Goal: Task Accomplishment & Management: Use online tool/utility

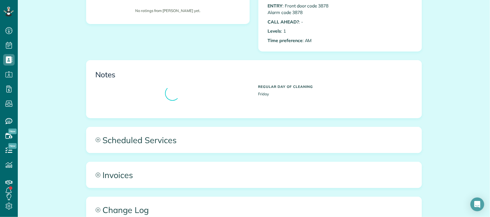
scroll to position [179, 0]
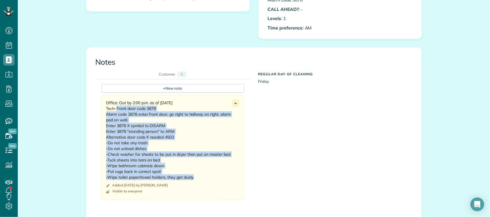
drag, startPoint x: 114, startPoint y: 110, endPoint x: 193, endPoint y: 177, distance: 103.8
click at [193, 177] on div "Office: Out by 2:00 p.m. as of 8/07/2025 Tech: Front door code 3878 Alarm code …" at bounding box center [169, 140] width 126 height 80
copy div "Front door code 3878 Alarm code 3878 enter front door, go right to hallway on r…"
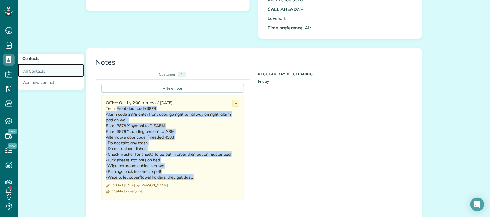
click at [38, 68] on link "All Contacts" at bounding box center [51, 70] width 66 height 13
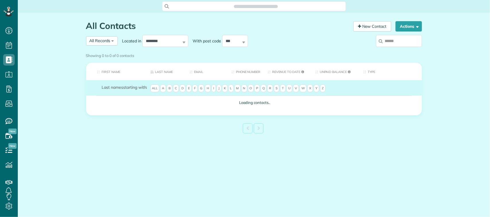
scroll to position [2, 2]
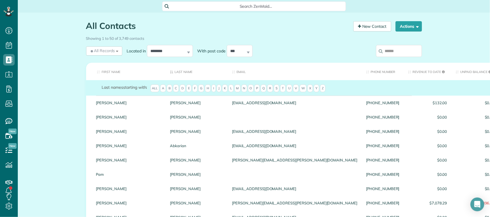
click at [411, 53] on input "search" at bounding box center [399, 51] width 46 height 12
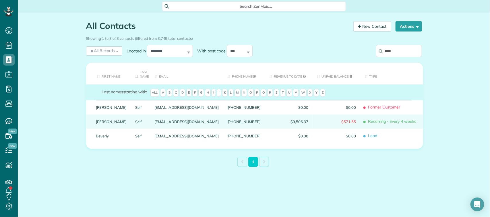
type input "****"
click at [135, 122] on link "Self" at bounding box center [140, 122] width 11 height 4
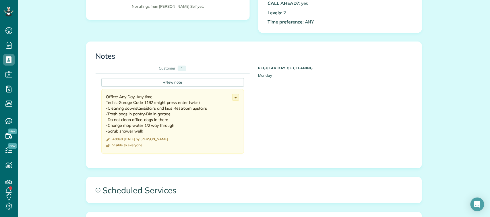
scroll to position [179, 0]
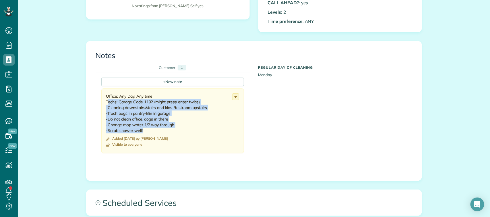
drag, startPoint x: 105, startPoint y: 102, endPoint x: 173, endPoint y: 133, distance: 74.6
click at [173, 133] on div "Office: Any Day, Any time Techs: Garage Code 1192 (might press enter twice) -Cl…" at bounding box center [169, 114] width 126 height 40
drag, startPoint x: 102, startPoint y: 102, endPoint x: 153, endPoint y: 131, distance: 57.8
click at [153, 131] on div "Office: Any Day, Any time Techs: Garage Code 1192 (might press enter twice) -Cl…" at bounding box center [172, 121] width 143 height 65
copy div "Techs: Garage Code 1192 (might press enter twice) -Cleaning downstairs/stairs a…"
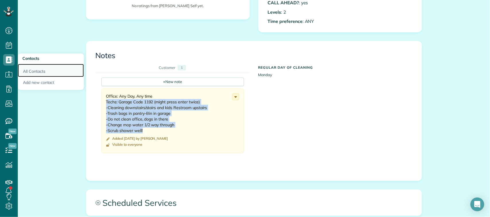
click at [29, 69] on link "All Contacts" at bounding box center [51, 70] width 66 height 13
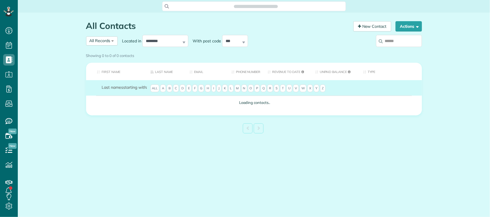
scroll to position [2, 2]
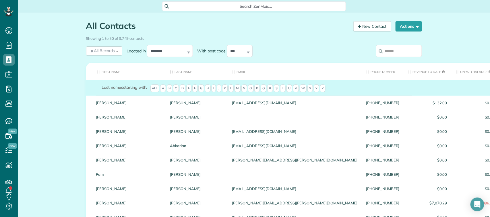
click at [393, 50] on input "search" at bounding box center [399, 51] width 46 height 12
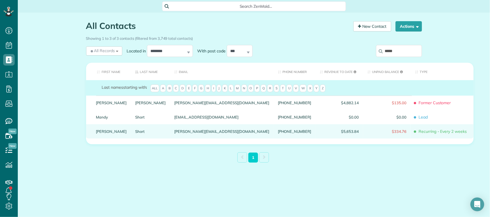
type input "*****"
click at [135, 134] on link "Short" at bounding box center [150, 132] width 31 height 4
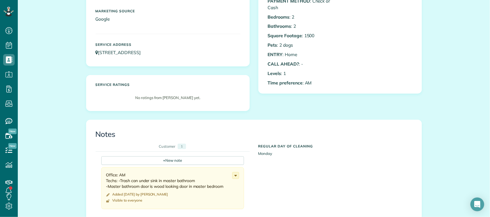
scroll to position [143, 0]
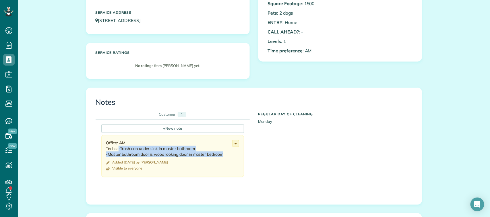
drag, startPoint x: 116, startPoint y: 150, endPoint x: 221, endPoint y: 156, distance: 105.2
click at [221, 156] on div "Office: AM Techs: -Trash can under sink in master bathroom -Master bathroom doo…" at bounding box center [169, 148] width 126 height 17
copy div "-Trash can under sink in master bathroom -Master bathroom door is wood looking …"
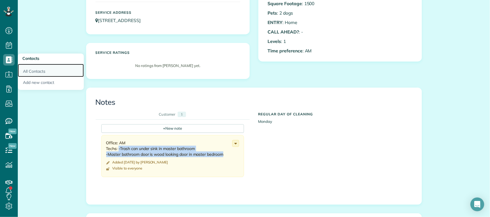
click at [35, 68] on link "All Contacts" at bounding box center [51, 70] width 66 height 13
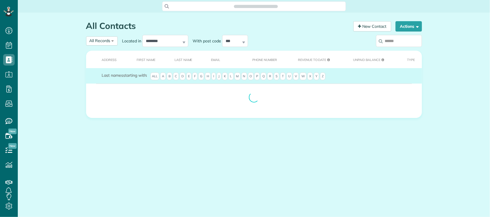
scroll to position [2, 2]
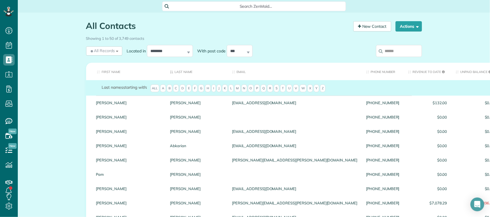
click at [392, 49] on input "search" at bounding box center [399, 51] width 46 height 12
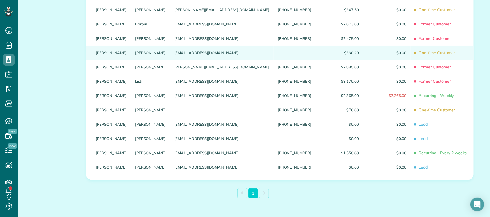
scroll to position [130, 0]
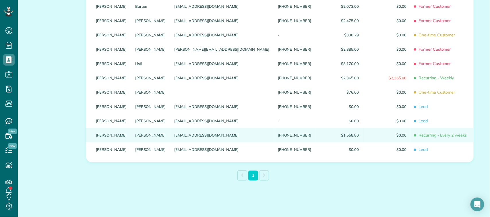
type input "*******"
click at [135, 135] on link "Siekierski" at bounding box center [150, 135] width 31 height 4
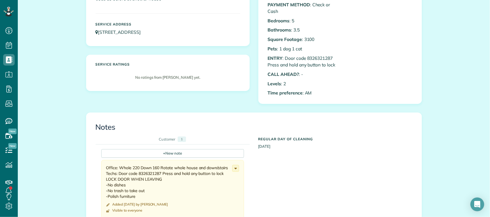
scroll to position [143, 0]
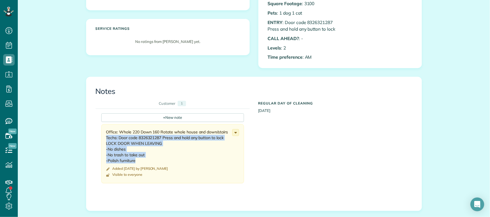
drag, startPoint x: 104, startPoint y: 145, endPoint x: 144, endPoint y: 167, distance: 46.1
click at [144, 167] on div "Office: Whole 220 Down 160 Rotate whole house and down/stairs Techs: Door code …" at bounding box center [172, 154] width 143 height 59
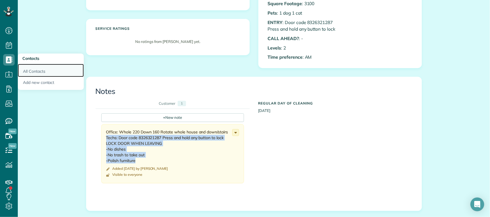
click at [37, 72] on link "All Contacts" at bounding box center [51, 70] width 66 height 13
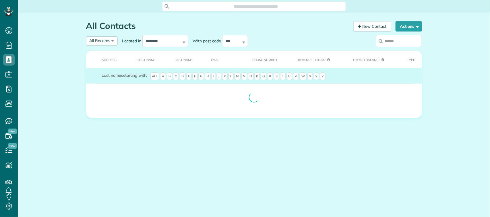
scroll to position [2, 2]
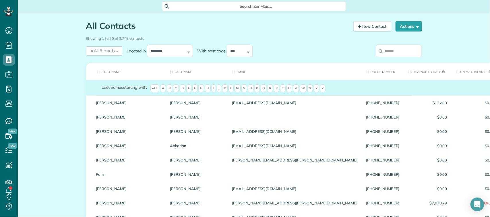
click at [383, 52] on input "search" at bounding box center [399, 51] width 46 height 12
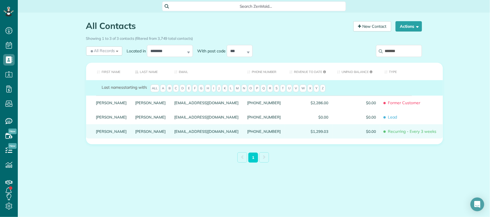
type input "*******"
click at [135, 134] on link "Simmons" at bounding box center [150, 132] width 31 height 4
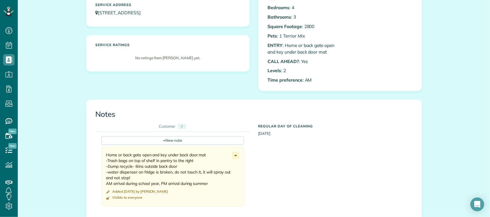
scroll to position [143, 0]
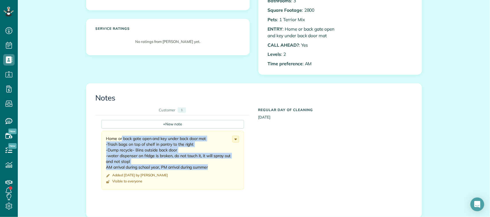
drag, startPoint x: 102, startPoint y: 139, endPoint x: 209, endPoint y: 169, distance: 110.2
click at [209, 169] on div "Home or back gate open and key under back door mat -Trash bags on top of shelf …" at bounding box center [172, 160] width 143 height 59
copy div "Home or back gate open and key under back door mat -Trash bags on top of shelf …"
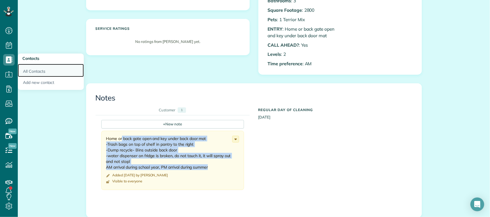
click at [44, 70] on link "All Contacts" at bounding box center [51, 70] width 66 height 13
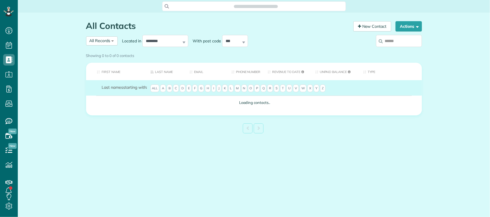
scroll to position [2, 2]
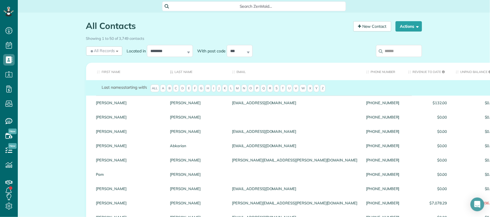
click at [402, 52] on input "search" at bounding box center [399, 51] width 46 height 12
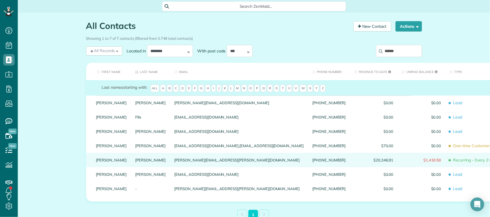
type input "******"
click at [135, 162] on link "[PERSON_NAME]" at bounding box center [150, 160] width 31 height 4
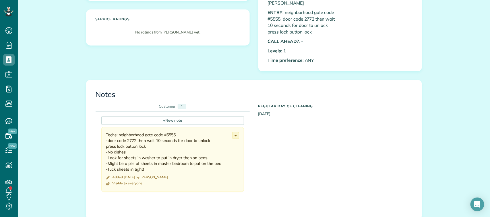
scroll to position [179, 0]
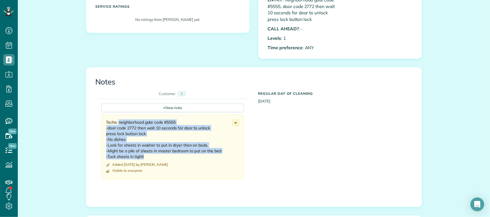
drag, startPoint x: 104, startPoint y: 114, endPoint x: 175, endPoint y: 151, distance: 80.2
click at [175, 151] on div "Techs: neighborhood gate code #5555 -door code 2772 then wait 10 seconds for do…" at bounding box center [169, 140] width 126 height 40
copy div "Techs: neighborhood gate code #5555 -door code 2772 then wait 10 seconds for do…"
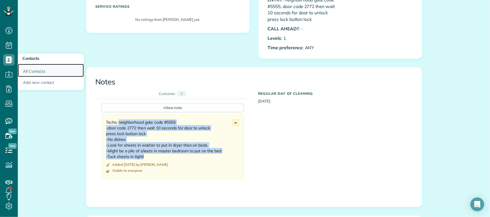
click at [32, 72] on link "All Contacts" at bounding box center [51, 70] width 66 height 13
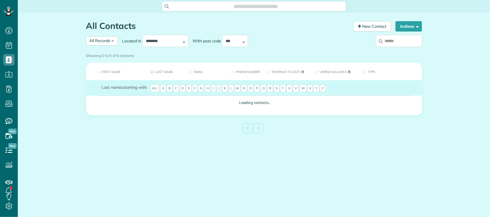
scroll to position [2, 2]
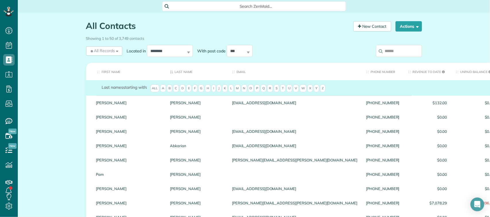
click at [400, 51] on input "search" at bounding box center [399, 51] width 46 height 12
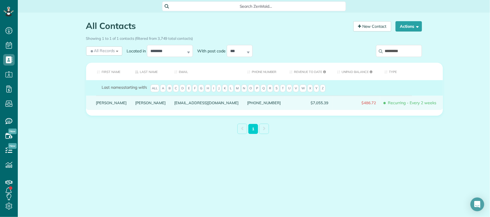
type input "*********"
click at [135, 105] on link "Smith-Cox" at bounding box center [150, 103] width 31 height 4
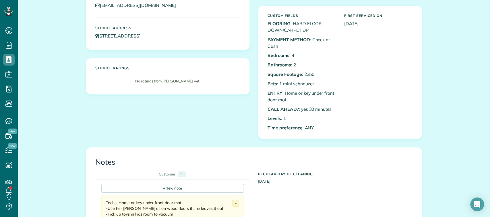
scroll to position [143, 0]
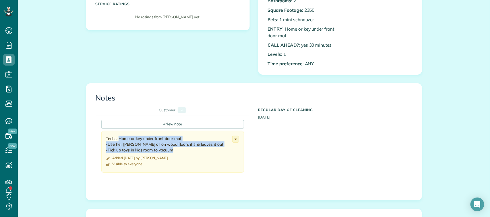
drag, startPoint x: 102, startPoint y: 139, endPoint x: 178, endPoint y: 152, distance: 77.5
click at [178, 152] on div "Techs: Home or key under front door mat -Use her [PERSON_NAME] oil on wood floo…" at bounding box center [172, 152] width 143 height 42
copy div "Techs: Home or key under front door mat -Use her murphy's oil on wood floors if…"
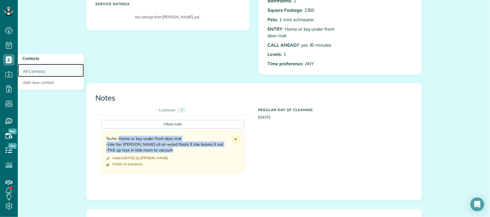
click at [36, 69] on link "All Contacts" at bounding box center [51, 70] width 66 height 13
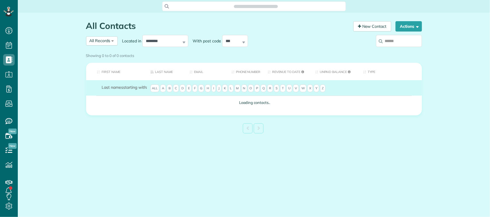
scroll to position [2, 2]
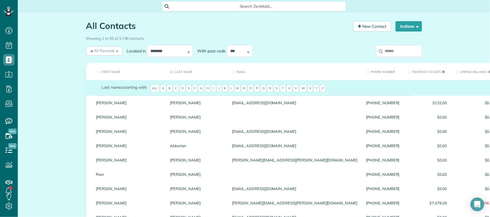
click at [411, 53] on input "search" at bounding box center [399, 51] width 46 height 12
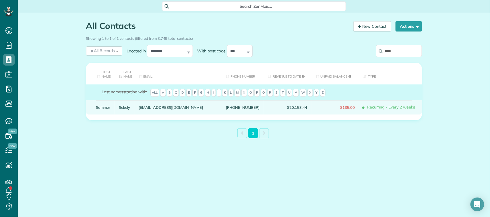
type input "****"
click at [127, 107] on link "Sokoly" at bounding box center [124, 108] width 11 height 4
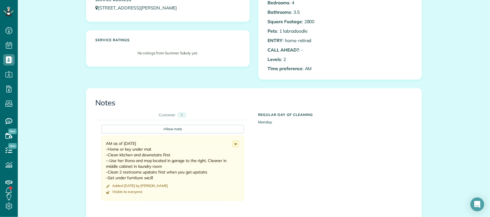
scroll to position [143, 0]
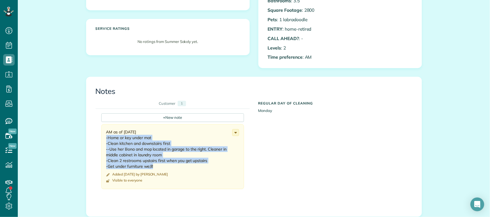
drag, startPoint x: 104, startPoint y: 139, endPoint x: 172, endPoint y: 166, distance: 72.5
click at [172, 166] on div "AM as of [DATE] -Home or key under mat -Clean kitchen and downstairs first --Us…" at bounding box center [169, 149] width 126 height 40
copy div "-Home or key under mat -Clean kitchen and downstairs first --Use her Bona and m…"
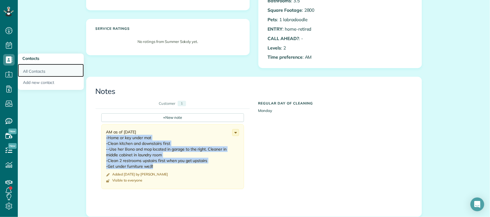
click at [32, 66] on link "All Contacts" at bounding box center [51, 70] width 66 height 13
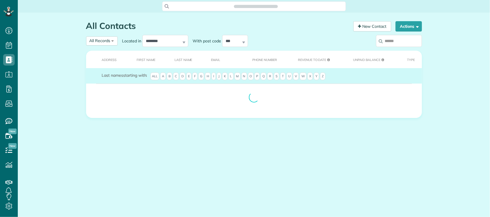
scroll to position [2, 2]
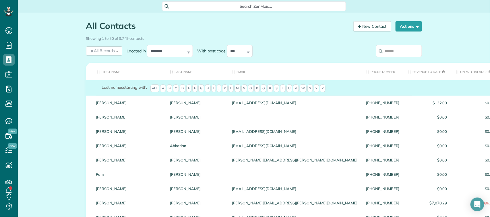
click at [389, 52] on input "search" at bounding box center [399, 51] width 46 height 12
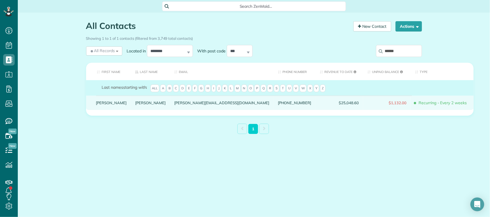
type input "******"
click at [135, 105] on link "Sommer" at bounding box center [150, 103] width 31 height 4
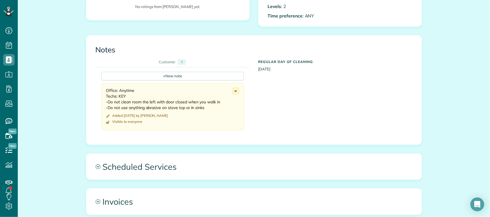
scroll to position [179, 0]
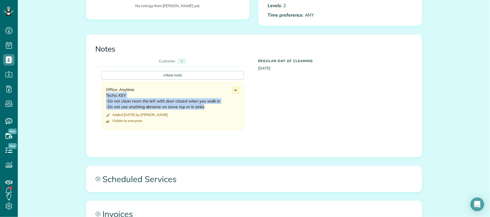
drag, startPoint x: 103, startPoint y: 96, endPoint x: 207, endPoint y: 107, distance: 104.5
click at [207, 107] on div "Office: Anytime Techs: KEY -Do not clean room the left with door closed when yo…" at bounding box center [169, 98] width 126 height 23
copy div "Techs: KEY -Do not clean room the left with door closed when you walk in -Do no…"
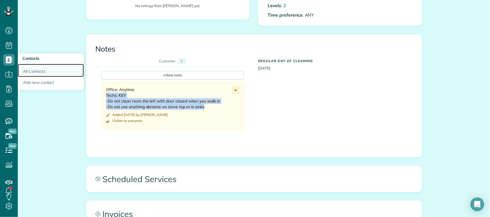
click at [39, 75] on link "All Contacts" at bounding box center [51, 70] width 66 height 13
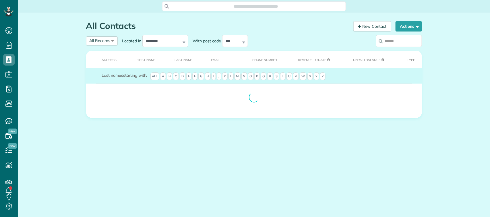
scroll to position [2, 2]
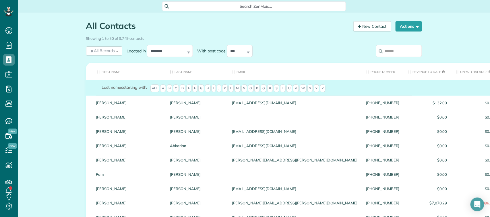
click at [387, 55] on input "search" at bounding box center [399, 51] width 46 height 12
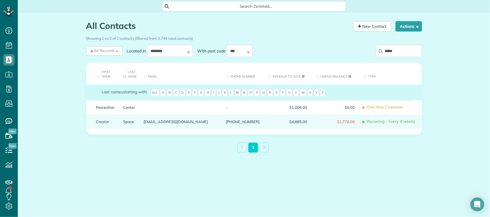
type input "*****"
click at [132, 121] on link "Space" at bounding box center [129, 122] width 12 height 4
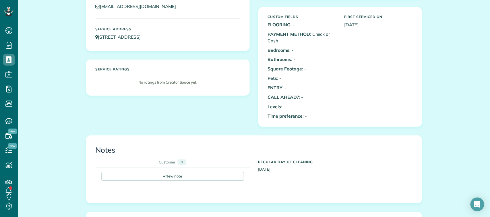
scroll to position [143, 0]
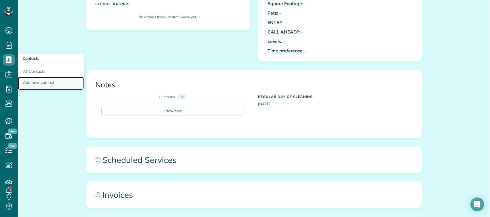
click at [51, 78] on link "Add new contact" at bounding box center [51, 83] width 66 height 13
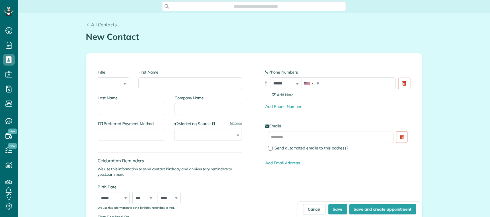
scroll to position [2, 2]
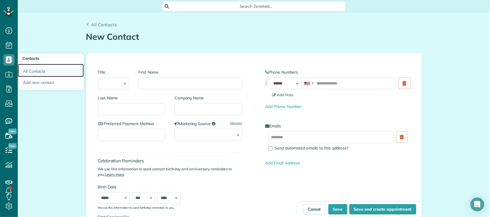
click at [29, 69] on link "All Contacts" at bounding box center [51, 70] width 66 height 13
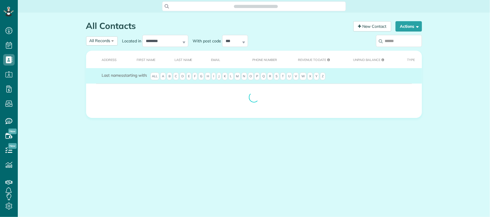
scroll to position [2, 2]
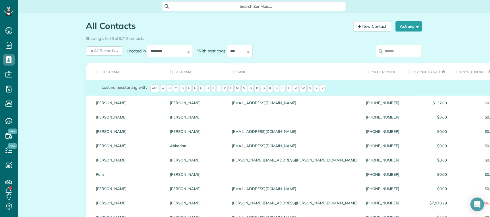
click at [401, 48] on input "search" at bounding box center [399, 51] width 46 height 12
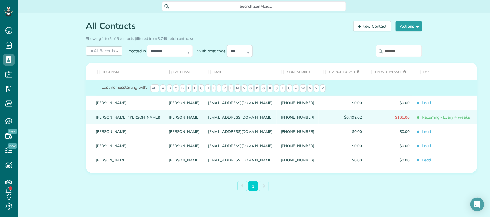
type input "*******"
click at [169, 119] on link "Spencer" at bounding box center [184, 117] width 31 height 4
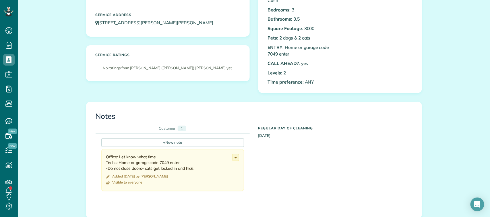
scroll to position [143, 0]
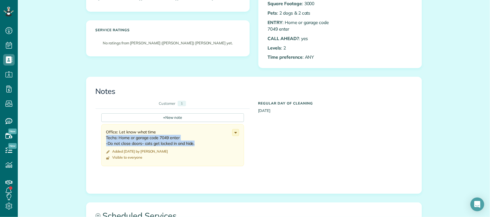
drag, startPoint x: 103, startPoint y: 138, endPoint x: 193, endPoint y: 143, distance: 89.4
click at [193, 145] on div "Office: Let know what time Techs: Home or garage code 7049 enter -Do not close …" at bounding box center [169, 137] width 126 height 17
copy div "Techs: Home or garage code 7049 enter -Do not close doors- cats get locked in a…"
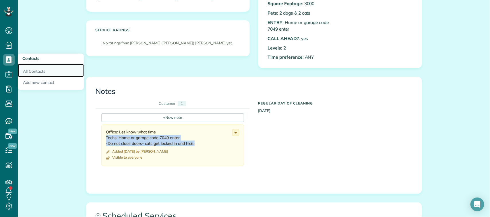
click at [30, 74] on link "All Contacts" at bounding box center [51, 70] width 66 height 13
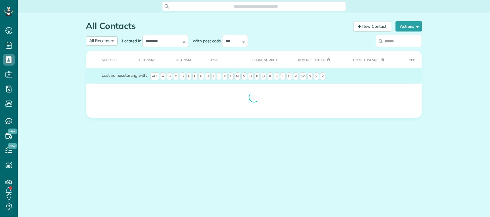
scroll to position [2, 2]
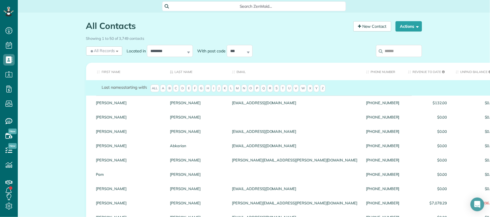
click at [404, 50] on input "search" at bounding box center [399, 51] width 46 height 12
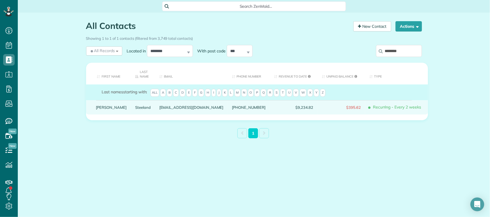
type input "********"
click at [135, 108] on link "Steeland" at bounding box center [142, 108] width 15 height 4
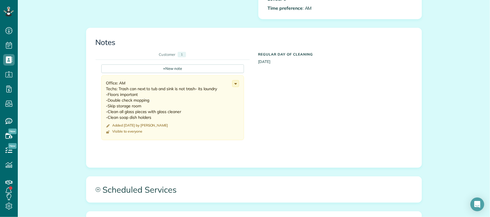
scroll to position [215, 0]
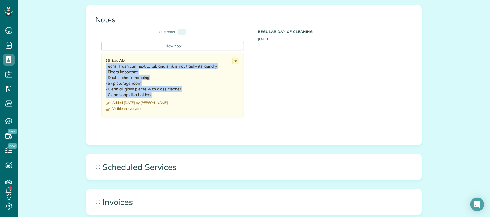
drag, startPoint x: 104, startPoint y: 65, endPoint x: 161, endPoint y: 96, distance: 64.6
click at [161, 96] on div "Office: AM Techs: Trash can next to tub and sink is not trash- its laundry -Flo…" at bounding box center [169, 78] width 126 height 40
copy div "Techs: Trash can next to tub and sink is not trash- its laundry -Floors importa…"
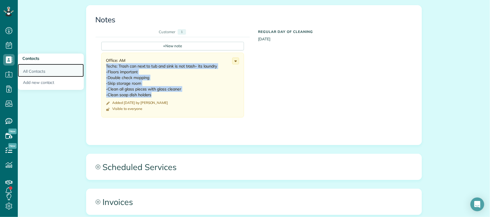
click at [40, 68] on link "All Contacts" at bounding box center [51, 70] width 66 height 13
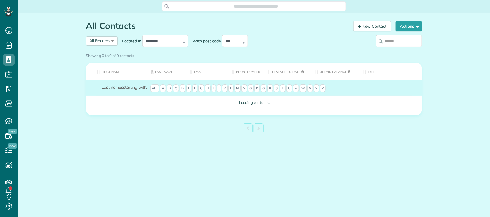
scroll to position [2, 2]
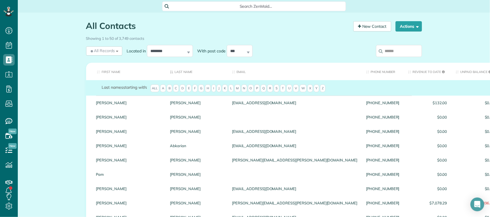
click at [405, 49] on input "search" at bounding box center [399, 51] width 46 height 12
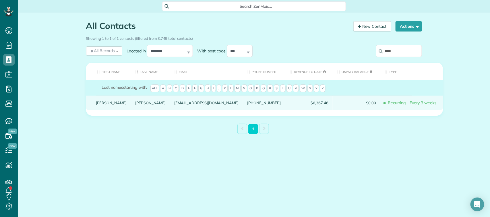
type input "****"
click at [135, 105] on link "Stogsdill" at bounding box center [150, 103] width 31 height 4
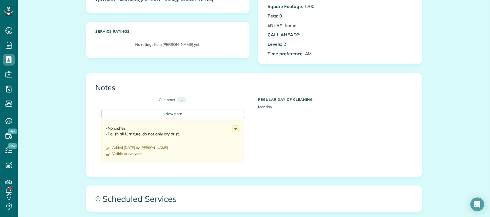
scroll to position [143, 0]
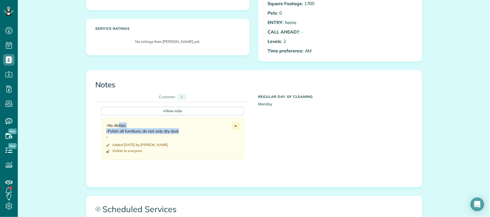
drag, startPoint x: 104, startPoint y: 126, endPoint x: 180, endPoint y: 134, distance: 76.4
click at [180, 134] on div "-No dishes -Polish all furniture, do not only dry dust -" at bounding box center [169, 131] width 126 height 17
copy div "-No dishes -Polish all furniture, do not only dry dust"
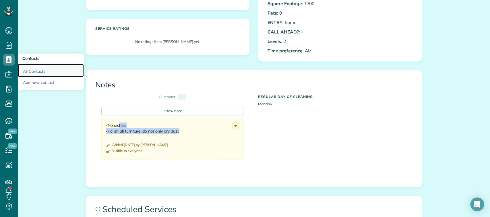
click at [28, 68] on link "All Contacts" at bounding box center [51, 70] width 66 height 13
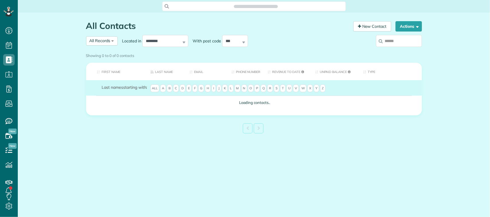
scroll to position [2, 2]
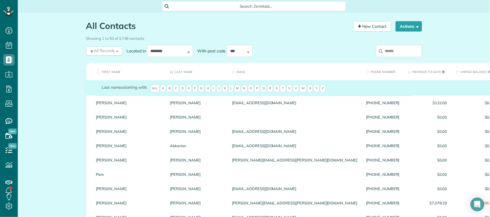
click at [407, 51] on input "search" at bounding box center [399, 51] width 46 height 12
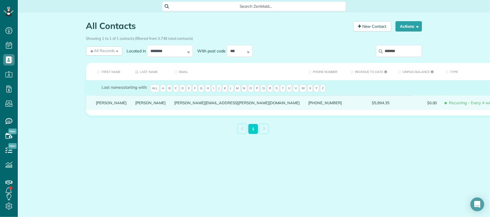
type input "*******"
click at [135, 105] on link "Stouder" at bounding box center [150, 103] width 31 height 4
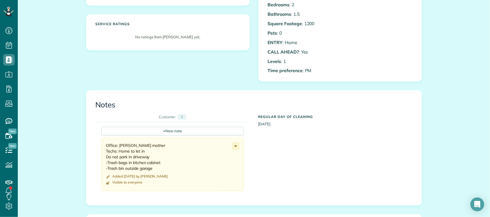
scroll to position [143, 0]
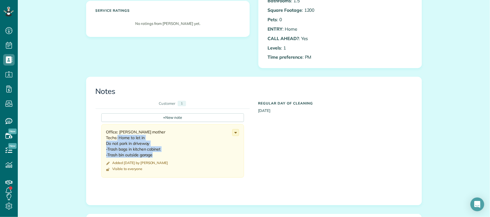
drag, startPoint x: 115, startPoint y: 139, endPoint x: 164, endPoint y: 157, distance: 52.6
click at [164, 157] on div "Office: [PERSON_NAME] mother Techs: Home to let in Do not park in driveway -Tra…" at bounding box center [169, 143] width 126 height 29
copy div "Home to let in Do not park in driveway -Trash bags in kitchen cabinet -Trash bi…"
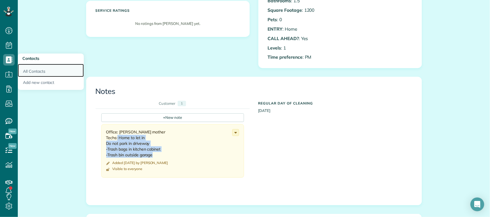
click at [30, 65] on link "All Contacts" at bounding box center [51, 70] width 66 height 13
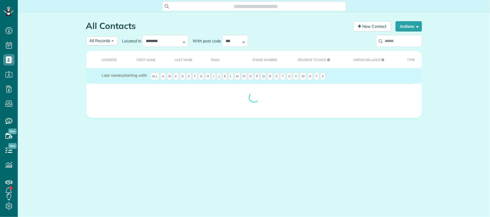
scroll to position [2, 2]
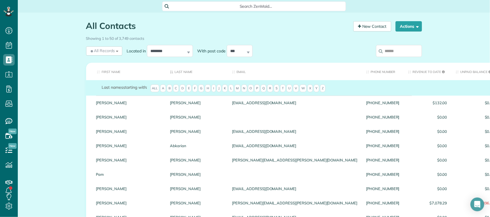
click at [409, 55] on input "search" at bounding box center [399, 51] width 46 height 12
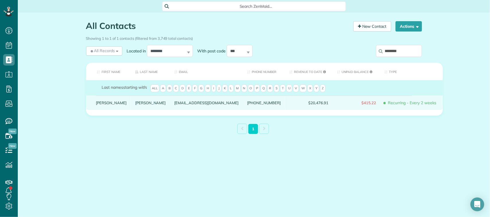
type input "********"
click at [135, 105] on link "Stringer" at bounding box center [150, 103] width 31 height 4
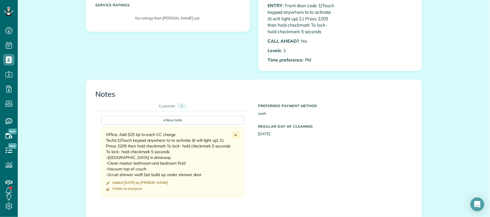
scroll to position [179, 0]
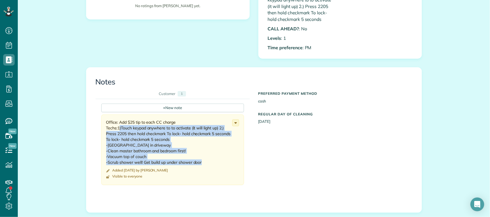
drag, startPoint x: 118, startPoint y: 129, endPoint x: 199, endPoint y: 162, distance: 87.4
click at [199, 162] on div "Office: Add $25 tip to each CC charge Techs:1)Touch keypad anywhere to to activ…" at bounding box center [169, 143] width 126 height 46
copy div ")Touch keypad anywhere to to activate (it will light up) 2.) Press 2205 then ho…"
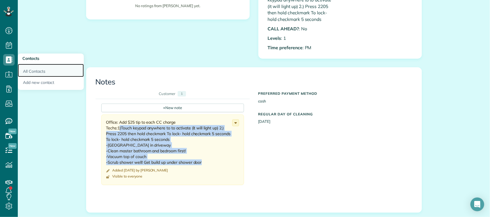
click at [24, 67] on link "All Contacts" at bounding box center [51, 70] width 66 height 13
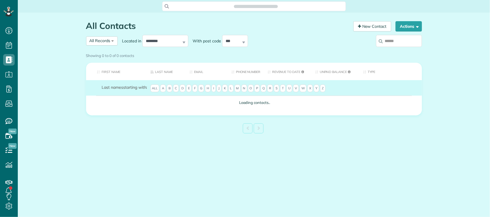
scroll to position [2, 2]
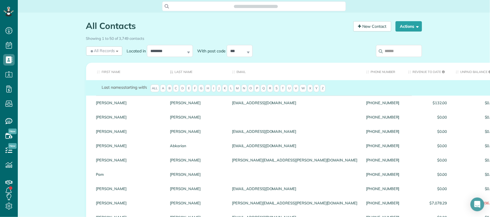
click at [397, 52] on input "search" at bounding box center [399, 51] width 46 height 12
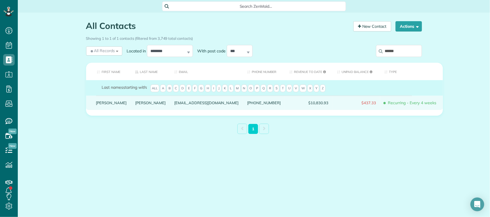
type input "******"
click at [131, 110] on div "Sublett" at bounding box center [150, 103] width 39 height 14
click at [135, 105] on link "Sublett" at bounding box center [150, 103] width 31 height 4
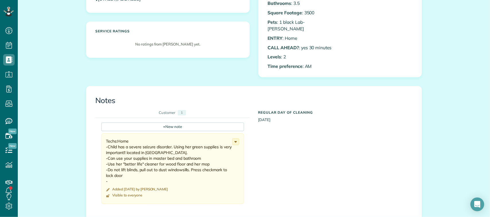
scroll to position [143, 0]
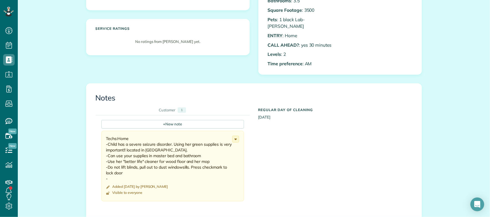
drag, startPoint x: 115, startPoint y: 132, endPoint x: 217, endPoint y: 170, distance: 108.8
click at [217, 170] on div "Techs:Home -Child has a severe seizure disorder. Using her green supplies is ve…" at bounding box center [169, 159] width 126 height 46
copy div "Home -Child has a severe seizure disorder. Using her green supplies is very imp…"
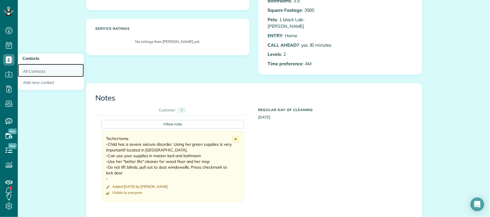
click at [31, 69] on link "All Contacts" at bounding box center [51, 70] width 66 height 13
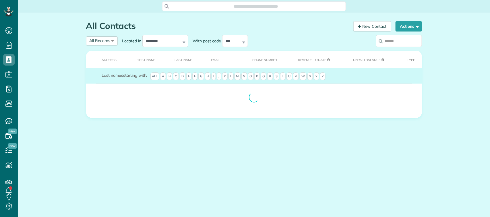
scroll to position [2, 2]
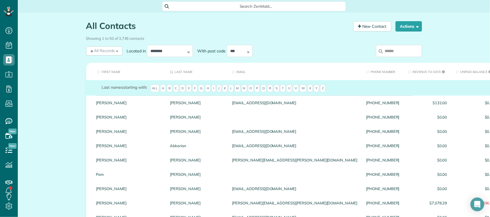
click at [388, 52] on input "search" at bounding box center [399, 51] width 46 height 12
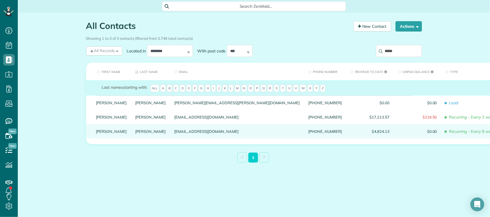
type input "*****"
click at [135, 134] on link "Sullivan" at bounding box center [150, 132] width 31 height 4
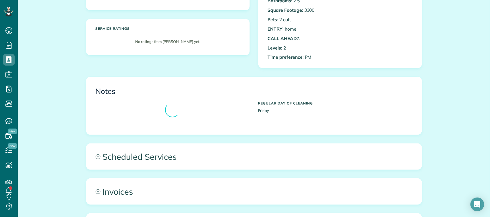
scroll to position [179, 0]
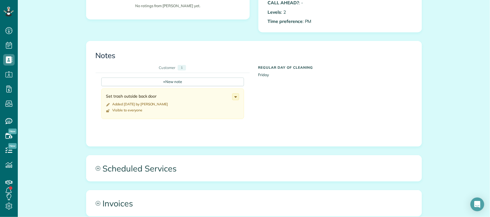
drag, startPoint x: 101, startPoint y: 96, endPoint x: 167, endPoint y: 95, distance: 66.0
click at [167, 95] on div "Set trash outside back door Added 2 months ago by Kari Norlander Visible to eve…" at bounding box center [172, 104] width 143 height 30
copy div "Set trash outside back door"
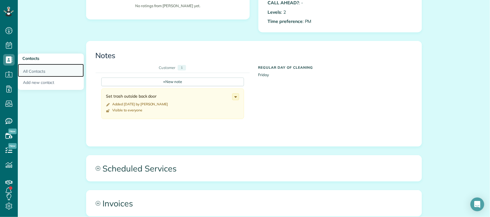
click at [32, 68] on link "All Contacts" at bounding box center [51, 70] width 66 height 13
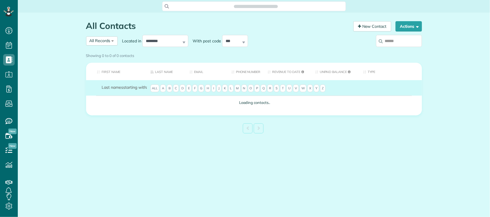
scroll to position [2, 2]
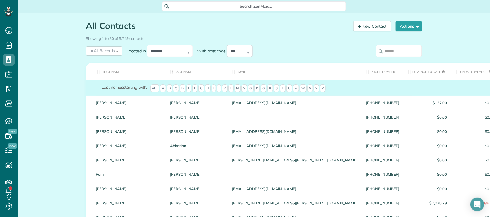
click at [386, 49] on input "search" at bounding box center [399, 51] width 46 height 12
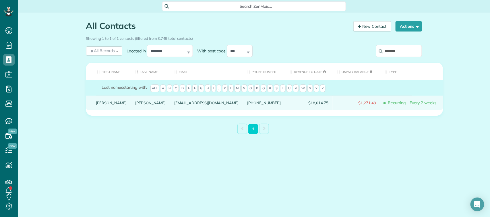
type input "*******"
click at [135, 105] on link "Sumrall" at bounding box center [150, 103] width 31 height 4
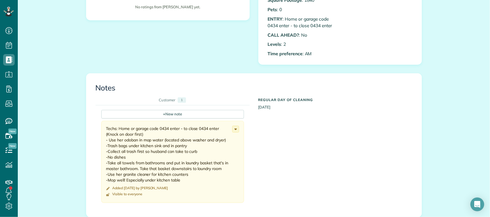
scroll to position [179, 0]
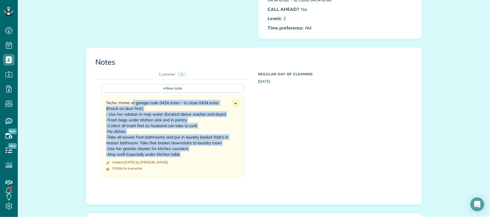
drag, startPoint x: 118, startPoint y: 104, endPoint x: 181, endPoint y: 154, distance: 80.1
click at [181, 154] on div "Techs: Home or garage code 0434 enter - to close 0434 enter (Knock on door firs…" at bounding box center [169, 128] width 126 height 57
copy div "Home or garage code 0434 enter - to close 0434 enter (Knock on door first) - Us…"
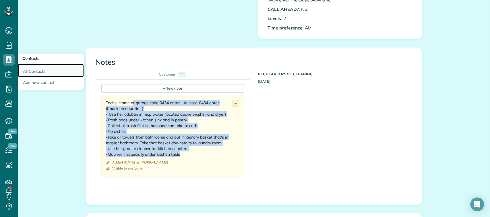
click at [26, 68] on link "All Contacts" at bounding box center [51, 70] width 66 height 13
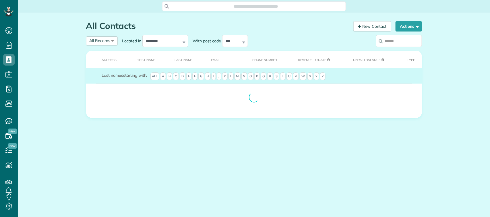
scroll to position [2, 2]
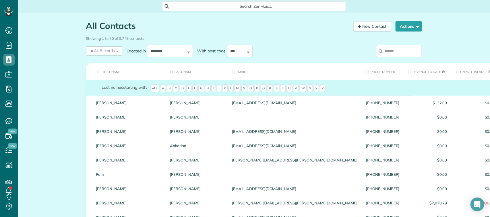
click at [405, 56] on input "search" at bounding box center [399, 51] width 46 height 12
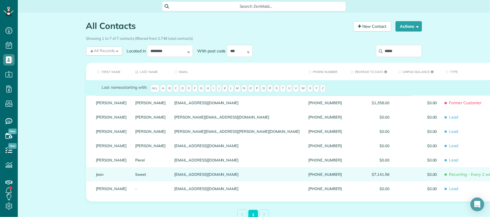
type input "*****"
click at [135, 177] on link "Sweet" at bounding box center [150, 175] width 31 height 4
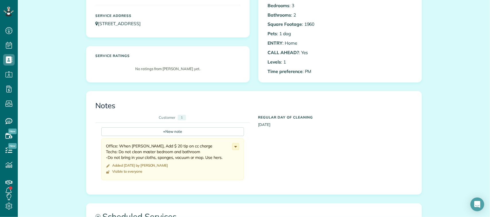
scroll to position [143, 0]
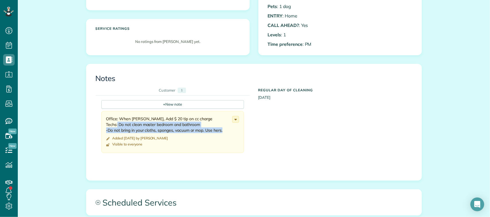
drag, startPoint x: 115, startPoint y: 124, endPoint x: 223, endPoint y: 131, distance: 107.8
click at [223, 131] on div "Office: When Kasey, Add $ 20 tip on cc charge Techs: Do not clean master bedroo…" at bounding box center [169, 124] width 126 height 17
copy div "Do not clean master bedroom and bathroom -Do not bring in your cloths, sponges,…"
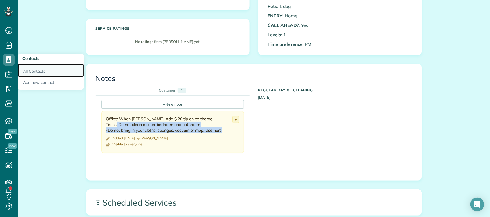
click at [33, 69] on link "All Contacts" at bounding box center [51, 70] width 66 height 13
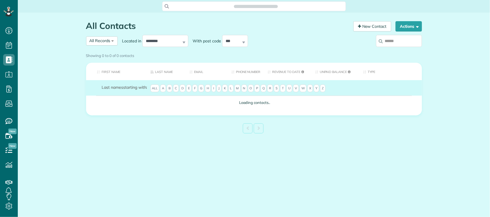
scroll to position [2, 2]
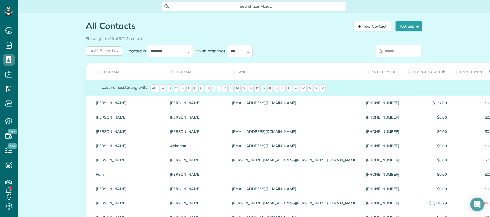
click at [393, 51] on input "search" at bounding box center [399, 51] width 46 height 12
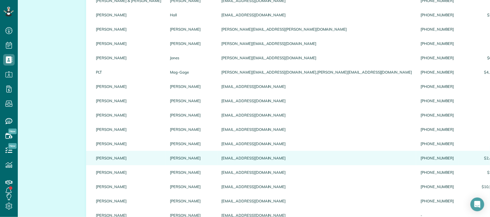
scroll to position [143, 0]
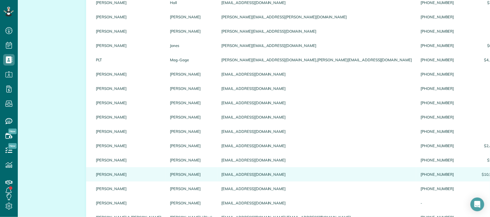
type input "******"
click at [170, 175] on link "Taylor" at bounding box center [191, 175] width 43 height 4
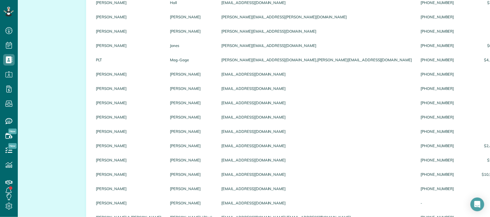
scroll to position [0, 0]
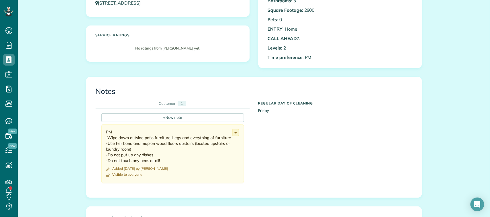
scroll to position [143, 0]
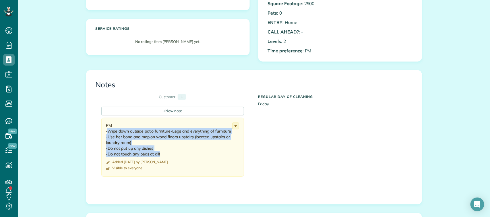
drag, startPoint x: 105, startPoint y: 133, endPoint x: 162, endPoint y: 154, distance: 61.1
click at [162, 154] on div "PM -Wipe down outside patio furniture-Legs and everything of furniture -Use her…" at bounding box center [169, 140] width 126 height 34
copy div "Wipe down outside patio furniture-Legs and everything of furniture -Use her bon…"
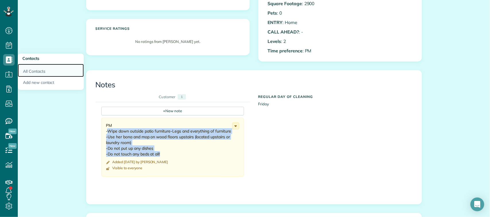
click at [29, 72] on link "All Contacts" at bounding box center [51, 70] width 66 height 13
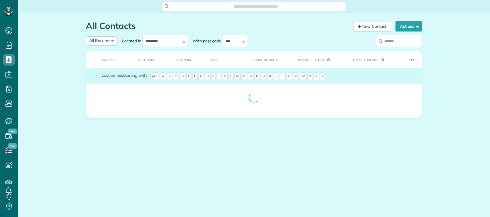
scroll to position [2, 2]
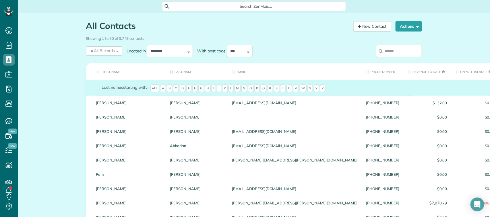
click at [409, 49] on input "search" at bounding box center [399, 51] width 46 height 12
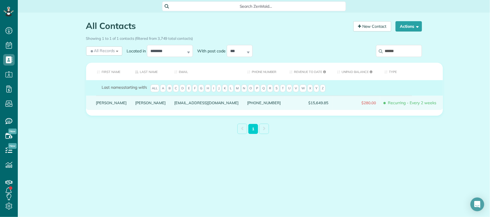
type input "******"
click at [135, 105] on link "Thelen" at bounding box center [150, 103] width 31 height 4
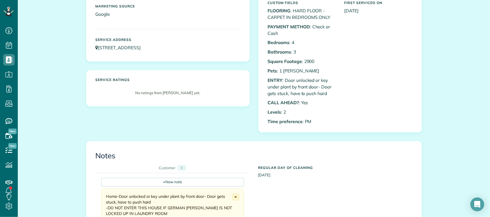
scroll to position [179, 0]
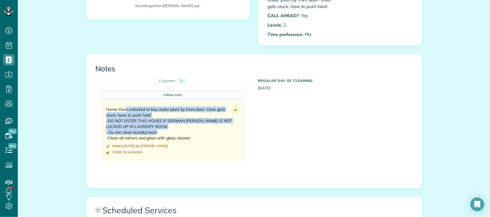
drag, startPoint x: 106, startPoint y: 106, endPoint x: 197, endPoint y: 135, distance: 96.3
click at [197, 135] on div "Home-Door unlocked or key under plant by front door- Door gets stuck, have to p…" at bounding box center [172, 131] width 143 height 59
drag, startPoint x: 102, startPoint y: 109, endPoint x: 197, endPoint y: 138, distance: 98.5
click at [197, 138] on div "Home-Door unlocked or key under plant by front door- Door gets stuck, have to p…" at bounding box center [172, 131] width 143 height 59
copy div "Home-Door unlocked or key under plant by front door- Door gets stuck, have to p…"
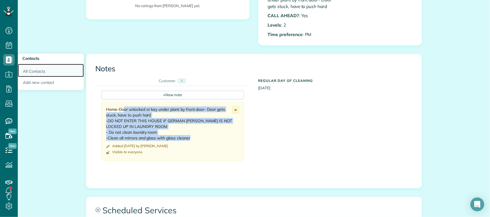
click at [32, 71] on link "All Contacts" at bounding box center [51, 70] width 66 height 13
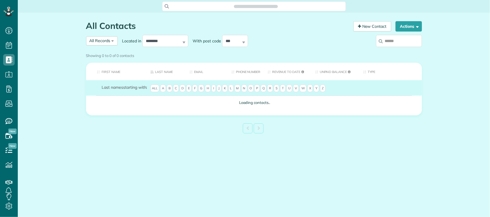
scroll to position [2, 2]
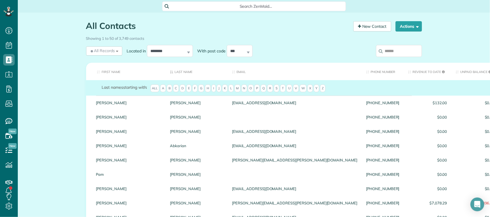
click at [395, 53] on input "search" at bounding box center [399, 51] width 46 height 12
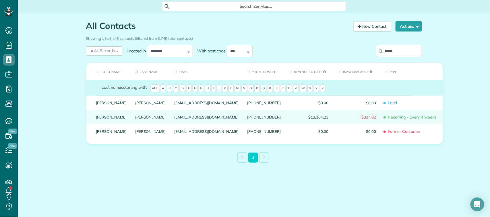
type input "*****"
click at [135, 119] on link "Thompson" at bounding box center [150, 117] width 31 height 4
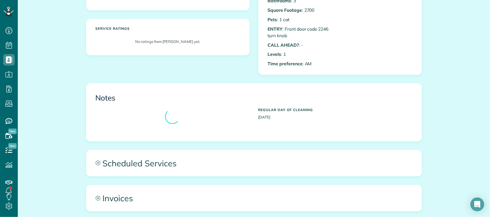
scroll to position [179, 0]
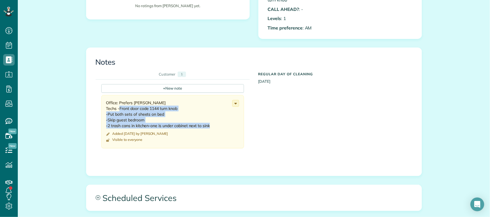
drag, startPoint x: 117, startPoint y: 109, endPoint x: 212, endPoint y: 126, distance: 96.5
click at [212, 126] on div "Office: Prefers Jacque Techs -Front door code 1144 turn knob -Put both sets of …" at bounding box center [169, 114] width 126 height 29
copy div "Front door code 1144 turn knob -Put both sets of sheets on bed -Skip guest bedr…"
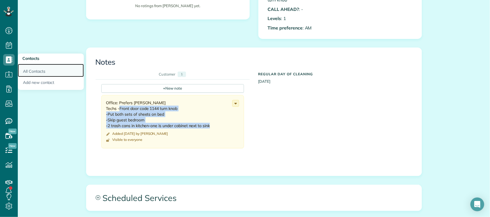
click at [35, 72] on link "All Contacts" at bounding box center [51, 70] width 66 height 13
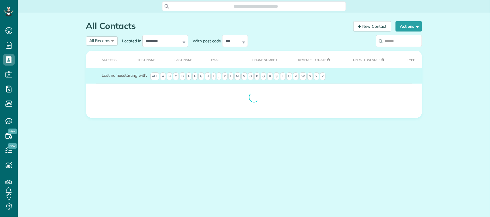
scroll to position [2, 2]
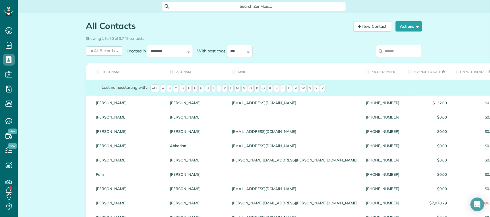
click at [399, 44] on label at bounding box center [399, 51] width 46 height 15
click at [399, 45] on input "search" at bounding box center [399, 51] width 46 height 12
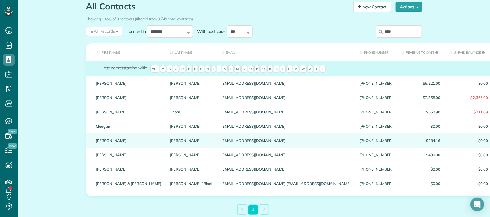
scroll to position [36, 0]
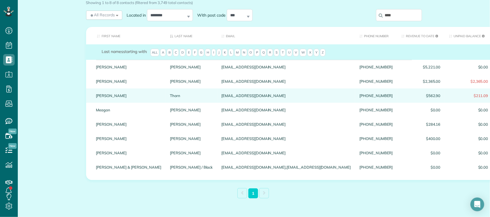
type input "****"
click at [170, 97] on link "Thorn" at bounding box center [191, 96] width 43 height 4
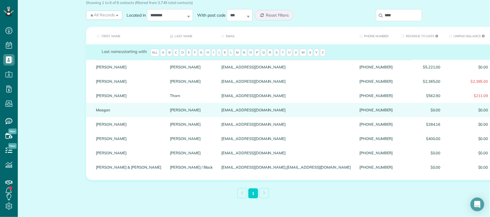
scroll to position [25, 0]
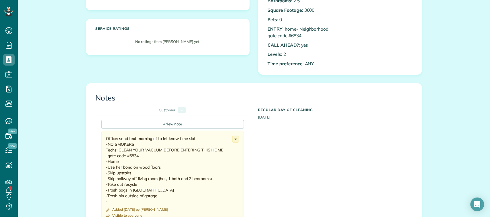
scroll to position [179, 0]
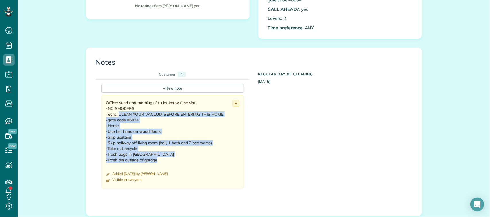
drag, startPoint x: 116, startPoint y: 115, endPoint x: 162, endPoint y: 159, distance: 62.5
click at [162, 159] on div "Office: send text morning of to let know time slot -NO SMOKERS Techs: CLEAN YOU…" at bounding box center [169, 134] width 126 height 69
copy div "CLEAN YOUR VACUUM BEFORE ENTERING THIS HOME -gate code #6834 -Home -Use her bon…"
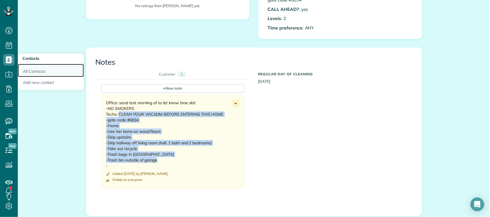
click at [29, 70] on link "All Contacts" at bounding box center [51, 70] width 66 height 13
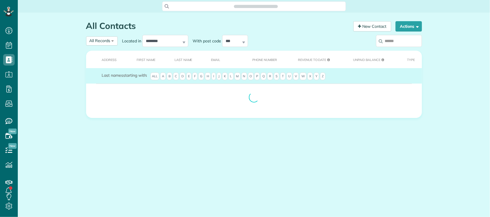
scroll to position [2, 2]
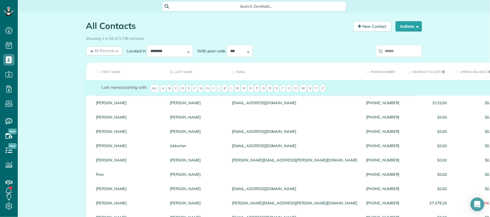
click at [404, 57] on input "search" at bounding box center [399, 51] width 46 height 12
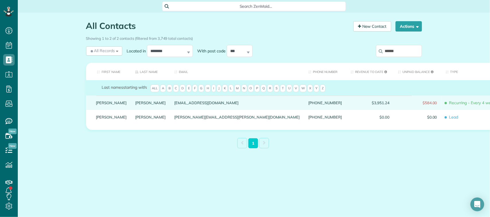
type input "******"
click at [135, 105] on link "Tinney" at bounding box center [150, 103] width 31 height 4
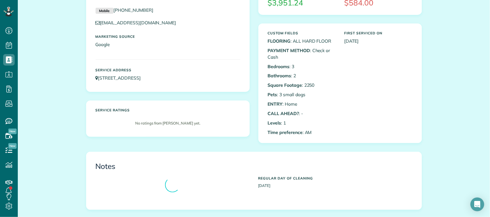
scroll to position [143, 0]
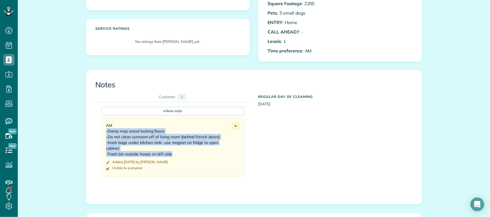
drag, startPoint x: 104, startPoint y: 132, endPoint x: 170, endPoint y: 154, distance: 68.9
click at [170, 154] on div "AM -Damp mop wood looking floors -Do not clean sunroom off of living room (behi…" at bounding box center [169, 140] width 126 height 34
copy div "-Damp mop wood looking floors -Do not clean sunroom off of living room (behind …"
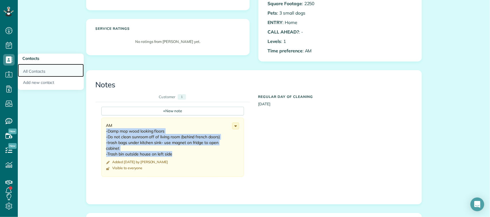
click at [34, 68] on link "All Contacts" at bounding box center [51, 70] width 66 height 13
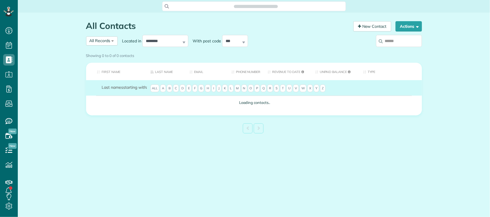
scroll to position [2, 2]
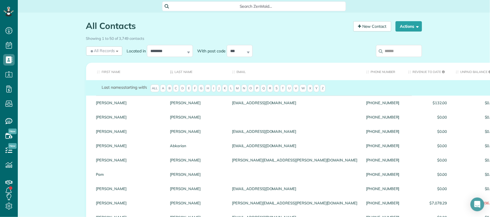
click at [393, 47] on input "search" at bounding box center [399, 51] width 46 height 12
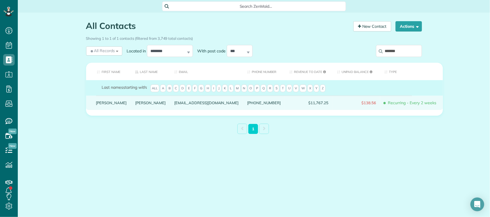
type input "*******"
click at [135, 105] on link "Trammel" at bounding box center [150, 103] width 31 height 4
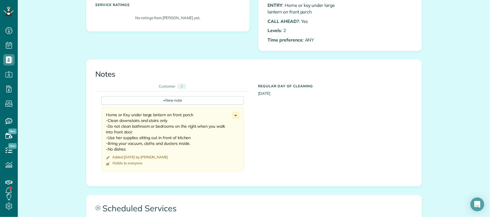
scroll to position [179, 0]
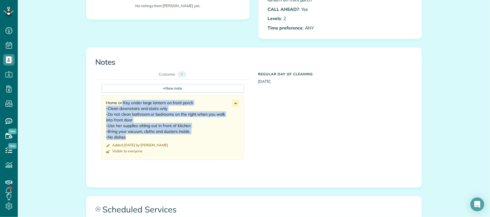
drag, startPoint x: 104, startPoint y: 104, endPoint x: 147, endPoint y: 139, distance: 55.3
click at [147, 139] on div "Home or Key under large lantern on front porch -Clean downstairs and stairs onl…" at bounding box center [172, 127] width 143 height 65
copy div "Home or Key under large lantern on front porch -Clean downstairs and stairs onl…"
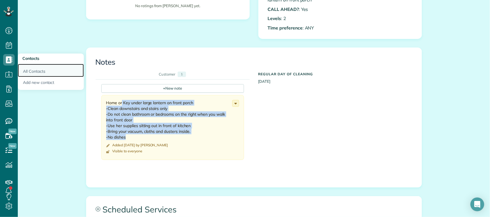
click at [27, 71] on link "All Contacts" at bounding box center [51, 70] width 66 height 13
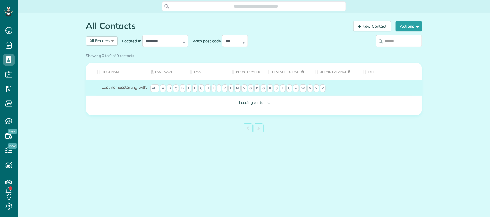
scroll to position [2, 2]
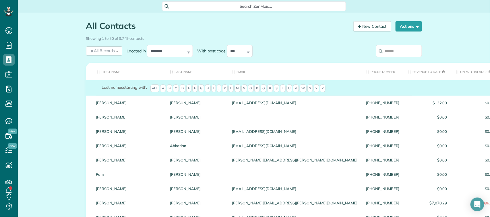
click at [400, 52] on input "search" at bounding box center [399, 51] width 46 height 12
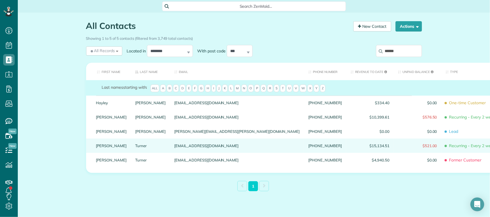
type input "******"
click at [131, 153] on div "Turner" at bounding box center [150, 146] width 39 height 14
click at [135, 148] on link "Turner" at bounding box center [150, 146] width 31 height 4
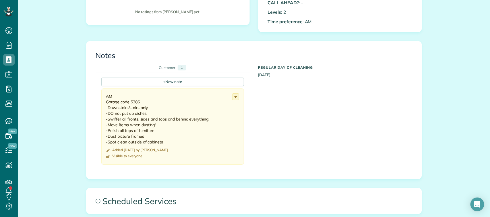
scroll to position [179, 0]
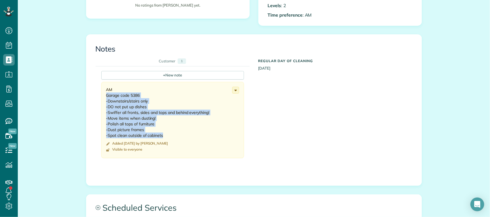
drag, startPoint x: 102, startPoint y: 95, endPoint x: 161, endPoint y: 136, distance: 71.9
click at [161, 136] on div "AM Garage code 5386 -Downstairs/stairs only -DO not put up dishes -Swiffer all …" at bounding box center [172, 120] width 143 height 76
copy div "Garage code 5386 -Downstairs/stairs only -DO not put up dishes -Swiffer all fro…"
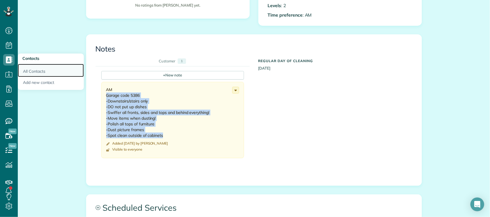
click at [32, 69] on link "All Contacts" at bounding box center [51, 70] width 66 height 13
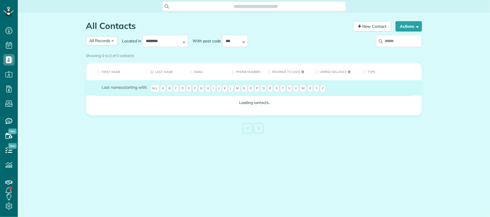
scroll to position [2, 2]
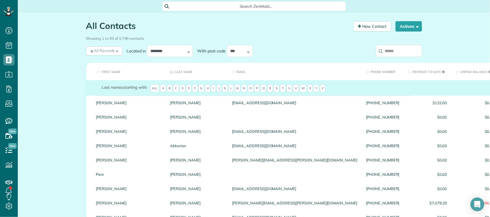
click at [402, 50] on input "search" at bounding box center [399, 51] width 46 height 12
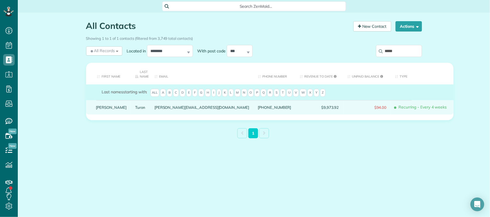
type input "*****"
click at [135, 106] on link "Turon" at bounding box center [140, 108] width 11 height 4
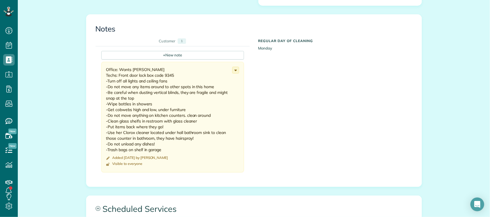
scroll to position [215, 0]
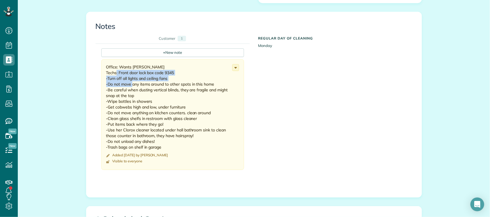
drag, startPoint x: 114, startPoint y: 72, endPoint x: 130, endPoint y: 85, distance: 20.6
click at [130, 85] on div "Office: Wants Liz Techs: Front door lock box code 9345 -Turn off all lights and…" at bounding box center [169, 107] width 126 height 86
click at [127, 79] on div "Office: Wants Liz Techs: Front door lock box code 9345 -Turn off all lights and…" at bounding box center [169, 107] width 126 height 86
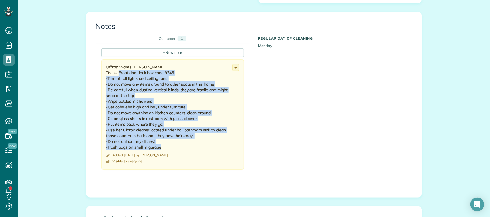
drag, startPoint x: 116, startPoint y: 72, endPoint x: 176, endPoint y: 146, distance: 94.7
click at [176, 146] on div "Office: Wants Liz Techs: Front door lock box code 9345 -Turn off all lights and…" at bounding box center [169, 107] width 126 height 86
copy div "Front door lock box code 9345 -Turn off all lights and ceiling fans -Do not mov…"
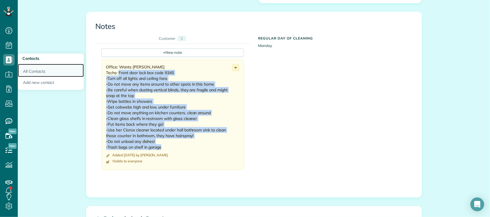
click at [37, 71] on link "All Contacts" at bounding box center [51, 70] width 66 height 13
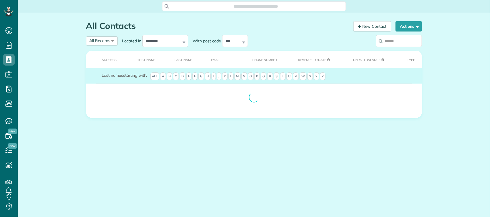
scroll to position [2, 2]
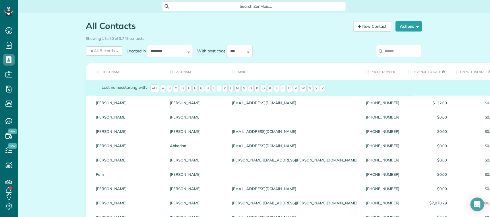
click at [403, 52] on input "search" at bounding box center [399, 51] width 46 height 12
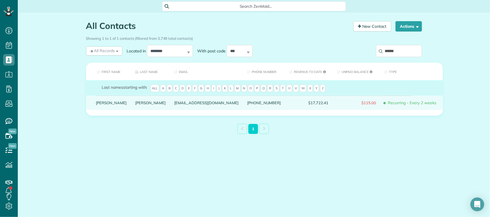
type input "******"
click at [135, 105] on link "Vanderslice" at bounding box center [150, 103] width 31 height 4
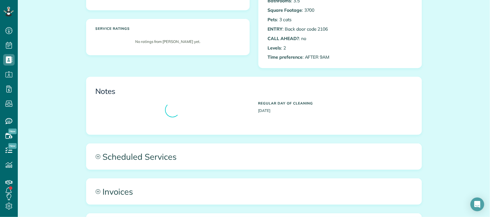
scroll to position [179, 0]
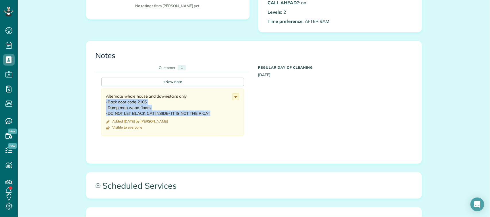
drag, startPoint x: 104, startPoint y: 101, endPoint x: 213, endPoint y: 112, distance: 109.0
click at [213, 112] on div "Alternate whole house and down/stairs only -Back door code 2106 -Damp mop wood …" at bounding box center [169, 105] width 126 height 23
copy div "-Back door code 2106 -Damp mop wood floors -DO NOT LET BLACK CAT INSIDE- IT IS …"
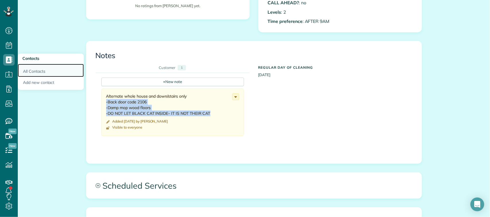
click at [32, 72] on link "All Contacts" at bounding box center [51, 70] width 66 height 13
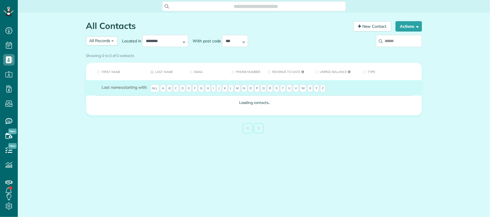
scroll to position [2, 2]
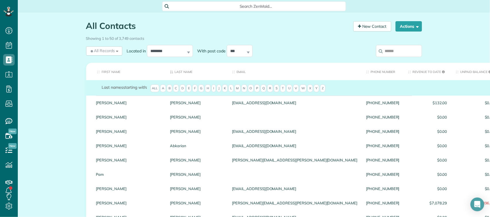
click at [412, 50] on input "search" at bounding box center [399, 51] width 46 height 12
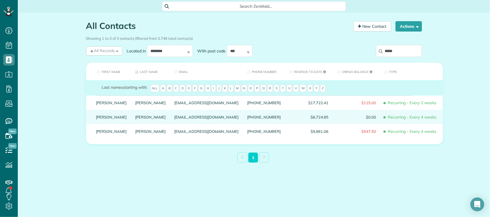
type input "*****"
click at [135, 119] on link "VanDever" at bounding box center [150, 117] width 31 height 4
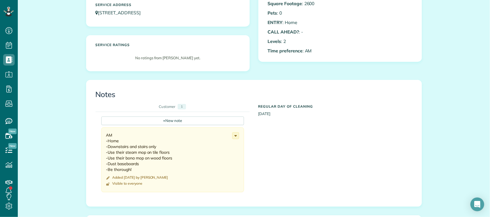
scroll to position [143, 0]
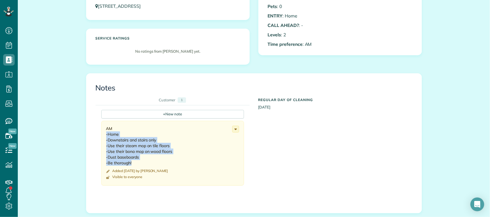
drag, startPoint x: 104, startPoint y: 136, endPoint x: 139, endPoint y: 165, distance: 46.1
click at [139, 165] on div "AM -Home -Downstairs and stairs only -Use their steam mop on tile floors -Use t…" at bounding box center [169, 146] width 126 height 40
copy div "-Home -Downstairs and stairs only -Use their steam mop on tile floors -Use thei…"
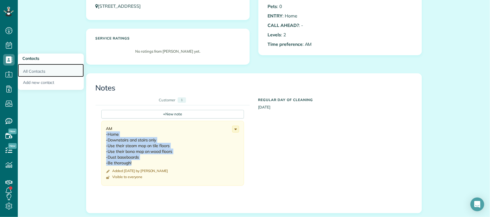
click at [43, 74] on link "All Contacts" at bounding box center [51, 70] width 66 height 13
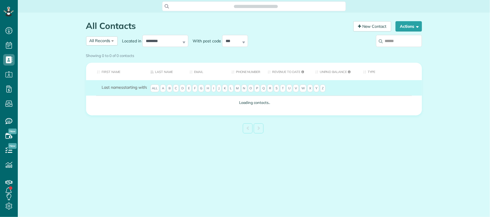
scroll to position [2, 2]
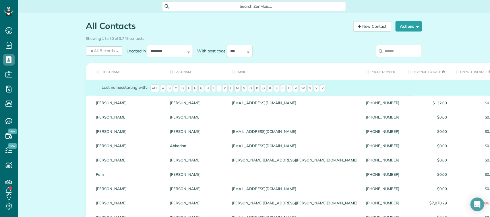
click at [408, 52] on input "search" at bounding box center [399, 51] width 46 height 12
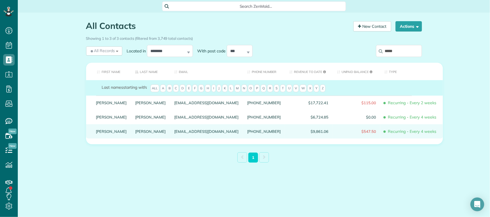
type input "*****"
click at [131, 139] on div "Vandewalle" at bounding box center [150, 132] width 39 height 14
click at [135, 134] on link "Vandewalle" at bounding box center [150, 132] width 31 height 4
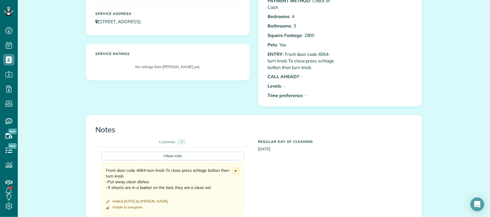
scroll to position [143, 0]
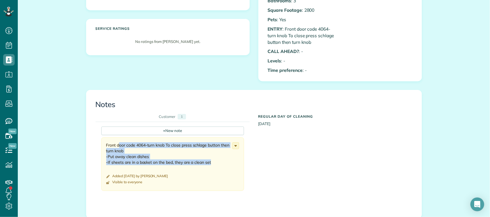
drag, startPoint x: 102, startPoint y: 145, endPoint x: 222, endPoint y: 164, distance: 120.9
click at [222, 164] on div "Front door code 4064-turn knob To close press schlage button then turn knob -Pu…" at bounding box center [172, 164] width 143 height 53
copy div "Front door code 4064-turn knob To close press schlage button then turn knob -Pu…"
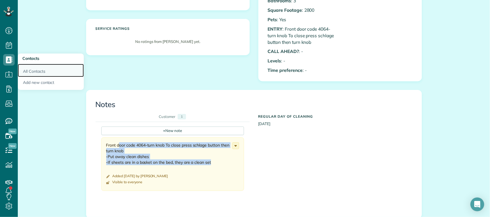
click at [29, 69] on link "All Contacts" at bounding box center [51, 70] width 66 height 13
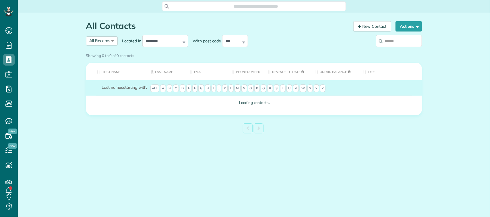
scroll to position [2, 2]
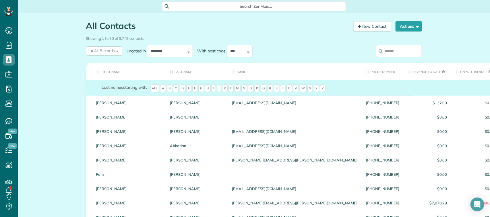
click at [400, 55] on input "search" at bounding box center [399, 51] width 46 height 12
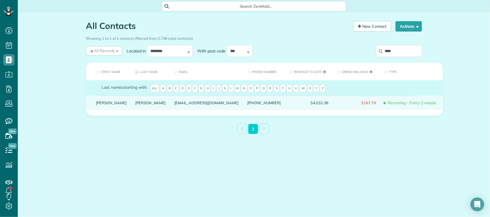
type input "****"
click at [135, 105] on link "Vaughn" at bounding box center [150, 103] width 31 height 4
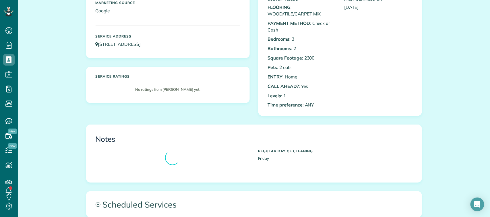
scroll to position [143, 0]
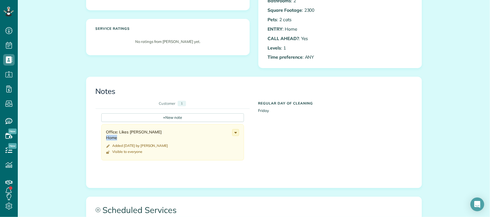
drag, startPoint x: 103, startPoint y: 139, endPoint x: 116, endPoint y: 138, distance: 12.4
click at [116, 138] on div "Office: Likes Sam Martin Home" at bounding box center [169, 134] width 126 height 11
copy div "Home"
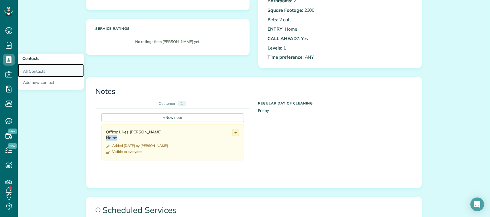
click at [36, 67] on link "All Contacts" at bounding box center [51, 70] width 66 height 13
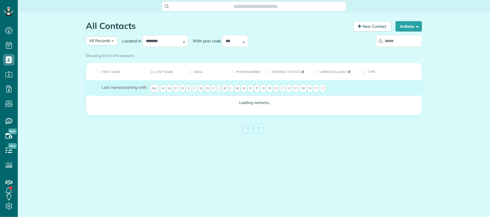
scroll to position [2, 2]
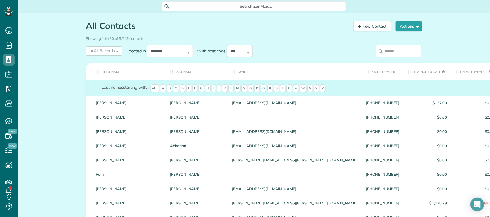
click at [398, 52] on input "search" at bounding box center [399, 51] width 46 height 12
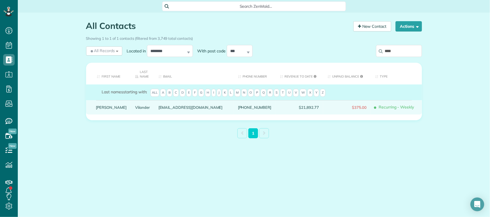
type input "****"
click at [135, 108] on link "Vilander" at bounding box center [142, 108] width 15 height 4
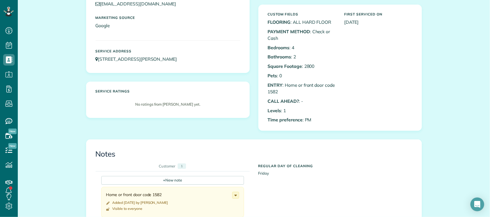
scroll to position [143, 0]
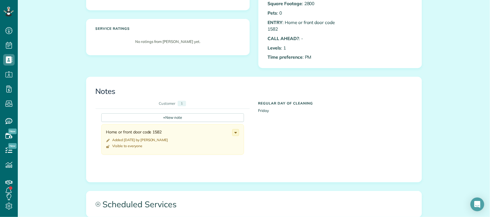
drag, startPoint x: 163, startPoint y: 133, endPoint x: 100, endPoint y: 130, distance: 62.9
click at [101, 130] on div "Home or front door code 1582 Added [DATE] by [PERSON_NAME] Visible to everyone …" at bounding box center [172, 140] width 143 height 30
copy div "Home or front door code 1582"
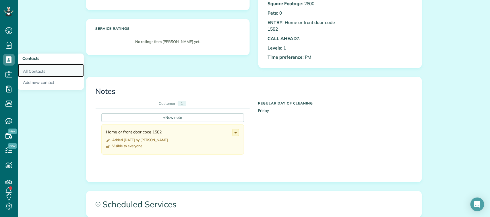
click at [25, 68] on link "All Contacts" at bounding box center [51, 70] width 66 height 13
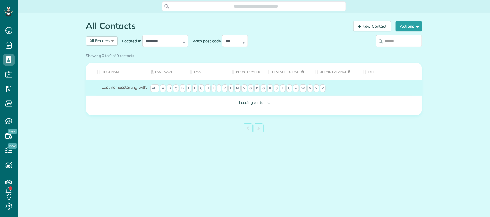
scroll to position [2, 2]
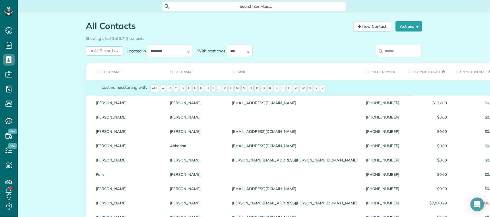
click at [403, 49] on input "search" at bounding box center [399, 51] width 46 height 12
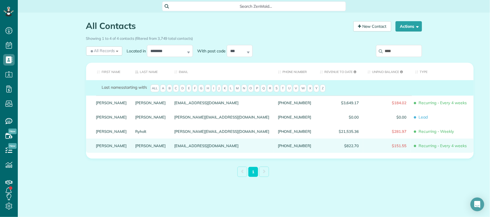
type input "****"
click at [135, 148] on link "Visinsky" at bounding box center [150, 146] width 31 height 4
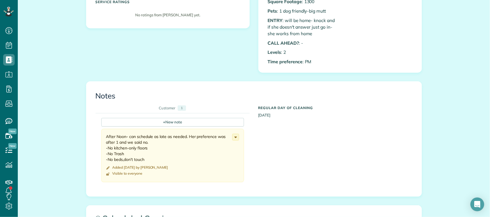
scroll to position [179, 0]
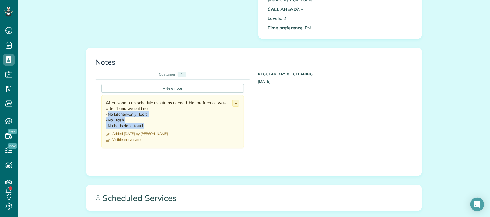
drag, startPoint x: 105, startPoint y: 113, endPoint x: 142, endPoint y: 128, distance: 40.0
click at [142, 128] on div "After Noon- can schedule as late as needed. Her preference was after 1 and we s…" at bounding box center [169, 114] width 126 height 29
copy div "No kitchen-only floors -No Trash -No beds,don't touch"
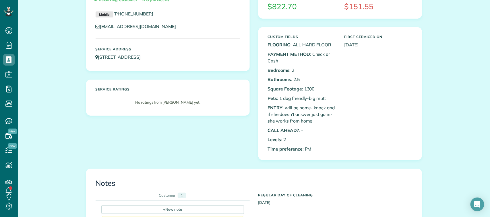
scroll to position [36, 0]
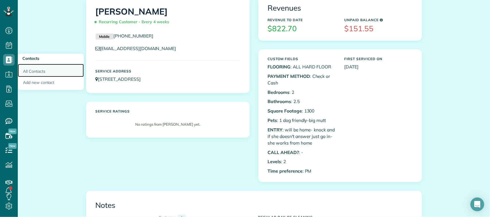
click at [35, 72] on link "All Contacts" at bounding box center [51, 70] width 66 height 13
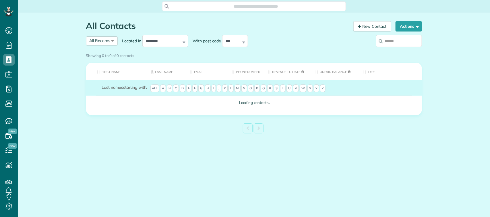
scroll to position [2, 2]
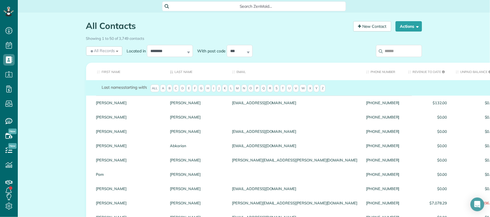
click at [392, 48] on input "search" at bounding box center [399, 51] width 46 height 12
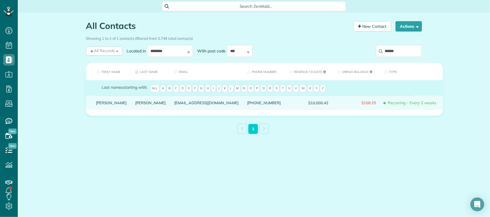
type input "******"
click at [135, 105] on link "Wagnon" at bounding box center [150, 103] width 31 height 4
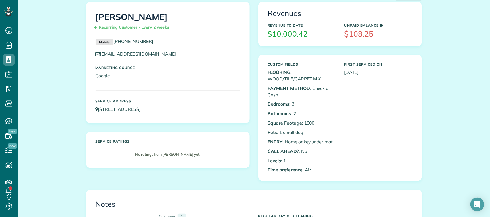
scroll to position [143, 0]
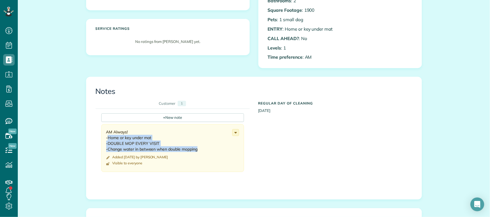
drag, startPoint x: 106, startPoint y: 139, endPoint x: 200, endPoint y: 150, distance: 95.3
click at [200, 150] on div "AM Always! -Home or key under mat -DOUBLE MOP EVERY VISIT -Change water in betw…" at bounding box center [169, 140] width 126 height 23
copy div "Home or key under mat -DOUBLE MOP EVERY VISIT -Change water in between when dou…"
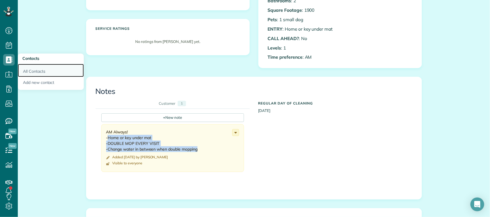
click at [42, 74] on link "All Contacts" at bounding box center [51, 70] width 66 height 13
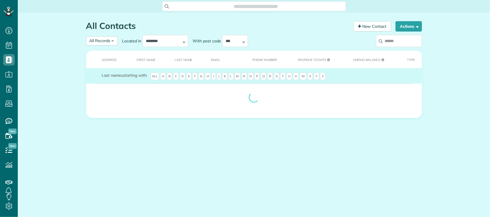
scroll to position [2, 2]
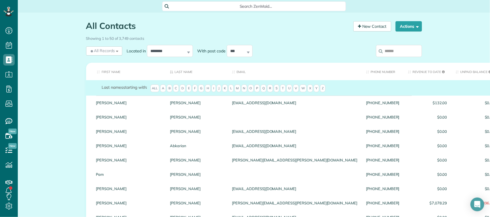
click at [408, 47] on input "search" at bounding box center [399, 51] width 46 height 12
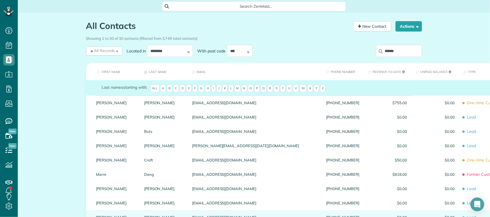
type input "******"
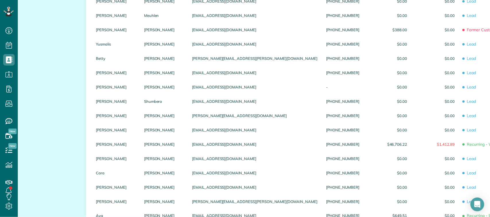
scroll to position [287, 0]
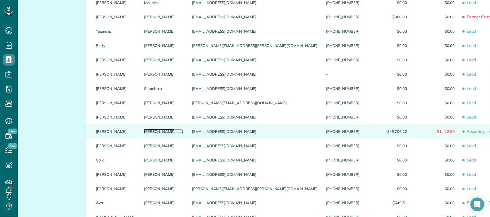
click at [144, 134] on link "Walker" at bounding box center [163, 132] width 39 height 4
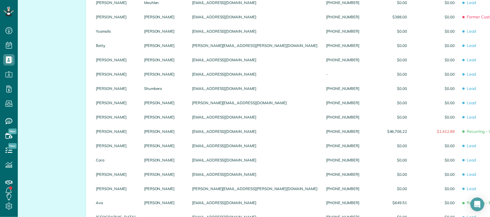
scroll to position [0, 0]
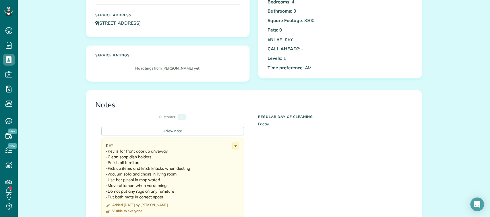
scroll to position [143, 0]
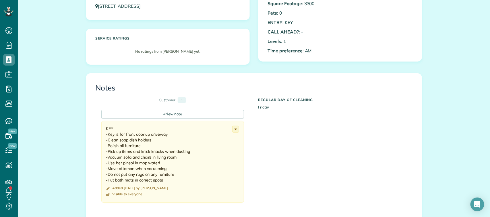
drag, startPoint x: 105, startPoint y: 135, endPoint x: 176, endPoint y: 185, distance: 87.0
click at [176, 185] on div "KEY -Key is for front door up driveway -Clean soap dish holders -Polish all fur…" at bounding box center [169, 162] width 126 height 72
click at [177, 184] on div "KEY -Key is for front door up driveway -Clean soap dish holders -Polish all fur…" at bounding box center [169, 162] width 126 height 72
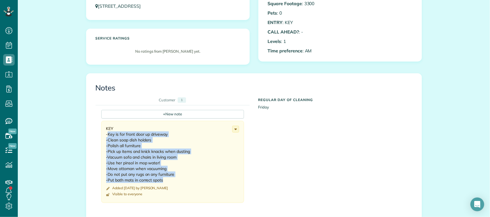
drag, startPoint x: 105, startPoint y: 134, endPoint x: 167, endPoint y: 180, distance: 77.6
click at [167, 180] on div "KEY -Key is for front door up driveway -Clean soap dish holders -Polish all fur…" at bounding box center [169, 154] width 126 height 57
copy div "Key is for front door up driveway -Clean soap dish holders -Polish all furnitur…"
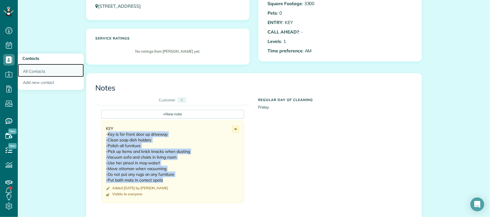
click at [39, 71] on link "All Contacts" at bounding box center [51, 70] width 66 height 13
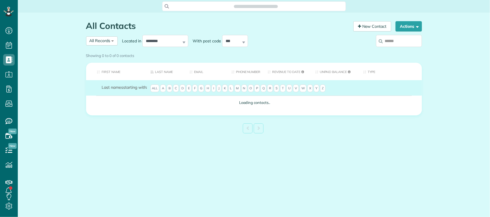
scroll to position [2, 2]
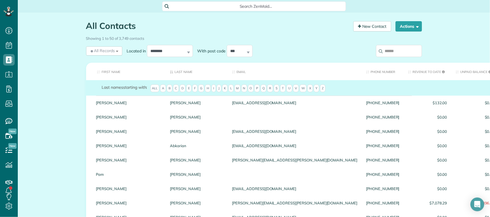
click at [398, 52] on input "search" at bounding box center [399, 51] width 46 height 12
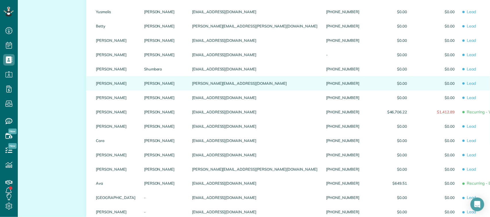
scroll to position [323, 0]
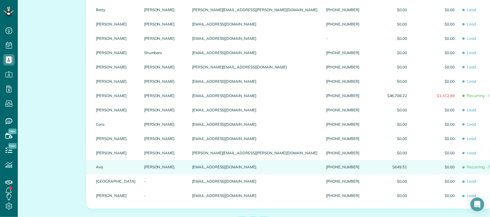
type input "******"
click at [144, 170] on link "Walker" at bounding box center [163, 168] width 39 height 4
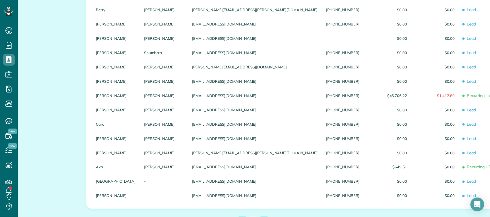
scroll to position [0, 0]
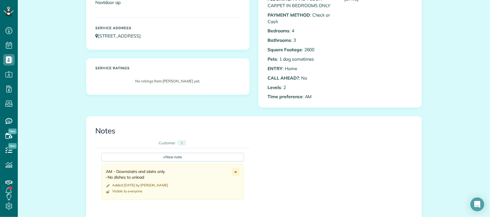
scroll to position [108, 0]
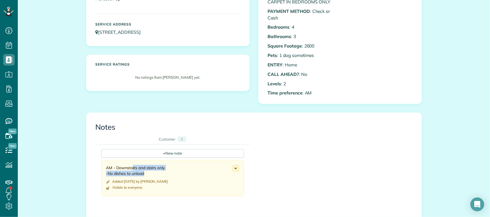
drag, startPoint x: 114, startPoint y: 168, endPoint x: 141, endPoint y: 176, distance: 28.3
click at [141, 176] on div "AM - Downstairs and stairs only -No dishes to unload" at bounding box center [169, 170] width 126 height 11
copy div "Downstairs and stairs only -No dishes to unload"
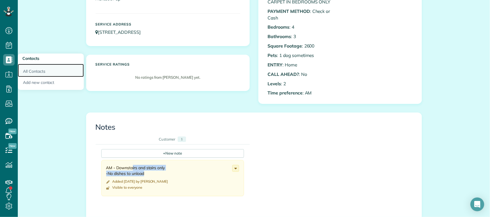
click at [35, 73] on link "All Contacts" at bounding box center [51, 70] width 66 height 13
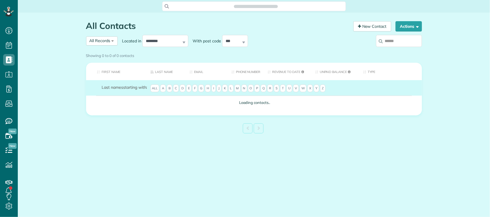
scroll to position [2, 2]
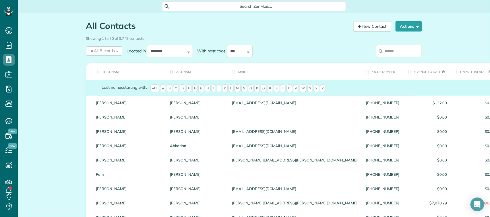
click at [400, 55] on input "search" at bounding box center [399, 51] width 46 height 12
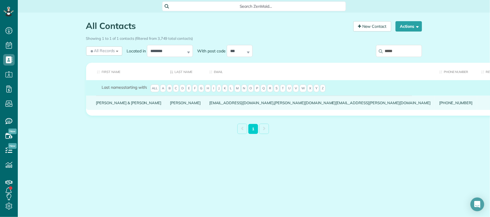
type input "*****"
click at [170, 105] on link "Walrath" at bounding box center [185, 103] width 31 height 4
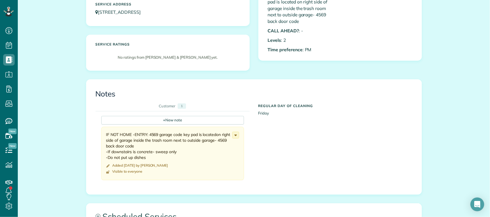
scroll to position [179, 0]
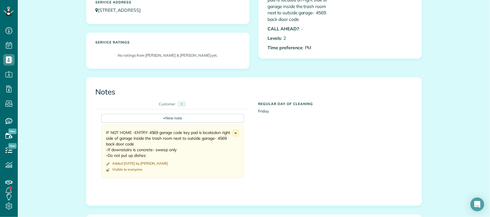
click at [146, 130] on div "IF NOT HOME -ENTRY: 4569 garage code key pad is locatedon right side of garage …" at bounding box center [169, 144] width 126 height 29
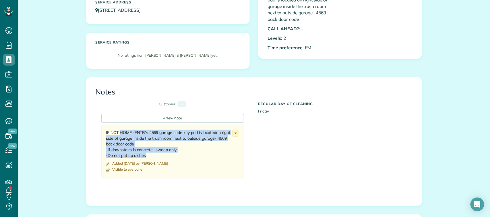
drag, startPoint x: 105, startPoint y: 123, endPoint x: 163, endPoint y: 145, distance: 62.0
click at [163, 145] on div "IF NOT HOME -ENTRY: 4569 garage code key pad is locatedon right side of garage …" at bounding box center [172, 151] width 143 height 53
copy div "IF NOT HOME -ENTRY: 4569 garage code key pad is locatedon right side of garage …"
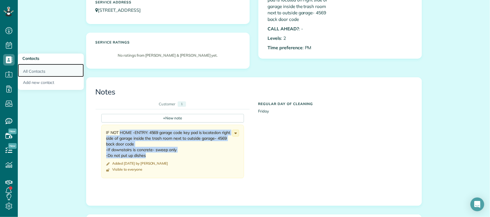
click at [39, 74] on link "All Contacts" at bounding box center [51, 70] width 66 height 13
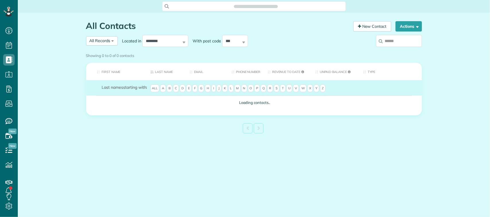
scroll to position [2, 2]
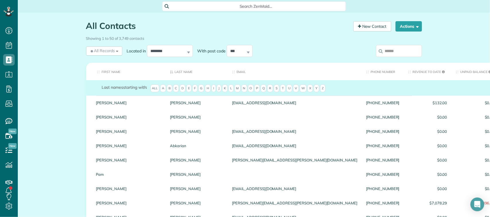
click at [402, 48] on input "search" at bounding box center [399, 51] width 46 height 12
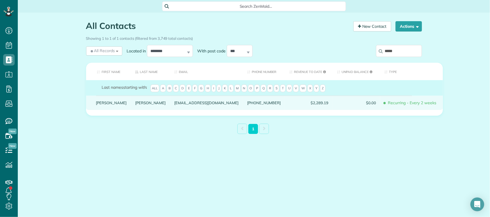
type input "*****"
click at [135, 105] on link "Walston" at bounding box center [150, 103] width 31 height 4
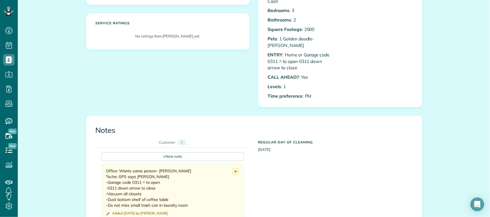
scroll to position [143, 0]
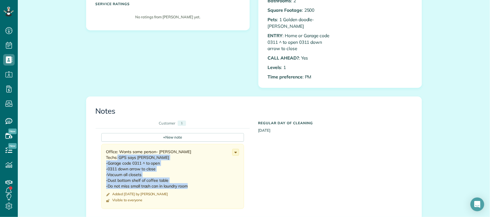
drag, startPoint x: 115, startPoint y: 151, endPoint x: 188, endPoint y: 181, distance: 78.5
click at [188, 181] on div "Office: Wants same person- Sam Martin Techs: GPS says Dickinson -Garage code 03…" at bounding box center [169, 169] width 126 height 40
copy div "GPS says Dickinson -Garage code 0311 ^ to open -0311 down arrow to close -Vacuu…"
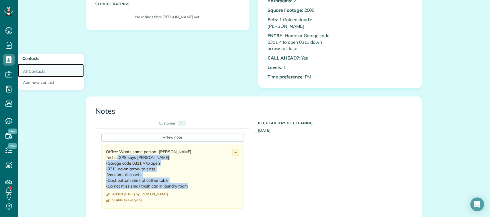
click at [31, 71] on link "All Contacts" at bounding box center [51, 70] width 66 height 13
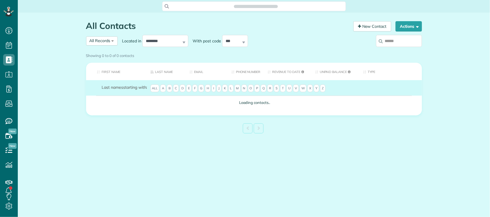
scroll to position [2, 2]
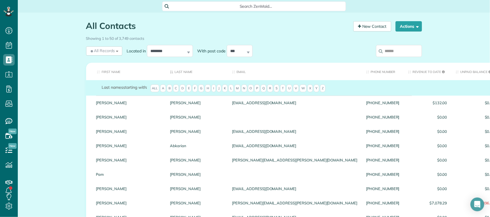
click at [404, 48] on input "search" at bounding box center [399, 51] width 46 height 12
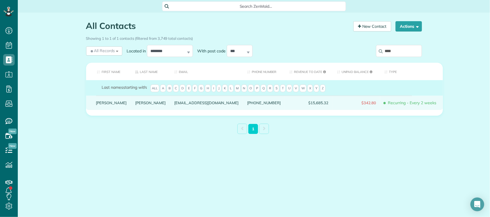
type input "****"
click at [135, 105] on link "Warnke" at bounding box center [150, 103] width 31 height 4
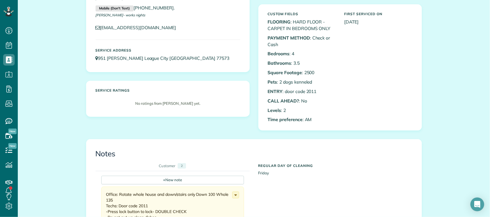
scroll to position [143, 0]
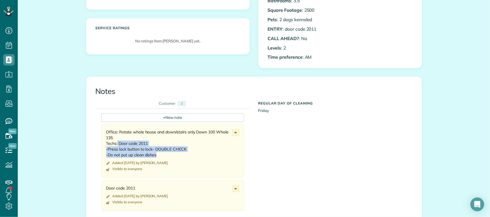
drag, startPoint x: 115, startPoint y: 144, endPoint x: 156, endPoint y: 156, distance: 43.5
click at [156, 156] on div "Office: Rotate whole house and down/stairs only Down 100 Whole 135 Techs: Door …" at bounding box center [169, 143] width 126 height 29
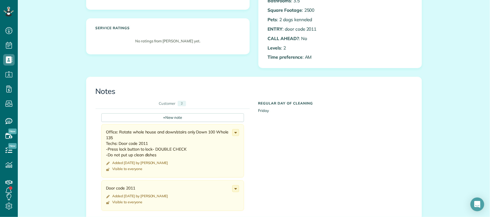
drag, startPoint x: 140, startPoint y: 151, endPoint x: 162, endPoint y: 69, distance: 85.0
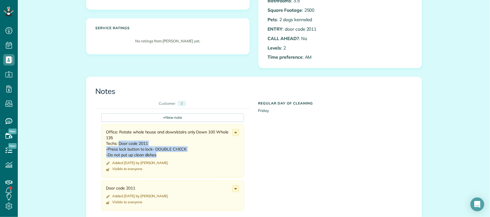
drag, startPoint x: 116, startPoint y: 143, endPoint x: 157, endPoint y: 157, distance: 43.5
click at [157, 157] on div "Office: Rotate whole house and down/stairs only Down 100 Whole 135 Techs: Door …" at bounding box center [169, 143] width 126 height 29
copy div "Door code 2011 -Press lock button to lock- DOUBLE CHECK -Do not put up clean di…"
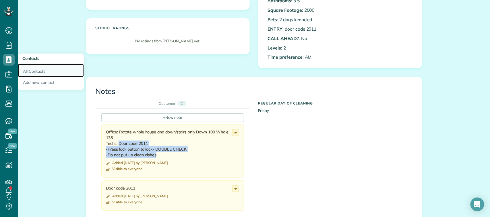
click at [30, 70] on link "All Contacts" at bounding box center [51, 70] width 66 height 13
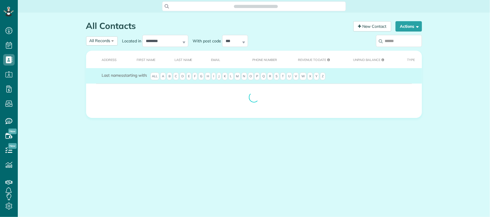
scroll to position [2, 2]
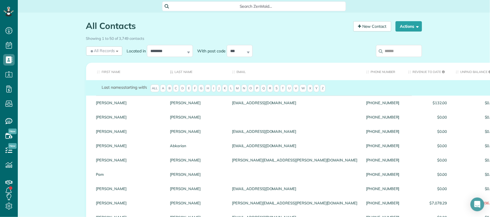
click at [387, 55] on input "search" at bounding box center [399, 51] width 46 height 12
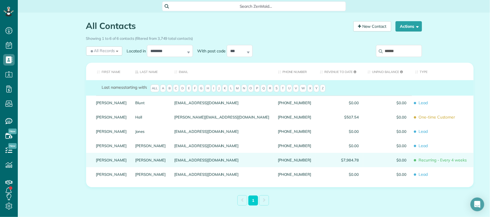
type input "******"
click at [135, 162] on link "Warren" at bounding box center [150, 160] width 31 height 4
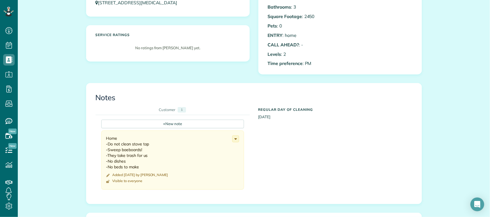
scroll to position [143, 0]
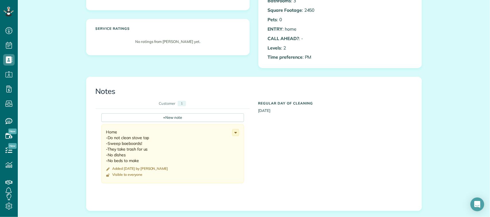
drag, startPoint x: 102, startPoint y: 131, endPoint x: 144, endPoint y: 162, distance: 52.2
click at [144, 162] on div "Home -Do not clean stove top -Sweep baeboards! -They take trash for us -No dish…" at bounding box center [172, 154] width 143 height 59
copy div "Home -Do not clean stove top -Sweep baeboards! -They take trash for us -No dish…"
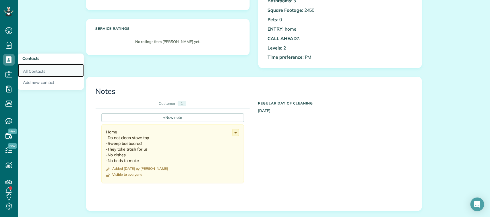
click at [36, 68] on link "All Contacts" at bounding box center [51, 70] width 66 height 13
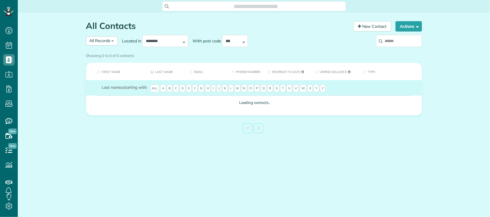
scroll to position [2, 2]
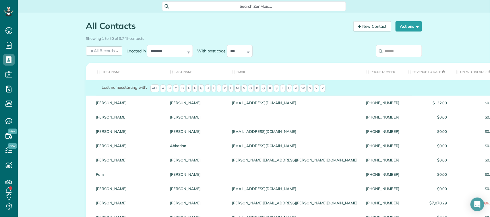
click at [391, 50] on input "search" at bounding box center [399, 51] width 46 height 12
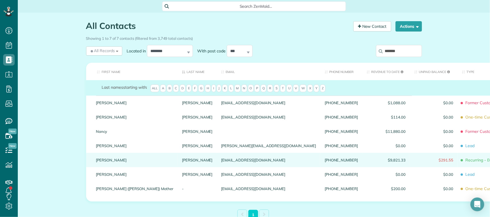
type input "*******"
click at [182, 162] on link "Watkins" at bounding box center [197, 160] width 31 height 4
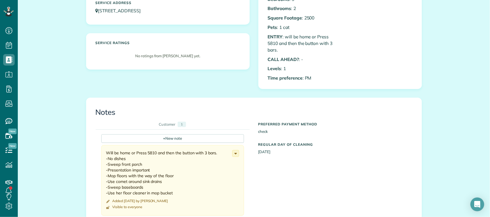
scroll to position [143, 0]
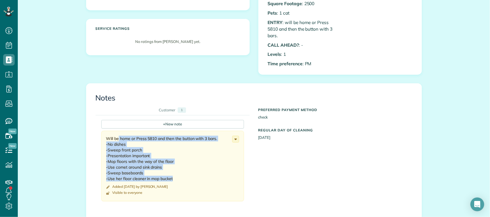
drag, startPoint x: 103, startPoint y: 136, endPoint x: 184, endPoint y: 180, distance: 92.9
click at [184, 180] on div "Will be home or Press 5810 and then the button with 3 bars. -No dishes -Sweep f…" at bounding box center [172, 166] width 143 height 71
copy div "Will be home or Press 5810 and then the button with 3 bars. -No dishes -Sweep f…"
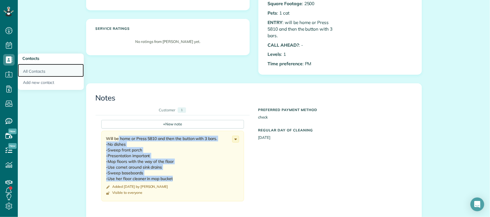
click at [29, 64] on link "All Contacts" at bounding box center [51, 70] width 66 height 13
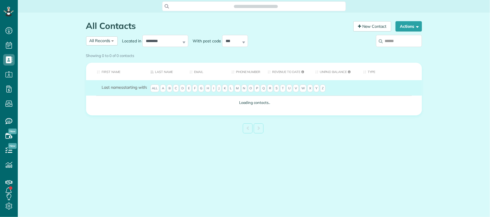
scroll to position [2, 2]
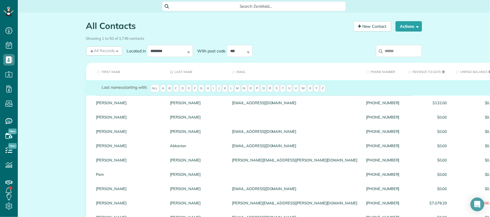
click at [401, 52] on input "search" at bounding box center [399, 51] width 46 height 12
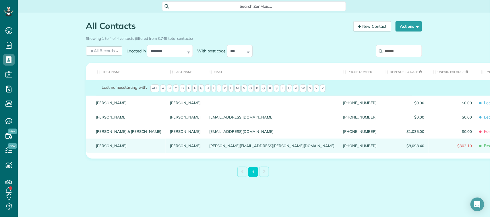
type input "******"
click at [170, 148] on link "Watson" at bounding box center [185, 146] width 31 height 4
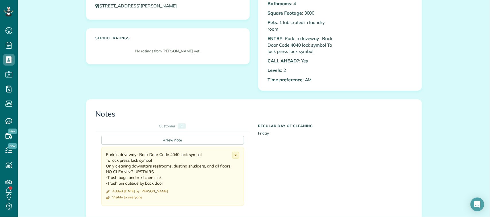
scroll to position [143, 0]
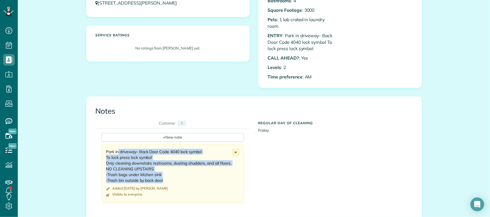
drag, startPoint x: 103, startPoint y: 151, endPoint x: 163, endPoint y: 189, distance: 70.9
click at [163, 189] on div "Park in driveway- Back Door Code 4040 lock symbol To lock press lock symbol Onl…" at bounding box center [172, 173] width 143 height 59
copy div "Park in driveway- Back Door Code 4040 lock symbol To lock press lock symbol Onl…"
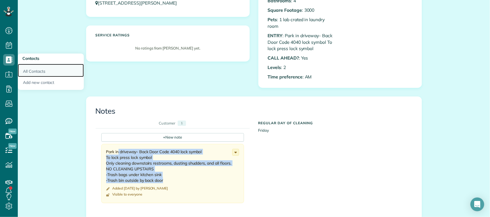
click at [32, 73] on link "All Contacts" at bounding box center [51, 70] width 66 height 13
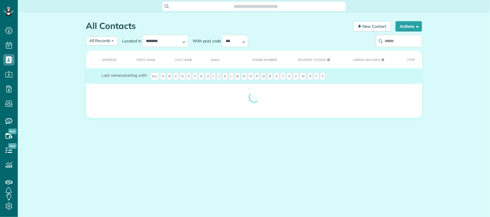
scroll to position [2, 2]
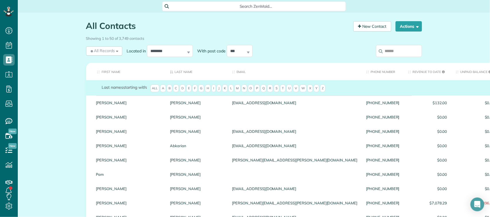
click at [404, 45] on input "search" at bounding box center [399, 51] width 46 height 12
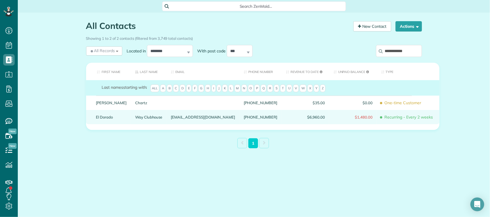
type input "**********"
click at [135, 119] on link "Way Clubhouse" at bounding box center [148, 117] width 27 height 4
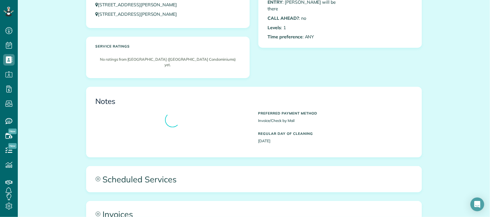
scroll to position [179, 0]
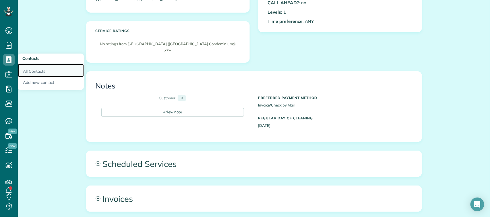
click at [35, 75] on link "All Contacts" at bounding box center [51, 70] width 66 height 13
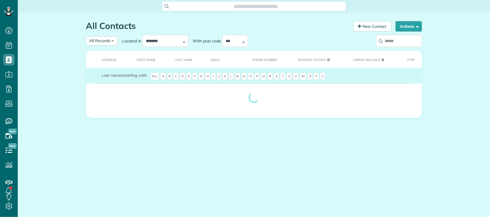
scroll to position [2, 2]
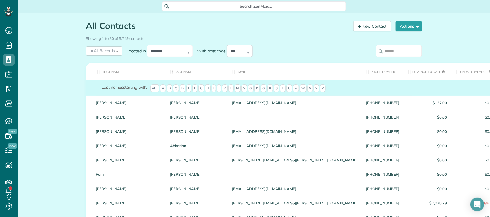
click at [405, 45] on input "search" at bounding box center [399, 51] width 46 height 12
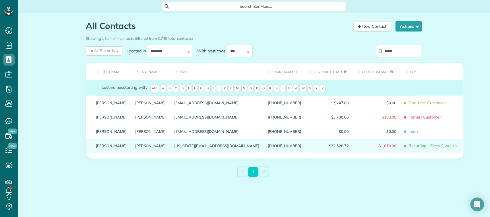
type input "*****"
click at [135, 148] on link "Welch" at bounding box center [150, 146] width 31 height 4
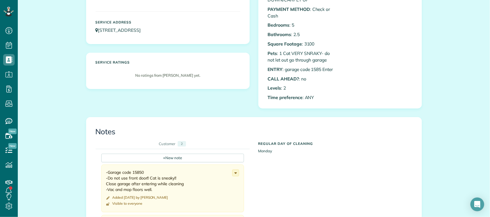
scroll to position [143, 0]
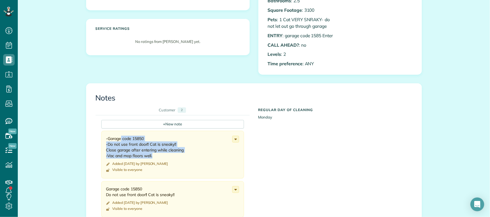
drag, startPoint x: 104, startPoint y: 138, endPoint x: 156, endPoint y: 156, distance: 55.3
click at [156, 156] on div "-Garage code 15850 -Do not use front door!! Cat is sneaky!! Close garage after …" at bounding box center [169, 147] width 126 height 23
copy div "-Garage code 15850 -Do not use front door!! Cat is sneaky!! Close garage after …"
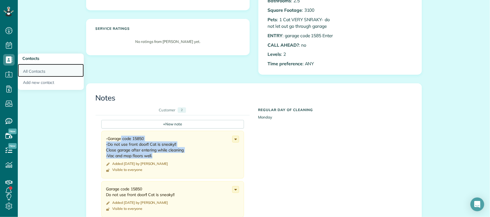
click at [31, 69] on link "All Contacts" at bounding box center [51, 70] width 66 height 13
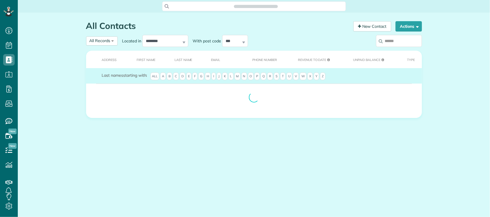
scroll to position [2, 2]
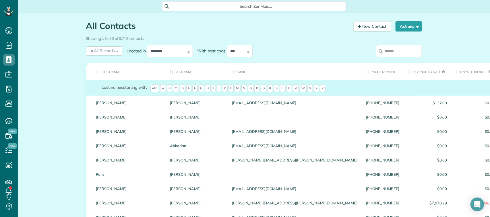
click at [400, 54] on input "search" at bounding box center [399, 51] width 46 height 12
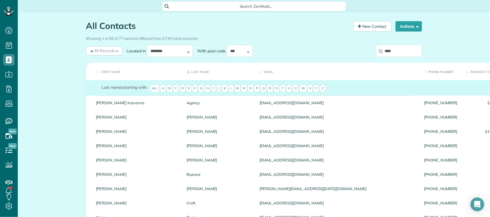
drag, startPoint x: 390, startPoint y: 50, endPoint x: 354, endPoint y: 51, distance: 35.9
click at [354, 51] on div "****" at bounding box center [382, 52] width 77 height 17
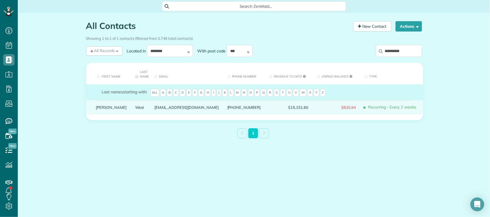
type input "**********"
click at [135, 106] on link "West" at bounding box center [140, 108] width 11 height 4
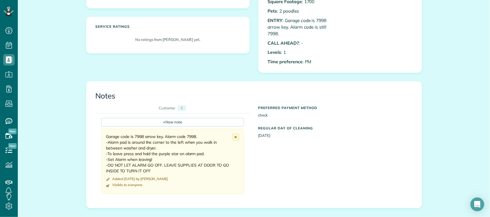
scroll to position [179, 0]
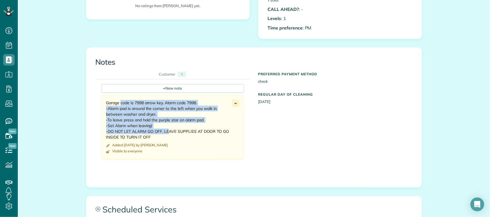
drag, startPoint x: 108, startPoint y: 104, endPoint x: 167, endPoint y: 135, distance: 66.9
click at [167, 135] on div "Garage code is 7998 arrow key. Alarm code 7998. -Alarm pad is around the corner…" at bounding box center [169, 120] width 126 height 40
drag, startPoint x: 100, startPoint y: 103, endPoint x: 155, endPoint y: 137, distance: 64.5
click at [155, 137] on div "Garage code is 7998 arrow key. Alarm code 7998. -Alarm pad is around the corner…" at bounding box center [172, 127] width 143 height 65
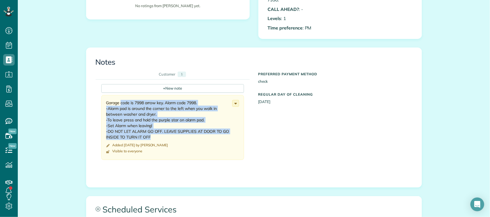
copy div "Garage code is 7998 arrow key. Alarm code 7998. -Alarm pad is around the corner…"
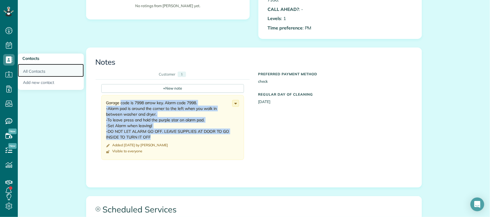
click at [41, 71] on link "All Contacts" at bounding box center [51, 70] width 66 height 13
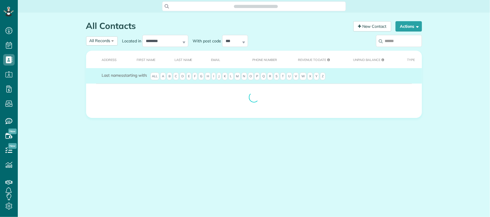
scroll to position [2, 2]
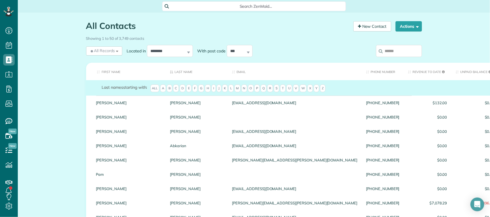
click at [399, 52] on input "search" at bounding box center [399, 51] width 46 height 12
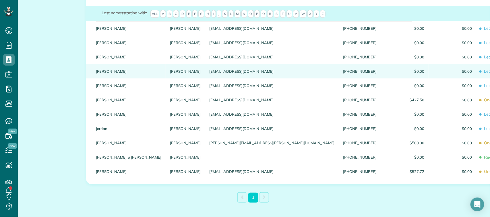
scroll to position [101, 0]
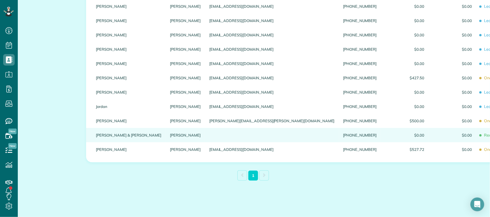
type input "******"
click at [170, 135] on link "Wilson" at bounding box center [185, 135] width 31 height 4
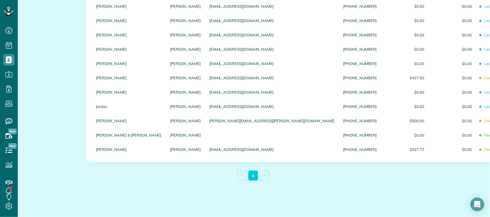
scroll to position [0, 0]
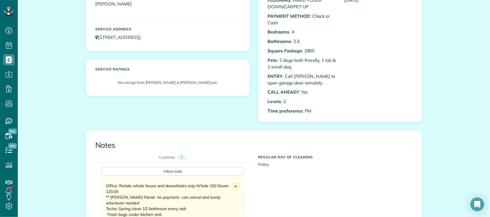
scroll to position [143, 0]
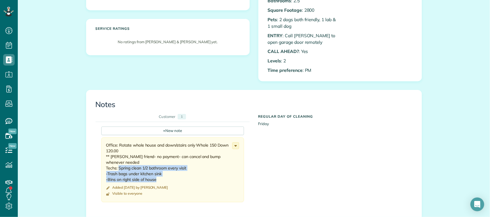
drag, startPoint x: 116, startPoint y: 169, endPoint x: 157, endPoint y: 181, distance: 42.2
click at [157, 181] on div "Office: Rotate whole house and down/stairs only Whole 150 Down 120.00 ** Karis …" at bounding box center [169, 163] width 126 height 40
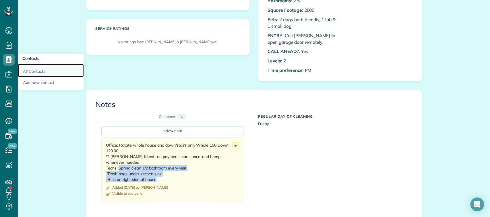
click at [29, 70] on link "All Contacts" at bounding box center [51, 70] width 66 height 13
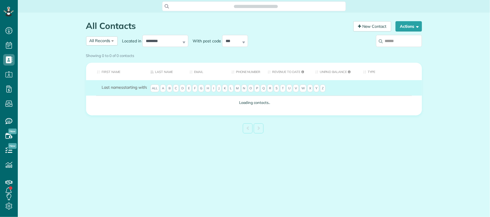
scroll to position [2, 2]
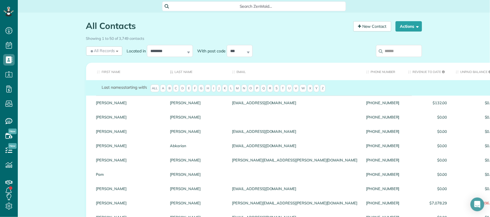
click at [411, 52] on input "search" at bounding box center [399, 51] width 46 height 12
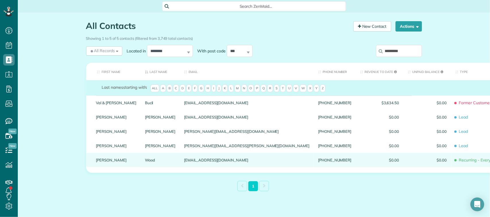
type input "*********"
click at [145, 162] on link "Wood" at bounding box center [160, 160] width 31 height 4
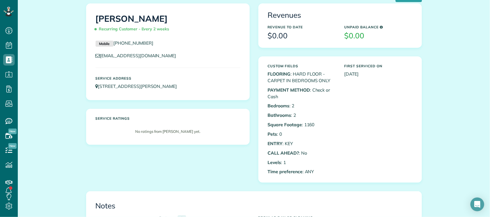
scroll to position [143, 0]
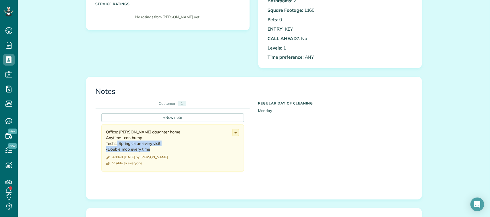
drag, startPoint x: 115, startPoint y: 146, endPoint x: 148, endPoint y: 151, distance: 32.8
click at [148, 151] on div "Office: Kari daughter home Anytime- can bump Techs: Spring clean every visit -D…" at bounding box center [169, 140] width 126 height 23
copy div "Spring clean every visit -Double mop every time"
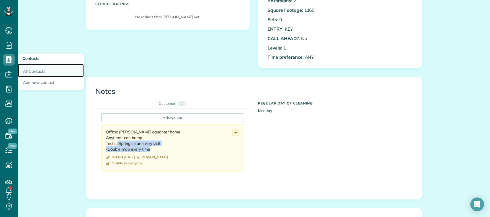
click at [29, 67] on link "All Contacts" at bounding box center [51, 70] width 66 height 13
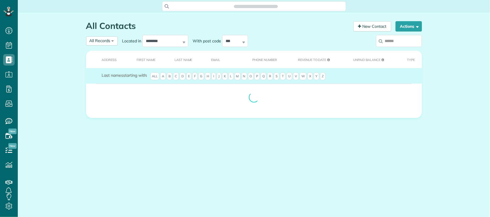
scroll to position [2, 2]
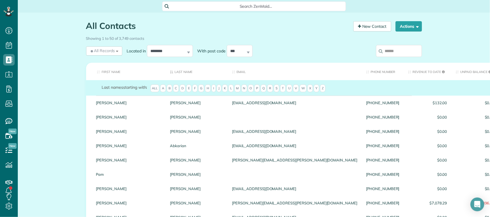
click at [384, 49] on input "search" at bounding box center [399, 51] width 46 height 12
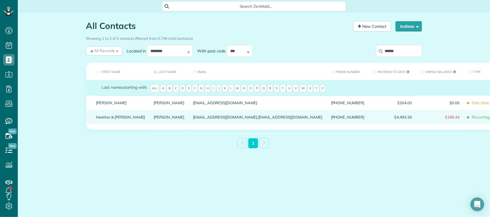
type input "******"
click at [154, 119] on link "Wooten" at bounding box center [169, 117] width 31 height 4
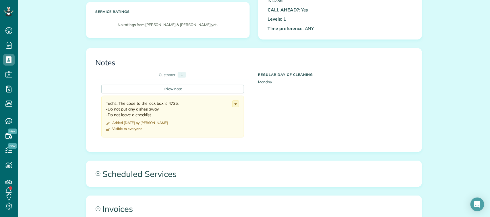
scroll to position [179, 0]
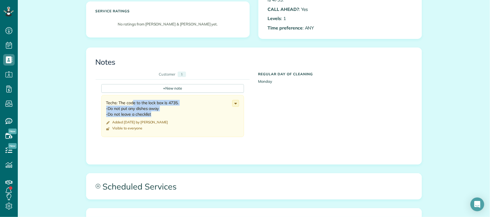
drag, startPoint x: 116, startPoint y: 103, endPoint x: 154, endPoint y: 115, distance: 40.2
click at [154, 115] on div "Techs: The code to the lock box is 4735. -Do not put any dishes away -Do not le…" at bounding box center [169, 108] width 126 height 17
copy div "The code to the lock box is 4735. -Do not put any dishes away -Do not leave a c…"
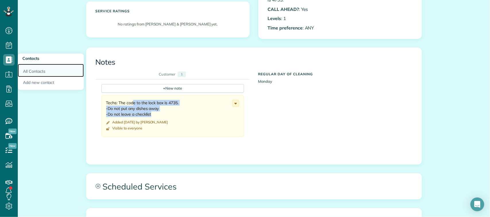
click at [34, 70] on link "All Contacts" at bounding box center [51, 70] width 66 height 13
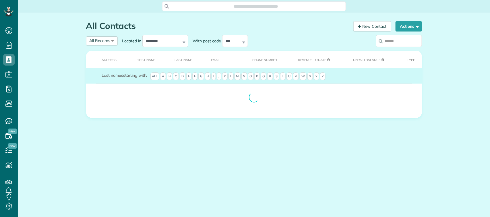
scroll to position [2, 2]
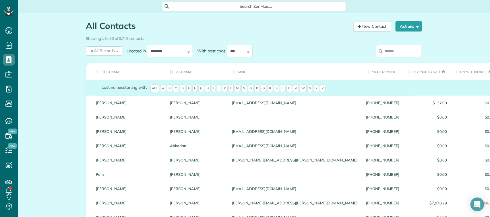
click at [412, 54] on input "search" at bounding box center [399, 51] width 46 height 12
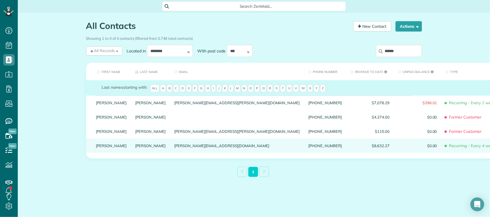
type input "******"
click at [135, 148] on link "Wright" at bounding box center [150, 146] width 31 height 4
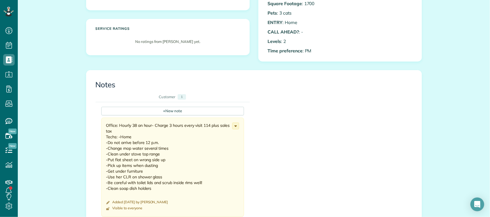
scroll to position [179, 0]
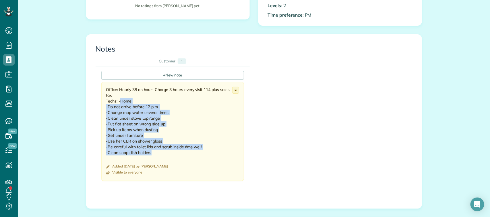
drag, startPoint x: 117, startPoint y: 102, endPoint x: 174, endPoint y: 153, distance: 76.0
click at [174, 153] on div "Office: Hourly 38 an hour- Charge 3 hours every visit 114 plus sales tax Techs:…" at bounding box center [169, 124] width 126 height 75
copy div "Home -Do not arrive before 12 p.m. -Change mop water several times -Clean under…"
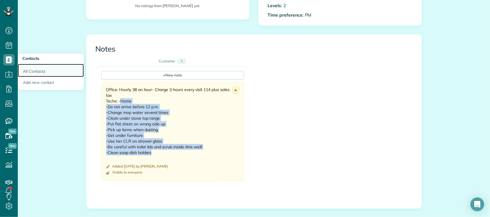
click at [28, 68] on link "All Contacts" at bounding box center [51, 70] width 66 height 13
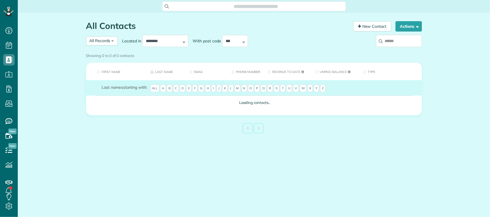
scroll to position [2, 2]
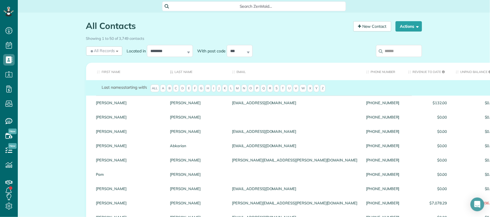
click at [403, 54] on input "search" at bounding box center [399, 51] width 46 height 12
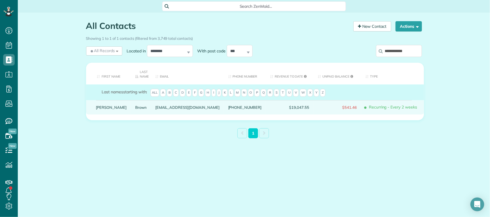
type input "**********"
click at [135, 106] on link "Brown" at bounding box center [140, 108] width 11 height 4
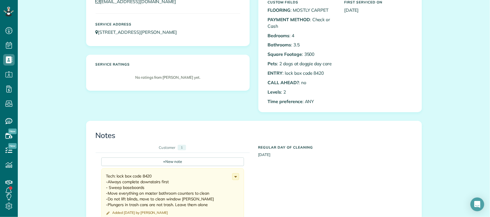
scroll to position [143, 0]
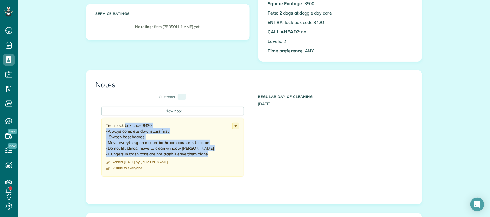
drag, startPoint x: 112, startPoint y: 127, endPoint x: 157, endPoint y: 150, distance: 50.2
click at [215, 154] on div "Tech: lock box code 8420 -Always complete downstairs first - Sweep baseboards -…" at bounding box center [169, 140] width 126 height 34
copy div ": lock box code 8420 -Always complete downstairs first - Sweep baseboards -Move…"
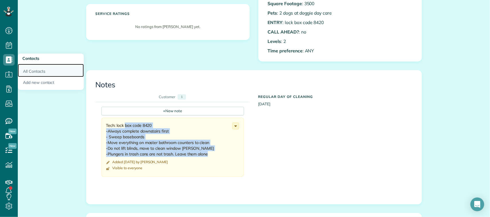
click at [27, 70] on link "All Contacts" at bounding box center [51, 70] width 66 height 13
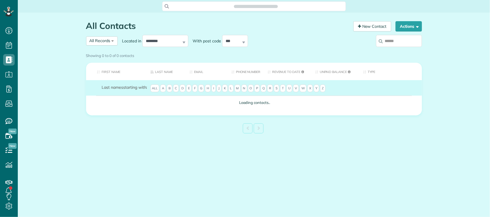
scroll to position [2, 2]
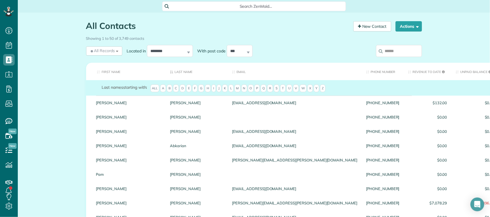
click at [402, 49] on input "search" at bounding box center [399, 51] width 46 height 12
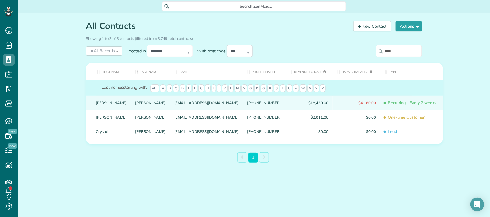
type input "****"
click at [135, 105] on link "Pritchard" at bounding box center [150, 103] width 31 height 4
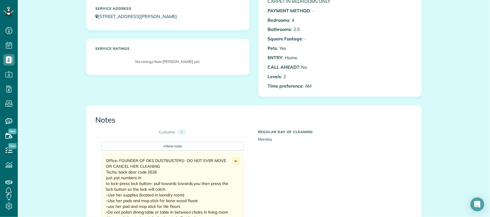
scroll to position [143, 0]
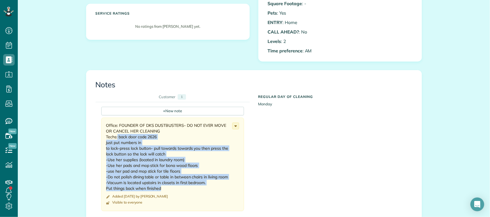
drag, startPoint x: 115, startPoint y: 138, endPoint x: 167, endPoint y: 189, distance: 72.4
click at [167, 189] on div "Office: FOUNDER OF DKS DUSTBUSTERS- DO NOT EVER MOVE OR CANCEL HER CLEANING Tec…" at bounding box center [169, 157] width 126 height 69
copy div "back door code 2626 just put numbers in to lock-press lock button- pull towards…"
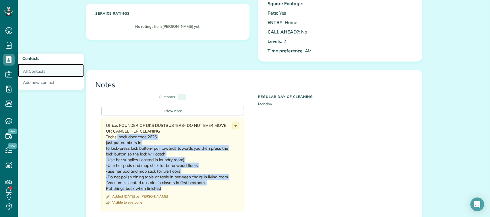
click at [30, 69] on link "All Contacts" at bounding box center [51, 70] width 66 height 13
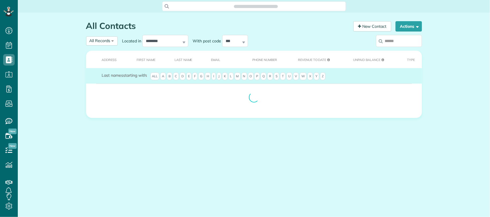
scroll to position [2, 2]
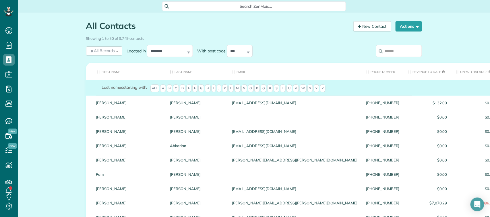
click at [399, 54] on input "search" at bounding box center [399, 51] width 46 height 12
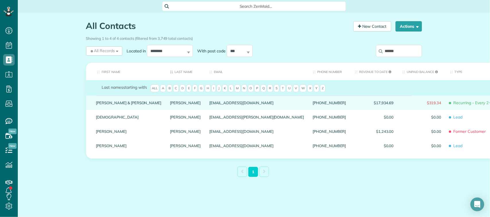
type input "******"
click at [170, 105] on link "Reeves" at bounding box center [185, 103] width 31 height 4
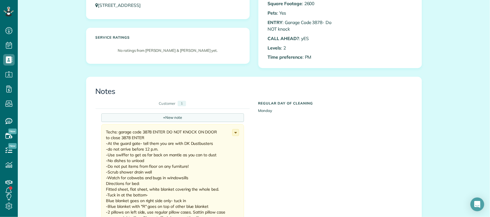
scroll to position [179, 0]
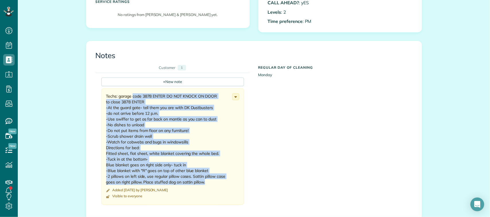
drag, startPoint x: 116, startPoint y: 95, endPoint x: 206, endPoint y: 184, distance: 126.4
click at [206, 184] on div "Techs: garage code 3878 ENTER DO NOT KNOCK ON DOOR to close 3878 ENTER -At the …" at bounding box center [169, 140] width 126 height 92
copy div "garage code 3878 ENTER DO NOT KNOCK ON DOOR to close 3878 ENTER -At the guard g…"
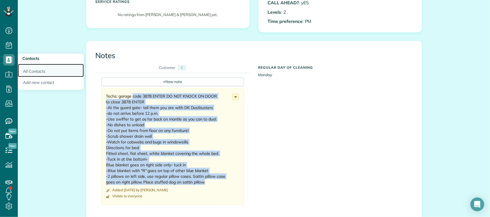
click at [37, 71] on link "All Contacts" at bounding box center [51, 70] width 66 height 13
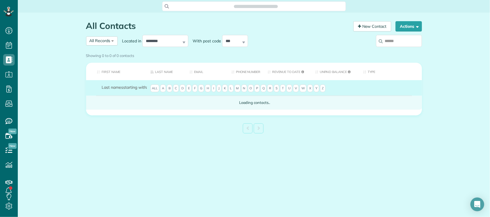
scroll to position [2, 2]
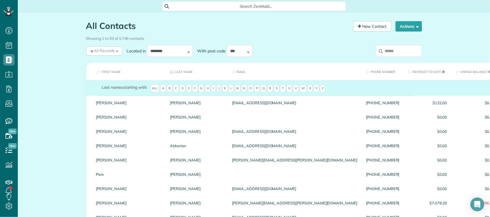
click at [394, 49] on input "search" at bounding box center [399, 51] width 46 height 12
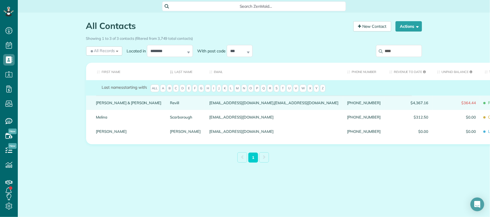
type input "****"
click at [170, 102] on link "Revill" at bounding box center [185, 103] width 31 height 4
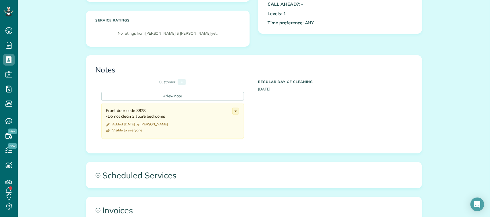
scroll to position [179, 0]
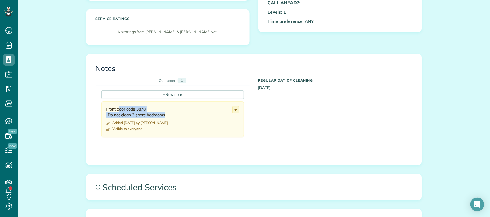
drag, startPoint x: 110, startPoint y: 98, endPoint x: 168, endPoint y: 107, distance: 59.2
click at [168, 107] on div "Front door code 3878 -Do not clean 3 spare bedrooms Added 1 years ago by Kari N…" at bounding box center [172, 120] width 143 height 36
copy div "Front door code 3878 -Do not clean 3 spare bedrooms"
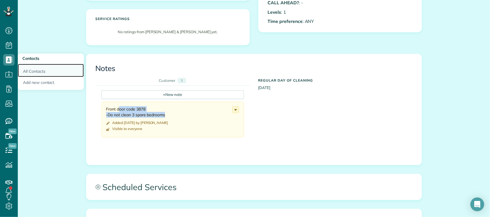
click at [33, 71] on link "All Contacts" at bounding box center [51, 70] width 66 height 13
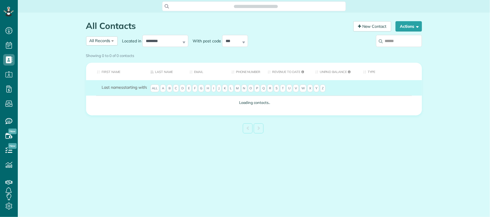
scroll to position [2, 2]
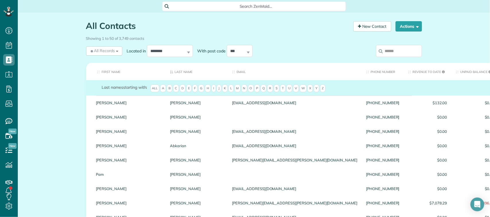
click at [399, 50] on input "search" at bounding box center [399, 51] width 46 height 12
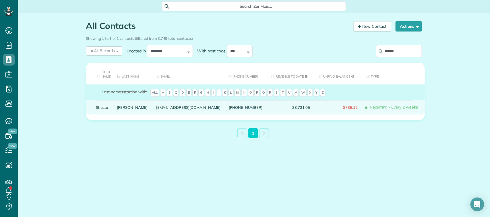
type input "******"
click at [126, 107] on link "Martin" at bounding box center [132, 108] width 31 height 4
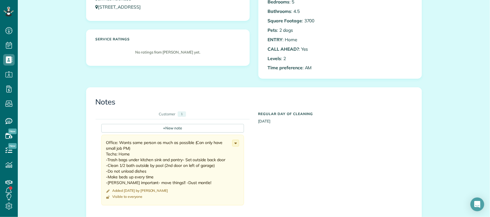
scroll to position [143, 0]
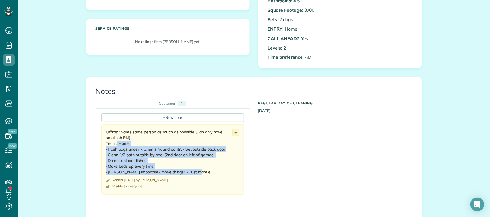
drag, startPoint x: 115, startPoint y: 144, endPoint x: 193, endPoint y: 171, distance: 82.7
click at [193, 171] on div "Office: Wants same person as much as possible (Can only have small job PM) Tech…" at bounding box center [169, 152] width 126 height 46
copy div "Home -Trash bags under kitchen sink and pantry- Set outside back door -Clean 1/…"
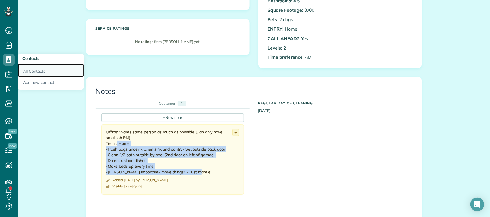
click at [34, 69] on link "All Contacts" at bounding box center [51, 70] width 66 height 13
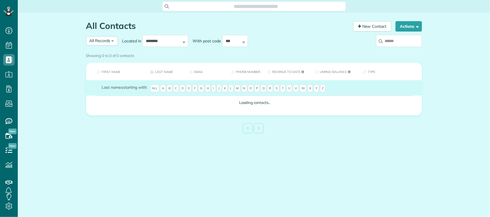
scroll to position [2, 2]
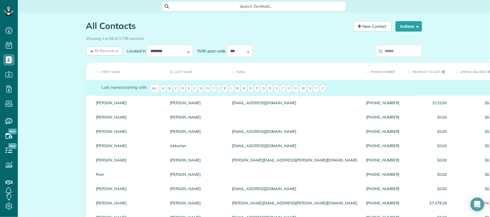
click at [401, 51] on input "search" at bounding box center [399, 51] width 46 height 12
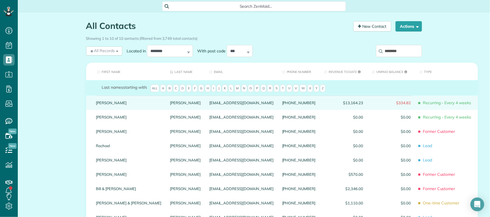
type input "********"
click at [170, 105] on link "Thompson" at bounding box center [185, 103] width 31 height 4
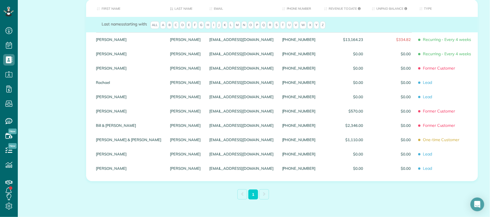
scroll to position [51, 0]
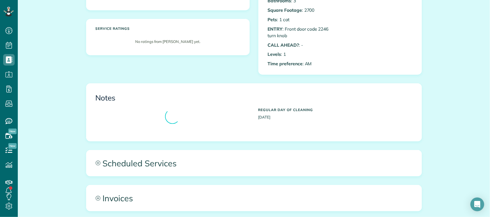
scroll to position [179, 0]
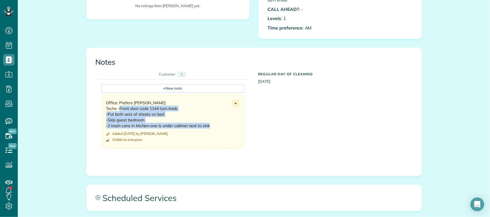
drag, startPoint x: 116, startPoint y: 109, endPoint x: 209, endPoint y: 128, distance: 95.1
click at [209, 128] on div "Office: Prefers Jacque Techs -Front door code 1144 turn knob -Put both sets of …" at bounding box center [169, 114] width 126 height 29
copy div "Front door code 1144 turn knob -Put both sets of sheets on bed -Skip guest bedr…"
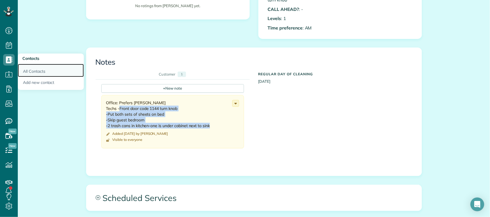
click at [29, 73] on link "All Contacts" at bounding box center [51, 70] width 66 height 13
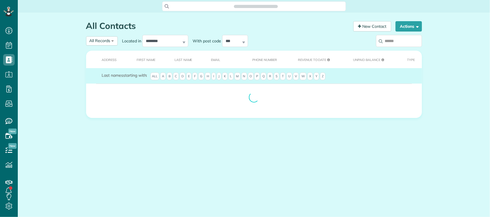
scroll to position [2, 2]
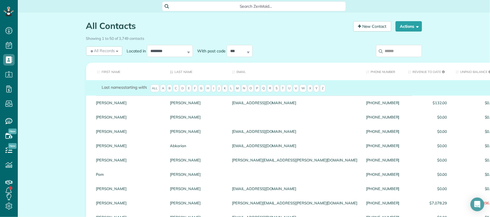
click at [390, 55] on input "search" at bounding box center [399, 51] width 46 height 12
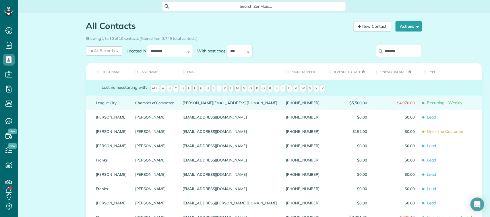
type input "*******"
click at [135, 105] on link "Chamber of Commerce" at bounding box center [154, 103] width 39 height 4
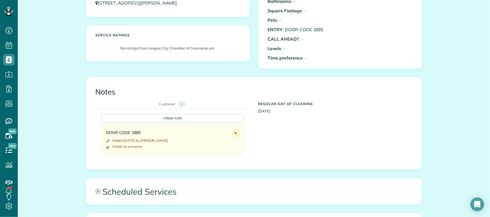
scroll to position [143, 0]
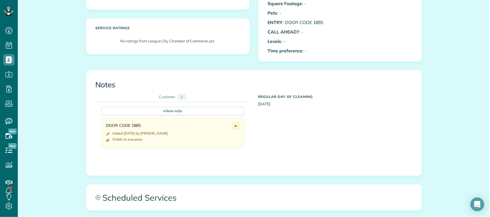
drag, startPoint x: 103, startPoint y: 124, endPoint x: 141, endPoint y: 127, distance: 38.6
click at [141, 127] on div "DOOR CODE 1885 Added [DATE] by [PERSON_NAME] Visible to everyone Change to priv…" at bounding box center [172, 133] width 143 height 30
copy div "DOOR CODE 1885"
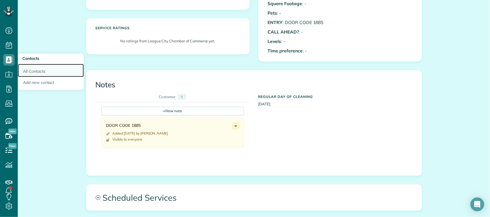
click at [42, 75] on link "All Contacts" at bounding box center [51, 70] width 66 height 13
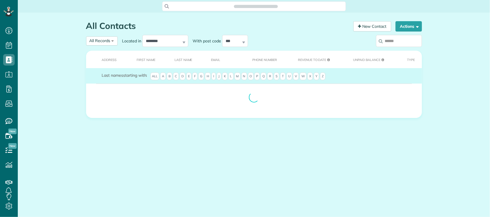
scroll to position [2, 2]
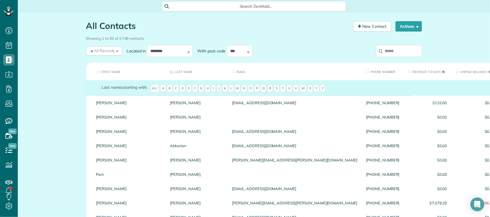
click at [402, 55] on input "search" at bounding box center [399, 51] width 46 height 12
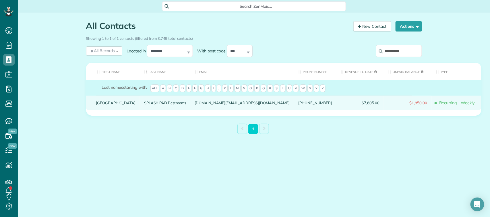
type input "**********"
click at [164, 104] on link "SPLASH PAD Restrooms" at bounding box center [165, 103] width 42 height 4
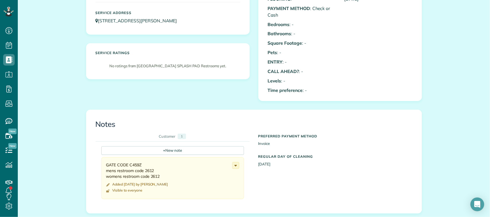
scroll to position [143, 0]
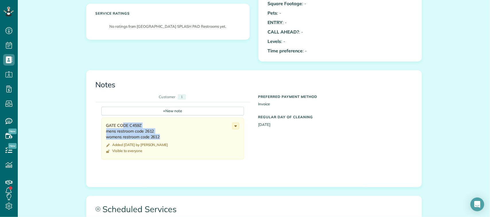
drag, startPoint x: 102, startPoint y: 126, endPoint x: 158, endPoint y: 137, distance: 57.4
click at [158, 137] on div "GATE CODE C459Z mens restroom code 2612 womens restroom code 2612 Added 3 years…" at bounding box center [172, 139] width 143 height 42
copy div "GATE CODE C459Z mens restroom code 2612 womens restroom code 2612"
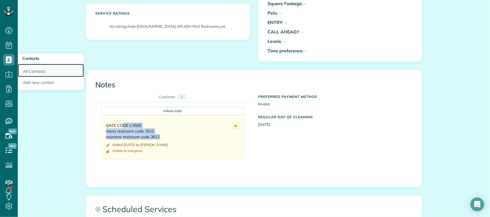
click at [32, 71] on link "All Contacts" at bounding box center [51, 70] width 66 height 13
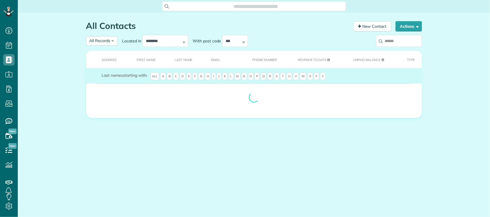
scroll to position [2, 2]
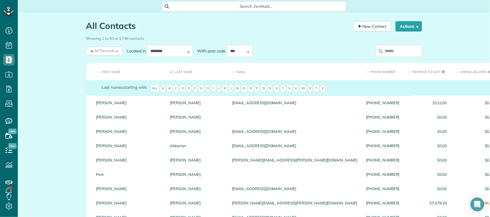
click at [395, 50] on input "search" at bounding box center [399, 51] width 46 height 12
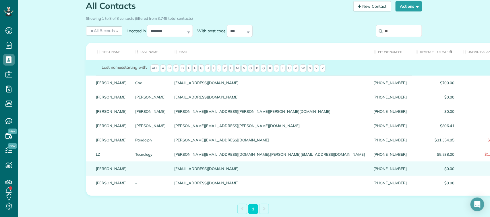
scroll to position [36, 0]
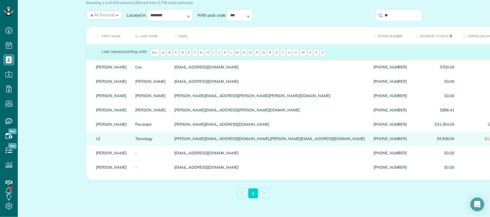
type input "**"
click at [135, 141] on link "Tecnology" at bounding box center [150, 139] width 31 height 4
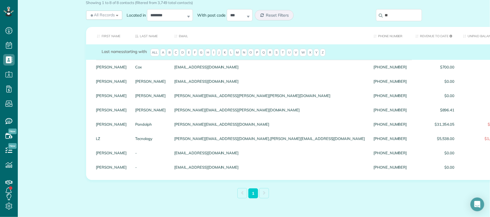
scroll to position [0, 0]
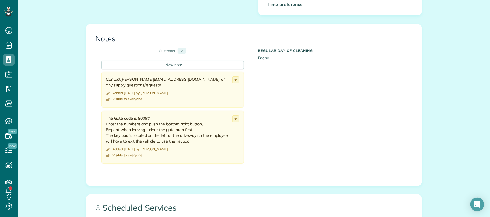
scroll to position [215, 0]
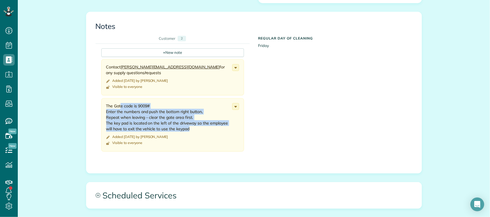
drag, startPoint x: 102, startPoint y: 99, endPoint x: 194, endPoint y: 125, distance: 95.5
click at [194, 125] on div "The Gate code is 9009# Enter the numbers and push the bottom right button, Repe…" at bounding box center [172, 124] width 143 height 53
copy div "The Gate code is 9009# Enter the numbers and push the bottom right button, Repe…"
click at [86, 121] on div "Notes Customer 2 + New note Contact michaella@lzt.biz for any supply questions/…" at bounding box center [253, 93] width 335 height 162
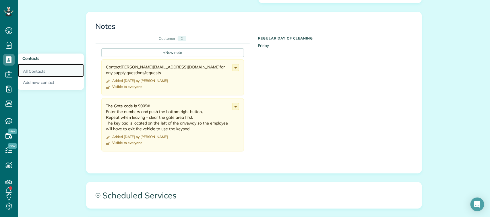
click at [31, 70] on link "All Contacts" at bounding box center [51, 70] width 66 height 13
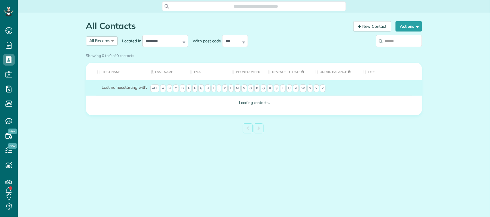
scroll to position [2, 2]
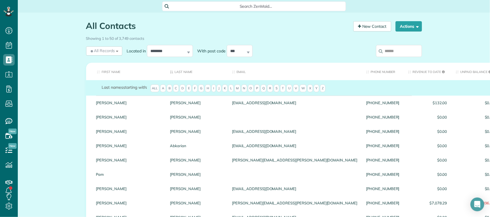
click at [402, 45] on input "search" at bounding box center [399, 51] width 46 height 12
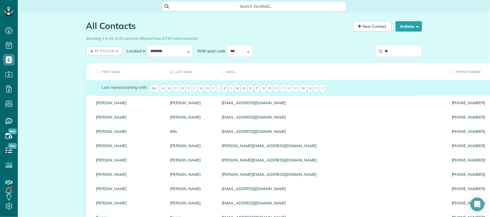
type input "*"
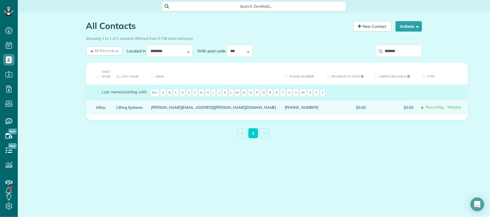
type input "*******"
click at [131, 107] on link "Lifting Systems" at bounding box center [129, 108] width 26 height 4
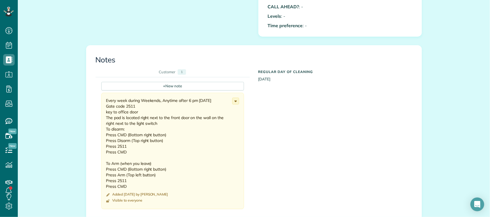
scroll to position [251, 0]
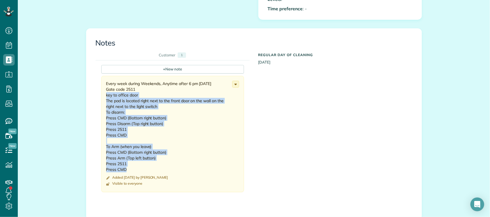
drag, startPoint x: 104, startPoint y: 95, endPoint x: 150, endPoint y: 169, distance: 87.4
click at [150, 169] on div "Every week during Weekends, Anytime after 6 pm [DATE] Gate code 2511 key to off…" at bounding box center [169, 127] width 126 height 92
copy div "key to office door The pad is located right next to the front door on the wall …"
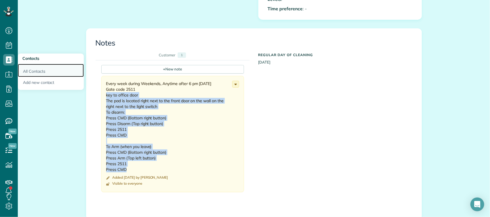
click at [28, 71] on link "All Contacts" at bounding box center [51, 70] width 66 height 13
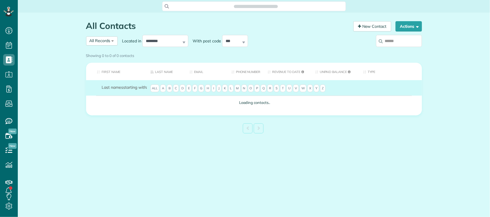
scroll to position [2, 2]
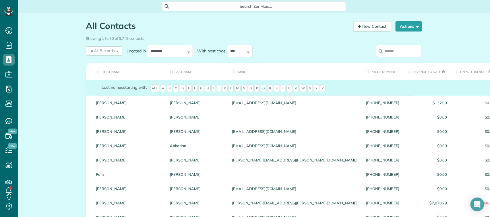
click at [393, 55] on input "search" at bounding box center [399, 51] width 46 height 12
click at [386, 51] on input "search" at bounding box center [399, 51] width 46 height 12
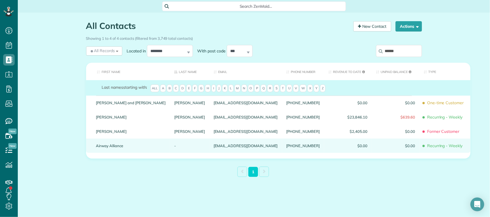
type input "******"
click at [174, 148] on link "-" at bounding box center [189, 146] width 31 height 4
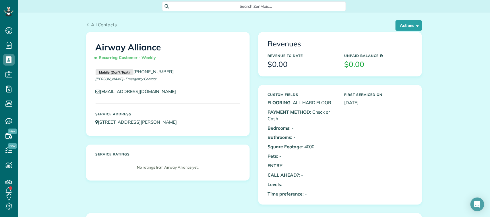
drag, startPoint x: 170, startPoint y: 83, endPoint x: 127, endPoint y: 86, distance: 43.1
click at [127, 86] on div "Mobile (Don't Text) (714) 363-6264 . Christopher Tran- Emergency Contact" at bounding box center [167, 77] width 153 height 17
click at [139, 108] on div "Airway Alliance Recurring Customer - Weekly Mobile (Don't Text) (714) 363-6264 …" at bounding box center [167, 84] width 163 height 104
drag, startPoint x: 168, startPoint y: 94, endPoint x: 99, endPoint y: 92, distance: 69.4
click at [99, 92] on p "chrismdtranent@gmail.com" at bounding box center [168, 91] width 145 height 7
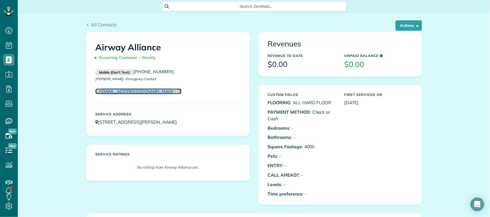
copy link "chrismdtranent@gmail.com"
drag, startPoint x: 182, startPoint y: 124, endPoint x: 97, endPoint y: 121, distance: 85.6
click at [97, 121] on p "223 Ibis Street Webster TX 77598" at bounding box center [168, 122] width 145 height 7
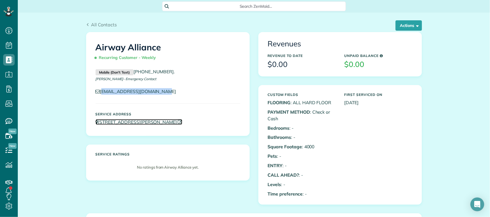
copy link "223 Ibis Street Webster TX 77598"
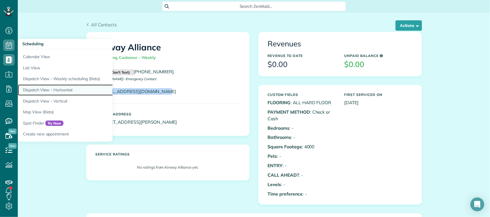
click at [52, 90] on link "Dispatch View - Horizontal" at bounding box center [89, 90] width 143 height 11
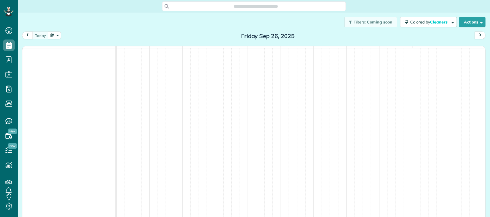
scroll to position [2, 2]
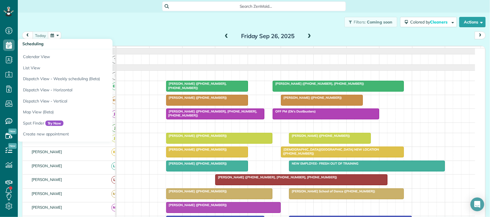
click at [54, 36] on button "button" at bounding box center [54, 36] width 13 height 8
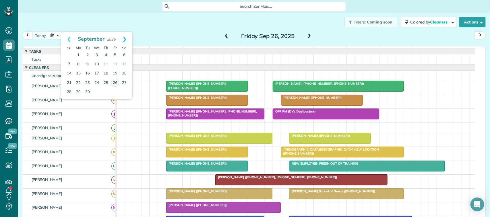
click at [131, 36] on link "Next" at bounding box center [124, 39] width 16 height 14
click at [116, 52] on link "3" at bounding box center [114, 55] width 9 height 9
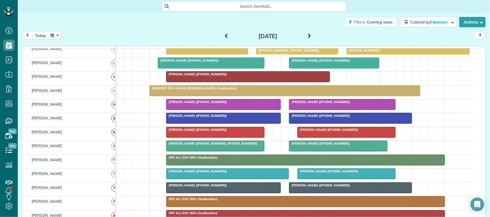
scroll to position [108, 0]
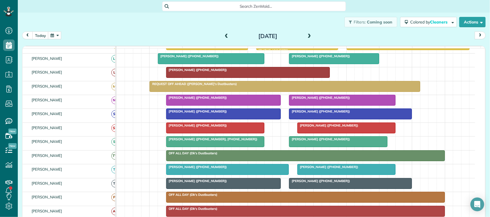
click at [247, 189] on div at bounding box center [223, 184] width 114 height 10
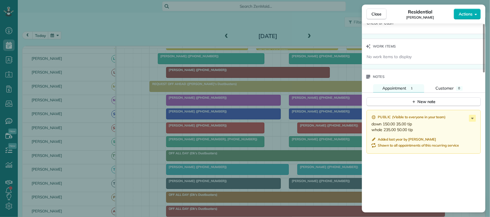
scroll to position [466, 0]
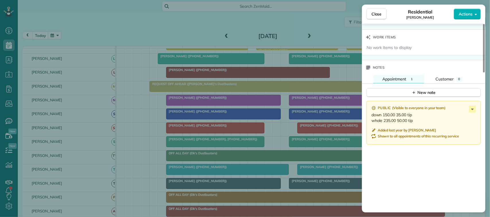
click at [42, 23] on div "Close Residential Alisa Kuehn Actions Status Active Alisa Kuehn · Open profile …" at bounding box center [245, 108] width 490 height 217
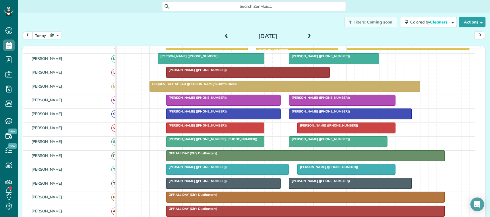
click at [55, 37] on body "Dashboard Scheduling Calendar View List View Dispatch View - Weekly scheduling …" at bounding box center [245, 108] width 490 height 217
click at [52, 37] on button "button" at bounding box center [54, 36] width 13 height 8
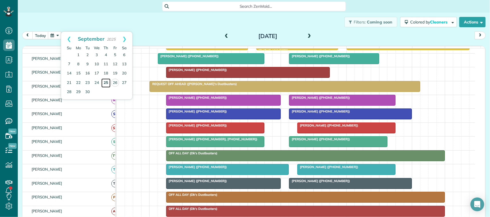
click at [103, 82] on link "25" at bounding box center [105, 83] width 9 height 9
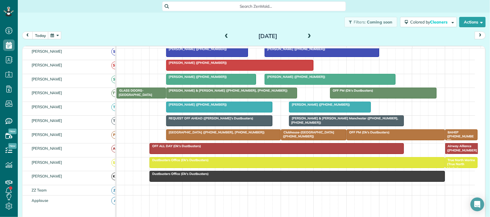
scroll to position [183, 0]
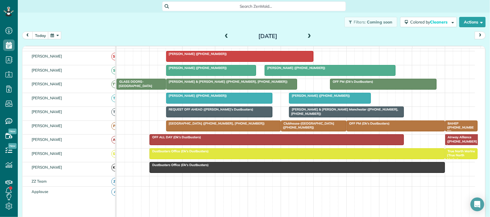
click at [456, 132] on span "BAHEP (+18325363255)" at bounding box center [459, 128] width 29 height 12
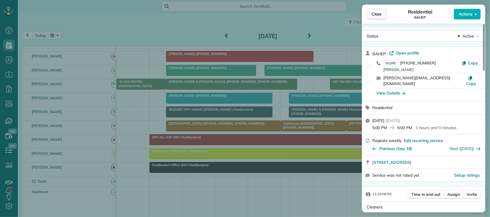
click at [381, 13] on span "Close" at bounding box center [376, 14] width 10 height 6
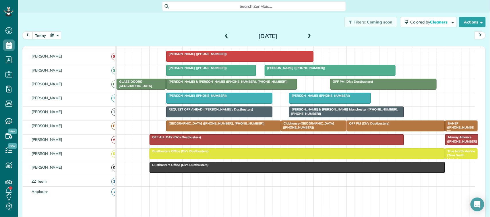
click at [55, 36] on button "button" at bounding box center [54, 36] width 13 height 8
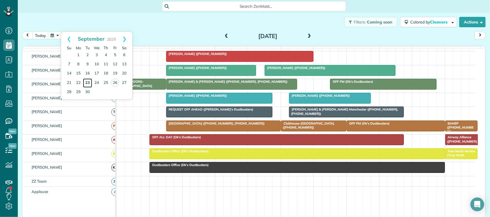
click at [91, 84] on link "23" at bounding box center [87, 83] width 9 height 9
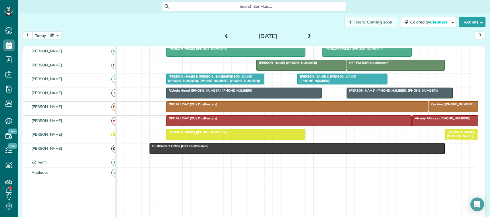
scroll to position [204, 0]
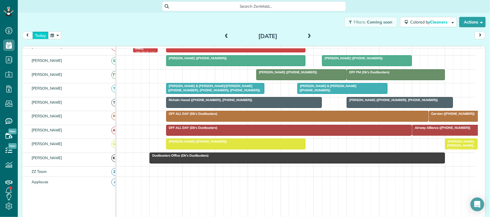
click at [39, 35] on button "today" at bounding box center [40, 36] width 16 height 8
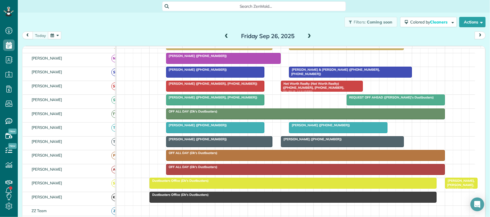
scroll to position [189, 0]
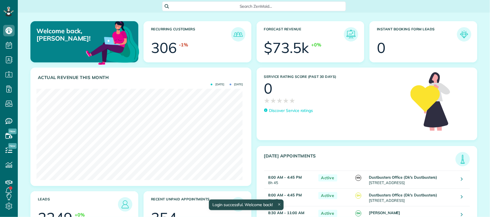
scroll to position [91, 206]
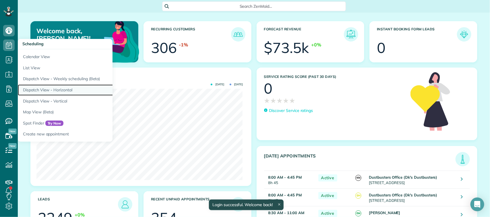
click at [55, 89] on link "Dispatch View - Horizontal" at bounding box center [89, 90] width 143 height 11
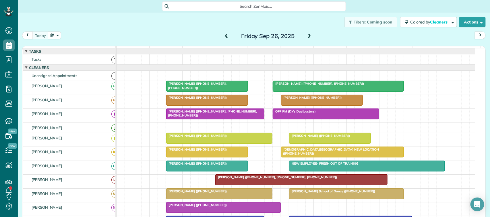
scroll to position [2, 2]
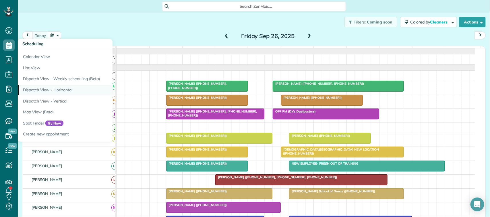
click at [57, 94] on link "Dispatch View - Horizontal" at bounding box center [89, 90] width 143 height 11
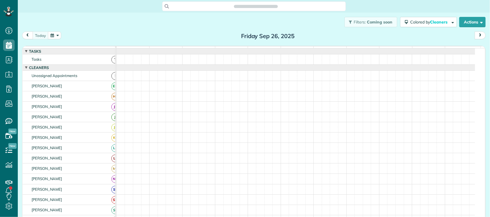
scroll to position [2, 2]
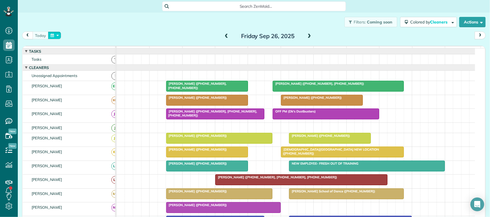
click at [57, 38] on button "button" at bounding box center [54, 36] width 13 height 8
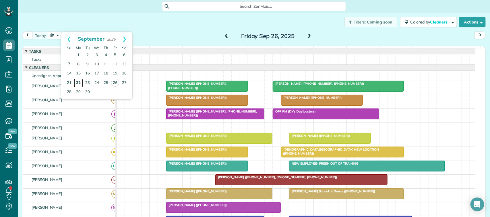
click at [78, 82] on link "22" at bounding box center [78, 83] width 9 height 9
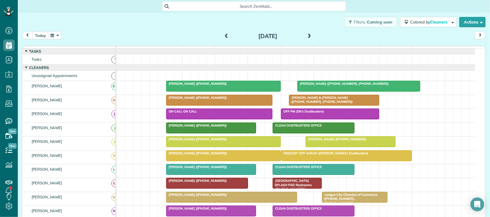
click at [58, 33] on button "button" at bounding box center [54, 36] width 13 height 8
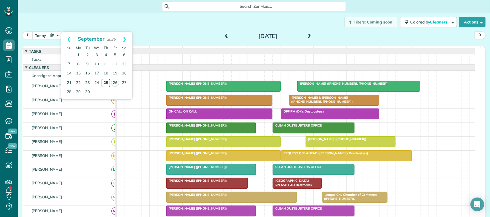
click at [105, 84] on link "25" at bounding box center [105, 83] width 9 height 9
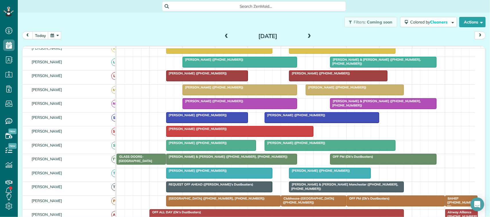
scroll to position [143, 0]
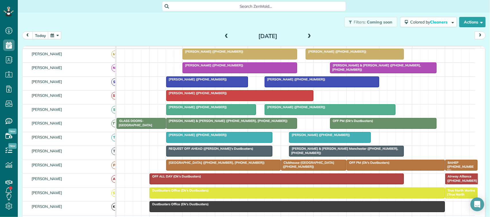
click at [228, 36] on div "Thursday Sep 25, 2025" at bounding box center [268, 36] width 92 height 9
click at [226, 35] on span at bounding box center [226, 36] width 6 height 5
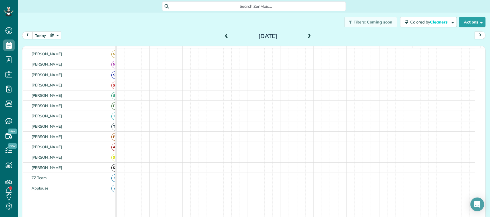
scroll to position [0, 0]
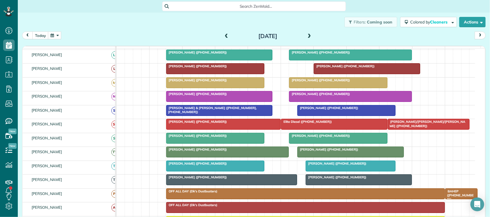
click at [332, 166] on span "Mike Schieb (+18326200476)" at bounding box center [335, 164] width 61 height 4
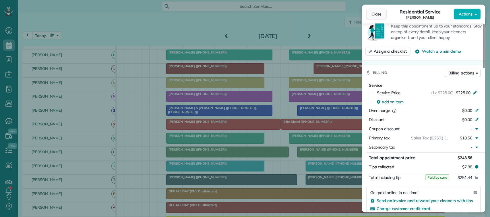
drag, startPoint x: 384, startPoint y: 9, endPoint x: 382, endPoint y: 16, distance: 6.8
click at [384, 11] on button "Close" at bounding box center [376, 14] width 20 height 11
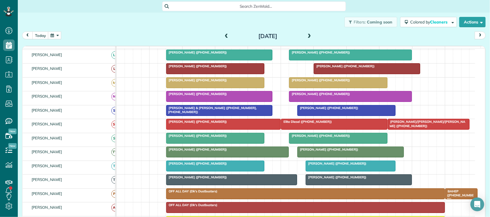
click at [332, 172] on div at bounding box center [351, 166] width 90 height 10
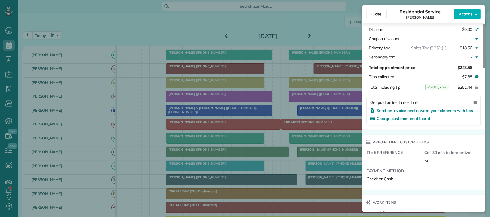
scroll to position [287, 0]
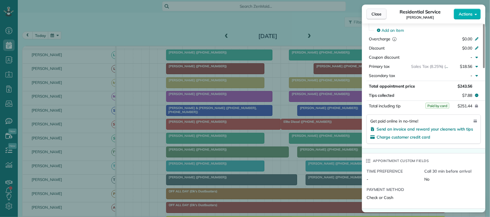
click at [374, 17] on button "Close" at bounding box center [376, 14] width 20 height 11
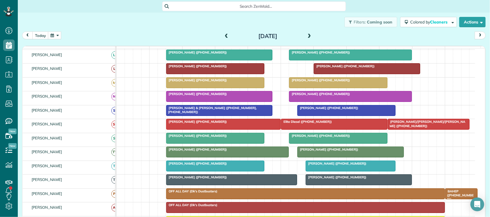
click at [49, 34] on button "button" at bounding box center [54, 36] width 13 height 8
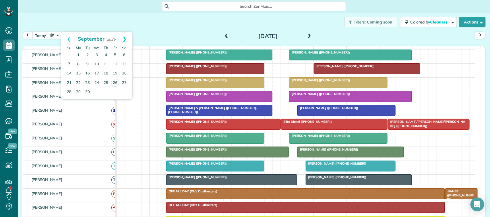
click at [124, 42] on link "Next" at bounding box center [124, 39] width 16 height 14
click at [80, 74] on link "10" at bounding box center [78, 73] width 9 height 9
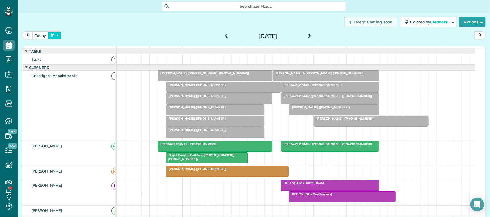
click at [55, 35] on button "button" at bounding box center [54, 36] width 13 height 8
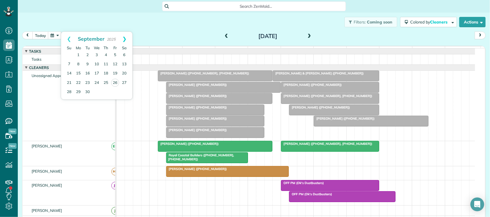
click at [124, 40] on link "Next" at bounding box center [124, 39] width 16 height 14
click at [125, 39] on link "Next" at bounding box center [124, 39] width 16 height 14
click at [82, 83] on link "17" at bounding box center [78, 82] width 9 height 9
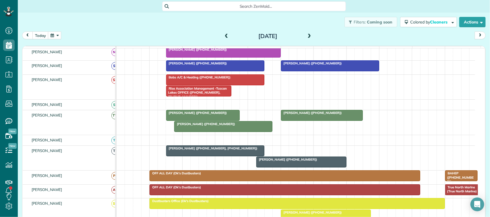
scroll to position [207, 0]
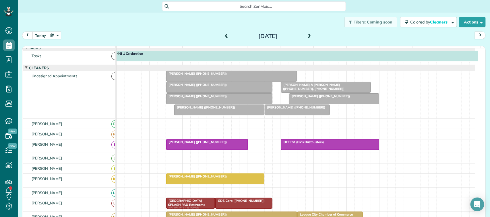
click at [308, 37] on span at bounding box center [309, 36] width 6 height 5
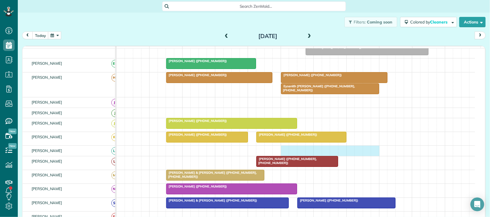
drag, startPoint x: 286, startPoint y: 156, endPoint x: 372, endPoint y: 156, distance: 85.8
click at [372, 156] on div at bounding box center [295, 151] width 358 height 10
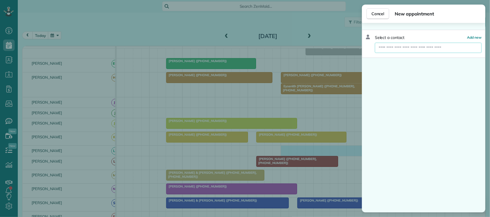
click at [401, 50] on input "text" at bounding box center [428, 48] width 106 height 10
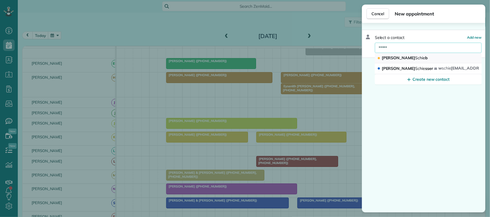
type input "*****"
click at [427, 55] on button "Mike Schie b" at bounding box center [428, 58] width 107 height 10
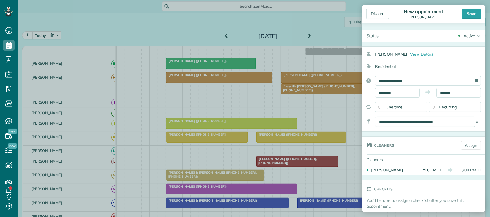
click at [445, 110] on span "Recurring" at bounding box center [448, 107] width 18 height 5
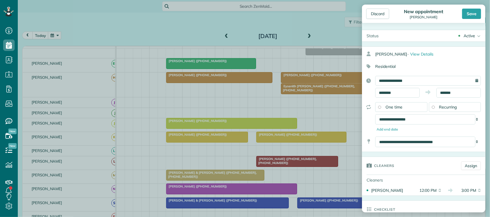
click at [405, 112] on div "One time" at bounding box center [401, 107] width 52 height 10
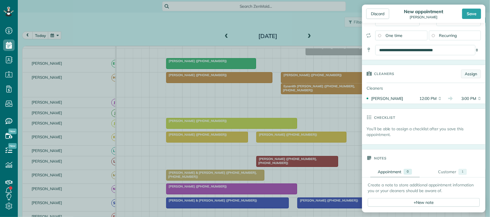
click at [462, 75] on link "Assign" at bounding box center [471, 74] width 20 height 9
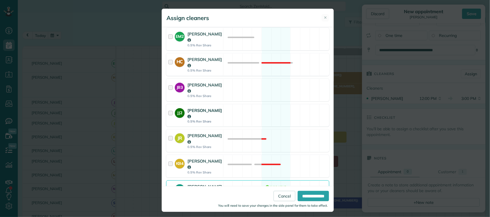
click at [215, 112] on div "[PERSON_NAME]" at bounding box center [204, 114] width 35 height 12
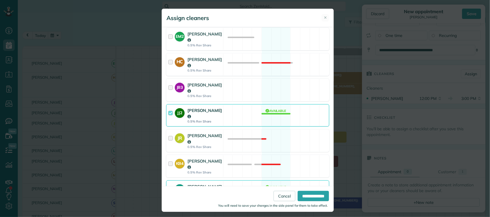
click at [260, 112] on div "JJ2 Jasmin Johnston 0.5% Rev Share Available" at bounding box center [247, 115] width 163 height 23
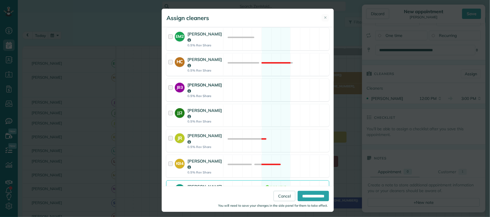
click at [260, 84] on div "JB3 Jacque Bertram 0.5% Rev Share Available" at bounding box center [247, 90] width 163 height 23
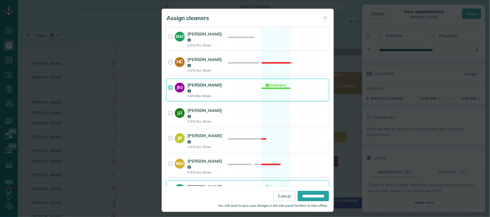
click at [273, 83] on div "JB3 Jacque Bertram 0.5% Rev Share Available" at bounding box center [247, 90] width 163 height 23
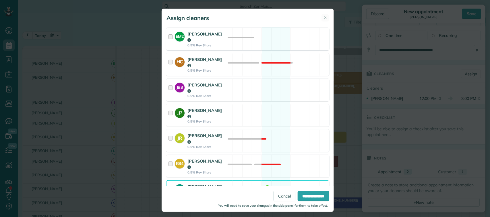
click at [264, 45] on div "EM2 Elizabeth Mizell 0.5% Rev Share Available" at bounding box center [247, 39] width 163 height 23
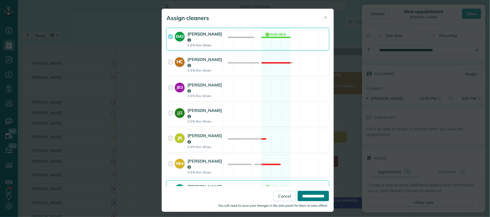
click at [307, 193] on input "**********" at bounding box center [313, 196] width 31 height 10
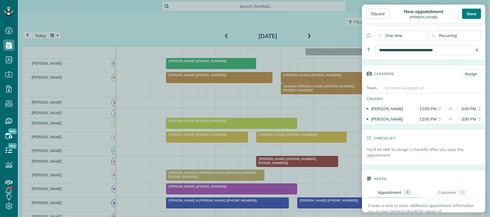
click at [468, 17] on div "Save" at bounding box center [471, 14] width 19 height 10
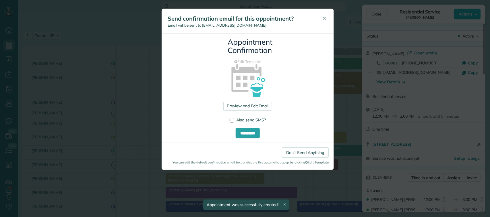
click at [375, 13] on div "**********" at bounding box center [245, 108] width 490 height 217
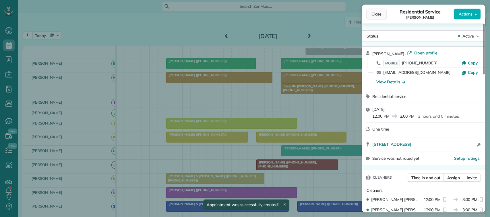
click at [377, 13] on span "Close" at bounding box center [376, 14] width 10 height 6
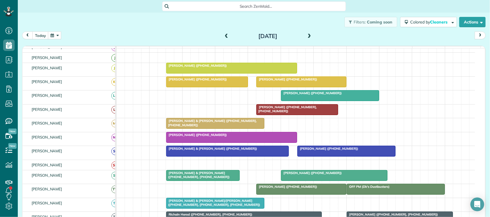
scroll to position [147, 0]
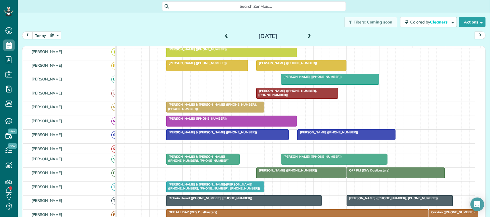
click at [300, 79] on div "Mike Schieb (+18326200476)" at bounding box center [330, 77] width 95 height 4
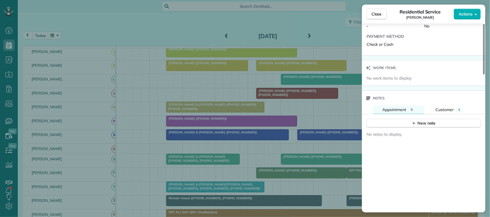
scroll to position [430, 0]
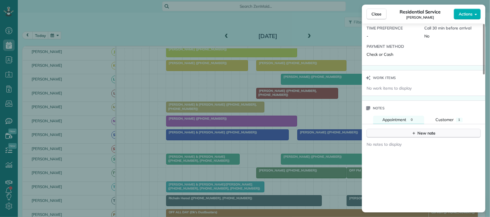
click at [417, 134] on div "New note" at bounding box center [423, 134] width 24 height 6
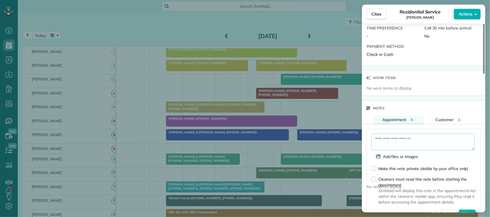
click at [419, 137] on textarea at bounding box center [422, 142] width 103 height 17
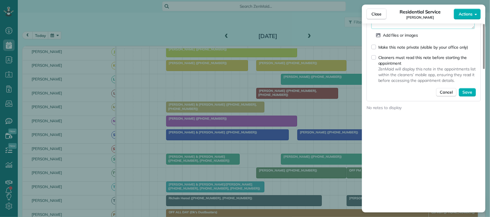
scroll to position [574, 0]
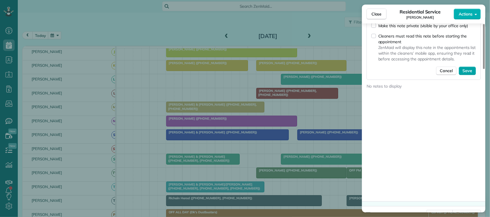
type textarea "**********"
click at [461, 75] on button "Save" at bounding box center [467, 71] width 17 height 9
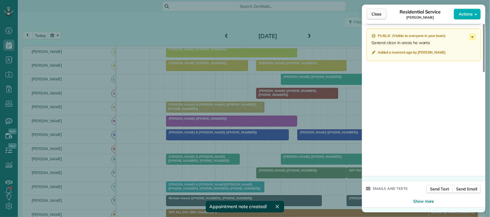
scroll to position [541, 0]
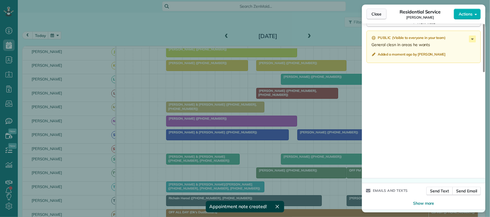
click at [375, 12] on span "Close" at bounding box center [376, 14] width 10 height 6
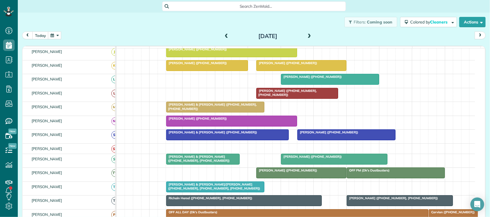
click at [56, 35] on button "button" at bounding box center [54, 36] width 13 height 8
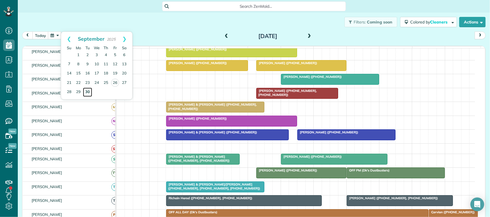
click at [88, 90] on link "30" at bounding box center [87, 92] width 9 height 9
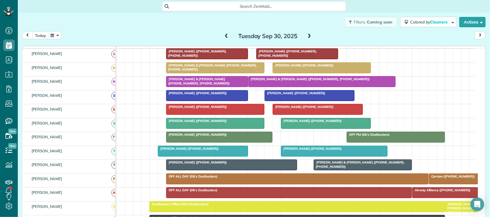
scroll to position [123, 0]
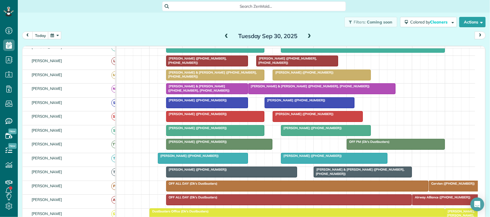
click at [219, 38] on div "today Tuesday Sep 30, 2025" at bounding box center [253, 37] width 463 height 11
click at [224, 35] on span at bounding box center [226, 36] width 6 height 5
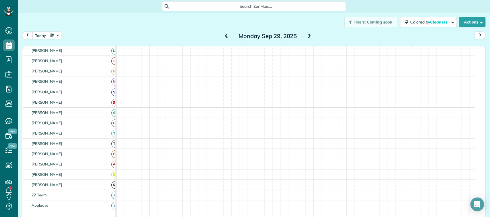
scroll to position [119, 0]
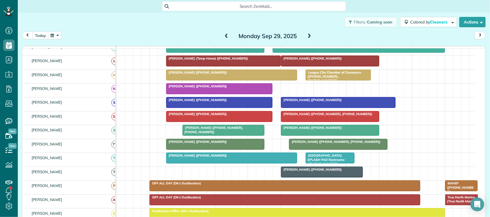
click at [191, 122] on div at bounding box center [219, 117] width 106 height 10
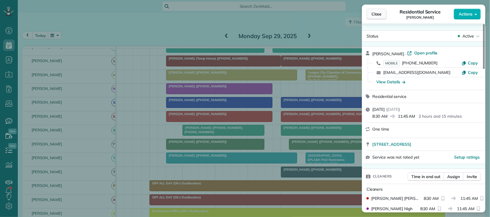
click at [375, 15] on span "Close" at bounding box center [376, 14] width 10 height 6
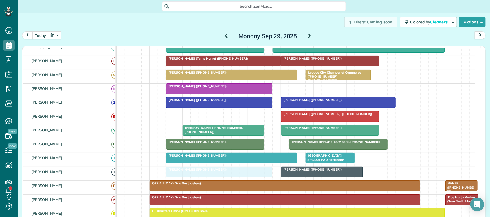
drag, startPoint x: 197, startPoint y: 126, endPoint x: 198, endPoint y: 176, distance: 50.8
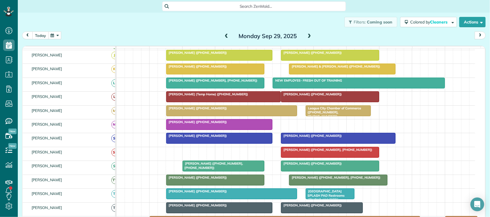
click at [32, 36] on button "today" at bounding box center [40, 36] width 16 height 8
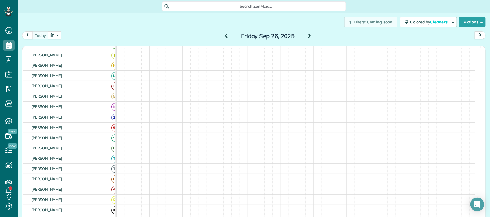
click at [131, 32] on div "today Friday Sep 26, 2025" at bounding box center [253, 37] width 463 height 11
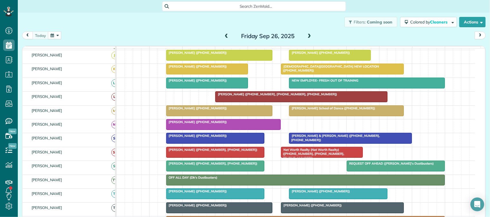
click at [133, 32] on div "today Friday Sep 26, 2025" at bounding box center [253, 37] width 463 height 11
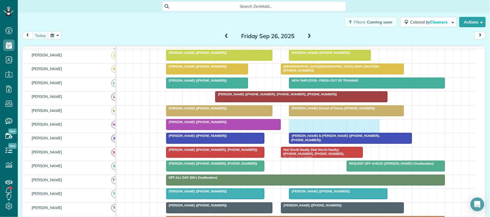
click at [379, 131] on div "[PERSON_NAME] ([PHONE_NUMBER])" at bounding box center [295, 126] width 358 height 13
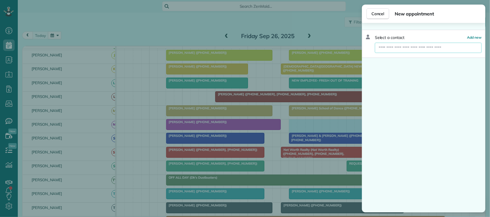
click at [397, 45] on input "text" at bounding box center [428, 48] width 106 height 10
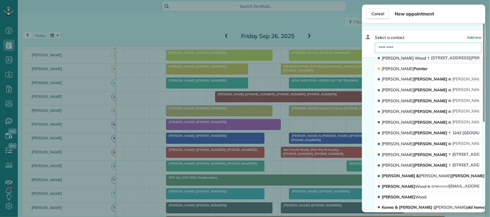
type input "*********"
click at [398, 61] on div "Lori Wood" at bounding box center [402, 58] width 50 height 6
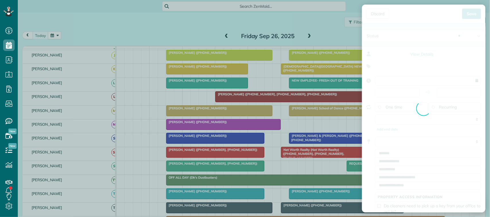
type input "**********"
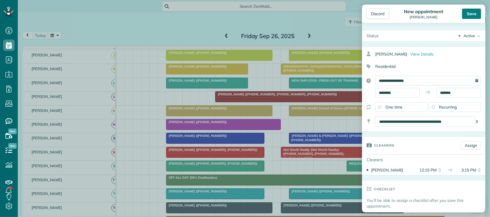
click at [469, 13] on div "Save" at bounding box center [471, 14] width 19 height 10
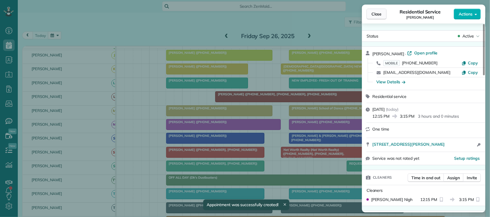
click at [376, 15] on span "Close" at bounding box center [376, 14] width 10 height 6
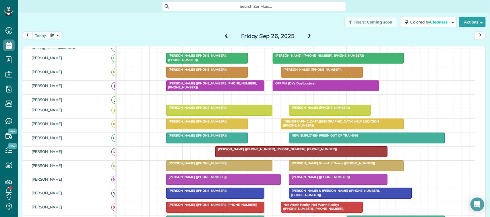
scroll to position [11, 0]
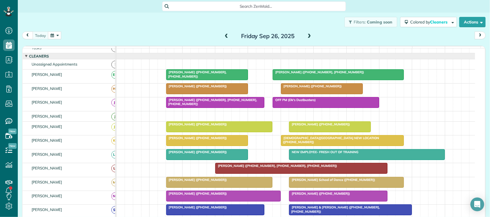
click at [205, 132] on div at bounding box center [219, 127] width 106 height 10
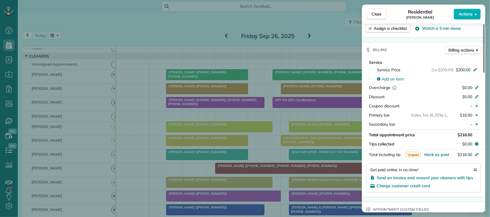
scroll to position [251, 0]
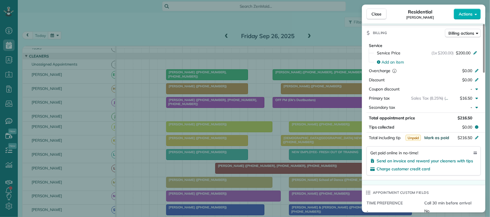
click at [442, 140] on span "Mark as paid" at bounding box center [436, 137] width 25 height 5
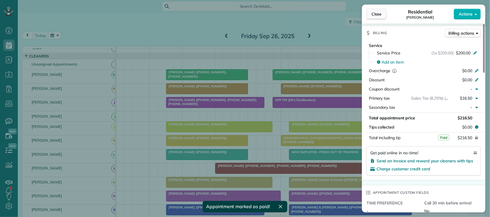
click at [381, 15] on span "Close" at bounding box center [376, 14] width 10 height 6
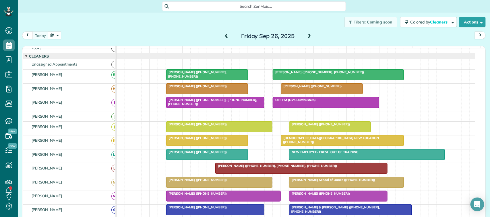
click at [223, 36] on span at bounding box center [226, 36] width 6 height 5
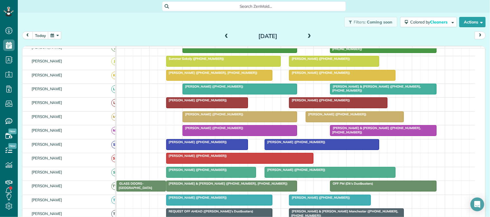
scroll to position [83, 0]
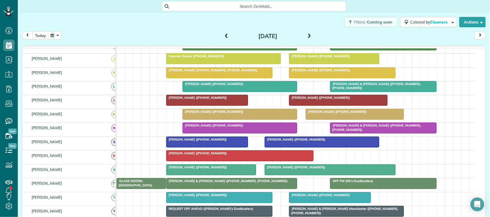
click at [180, 161] on div at bounding box center [239, 156] width 147 height 10
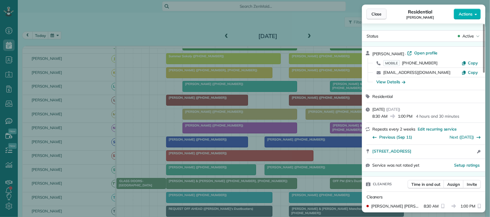
click at [369, 16] on button "Close" at bounding box center [376, 14] width 20 height 11
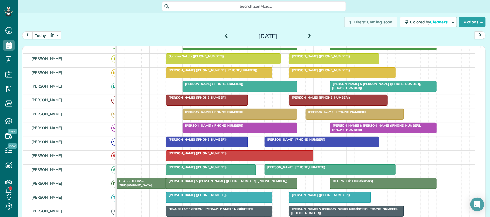
click at [197, 128] on span "[PERSON_NAME] ([PHONE_NUMBER])" at bounding box center [212, 126] width 61 height 4
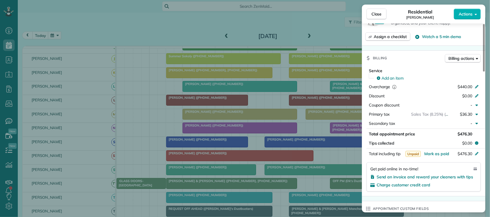
scroll to position [287, 0]
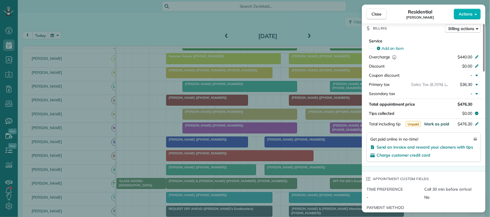
click at [441, 127] on span "Mark as paid" at bounding box center [436, 124] width 25 height 5
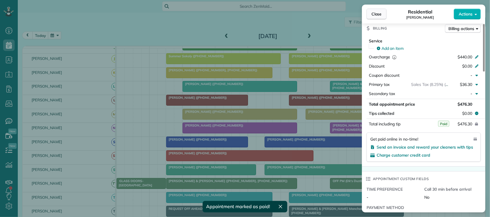
click at [382, 13] on button "Close" at bounding box center [376, 14] width 20 height 11
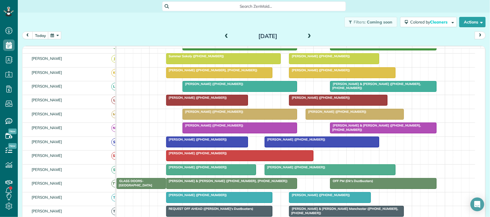
click at [152, 42] on div "today Thursday Sep 25, 2025" at bounding box center [253, 37] width 463 height 11
click at [42, 38] on button "today" at bounding box center [40, 36] width 16 height 8
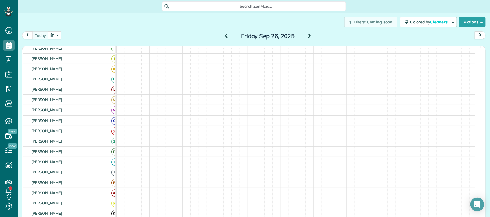
click at [58, 33] on button "button" at bounding box center [54, 36] width 13 height 8
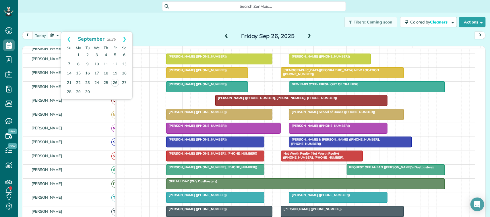
click at [142, 35] on div "today Friday Sep 26, 2025" at bounding box center [253, 37] width 463 height 11
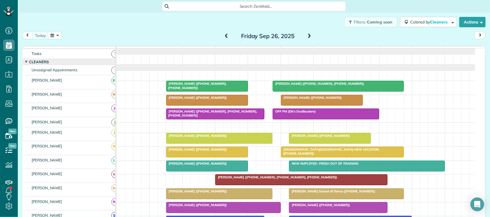
scroll to position [0, 0]
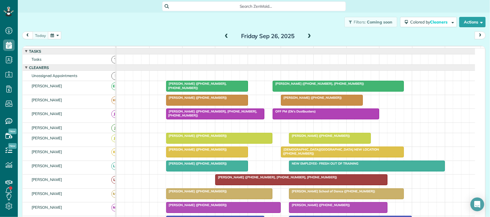
click at [209, 90] on span "[PERSON_NAME] ([PHONE_NUMBER], [PHONE_NUMBER])" at bounding box center [196, 86] width 61 height 8
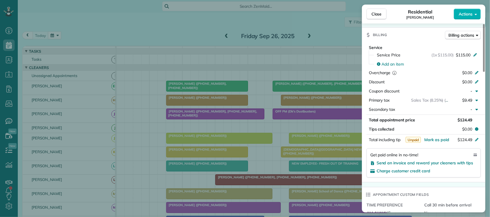
scroll to position [287, 0]
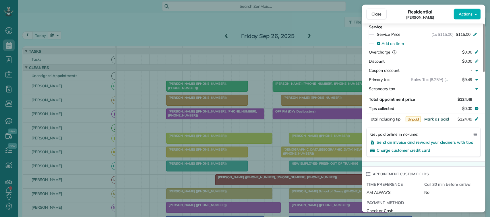
click at [436, 117] on span "Mark as paid" at bounding box center [436, 119] width 25 height 5
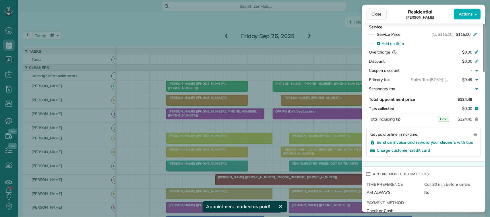
click at [377, 18] on button "Close" at bounding box center [376, 14] width 20 height 11
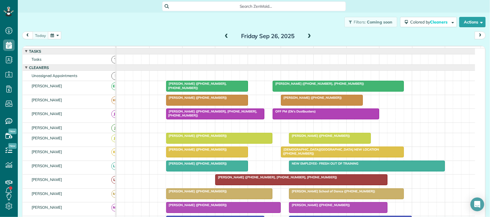
click at [224, 35] on span at bounding box center [226, 36] width 6 height 5
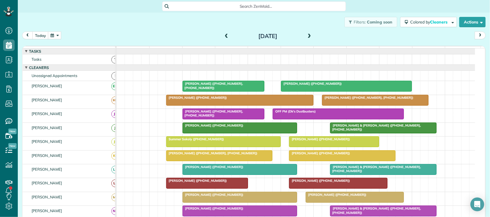
click at [310, 92] on div at bounding box center [346, 86] width 131 height 10
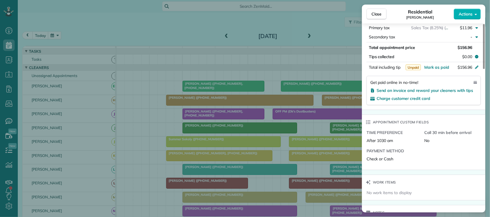
scroll to position [323, 0]
click at [436, 69] on span "Mark as paid" at bounding box center [436, 66] width 25 height 5
click at [381, 16] on span "Close" at bounding box center [376, 14] width 10 height 6
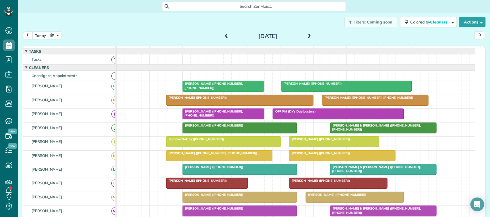
click at [226, 36] on span at bounding box center [226, 36] width 6 height 5
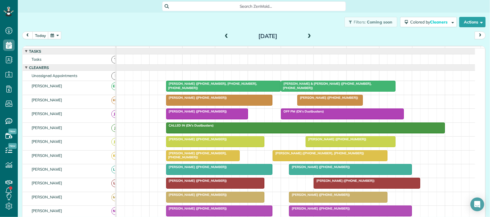
click at [299, 92] on div at bounding box center [338, 86] width 114 height 10
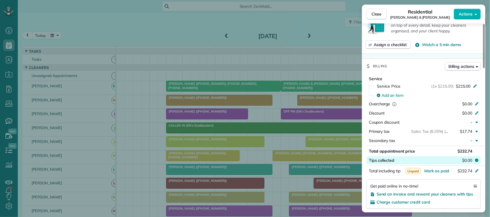
scroll to position [323, 0]
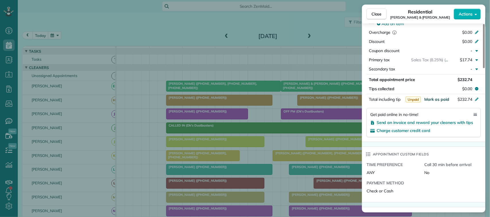
click at [437, 97] on span "Mark as paid" at bounding box center [436, 99] width 25 height 5
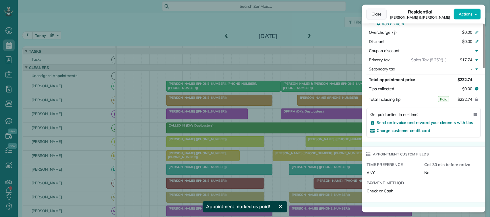
click at [378, 12] on span "Close" at bounding box center [376, 14] width 10 height 6
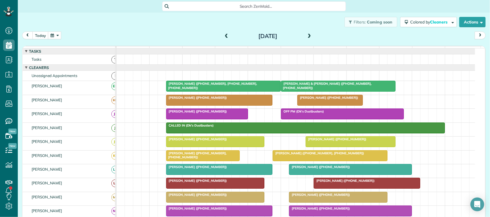
click at [223, 34] on span at bounding box center [226, 36] width 6 height 5
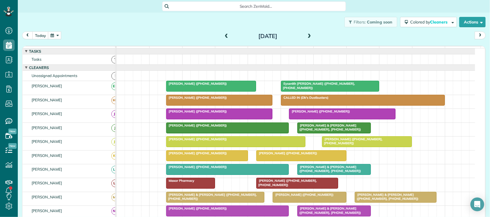
click at [208, 92] on div at bounding box center [211, 86] width 90 height 10
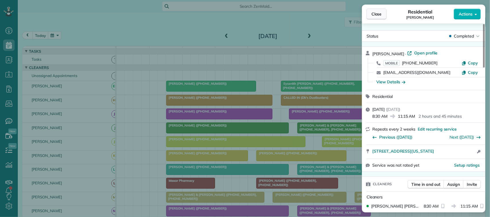
click at [376, 13] on span "Close" at bounding box center [376, 14] width 10 height 6
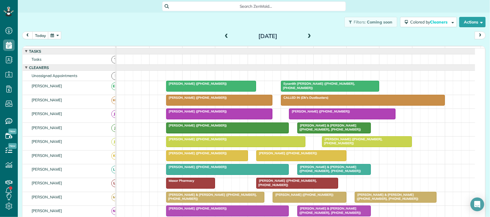
click at [223, 35] on span at bounding box center [226, 36] width 6 height 5
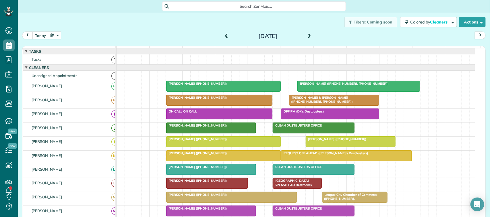
click at [319, 92] on div at bounding box center [359, 86] width 122 height 10
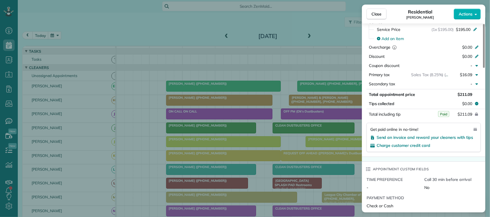
scroll to position [287, 0]
click at [374, 11] on span "Close" at bounding box center [376, 14] width 10 height 6
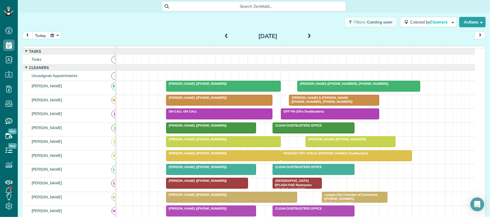
click at [209, 86] on div "[PERSON_NAME] ([PHONE_NUMBER])" at bounding box center [223, 84] width 111 height 4
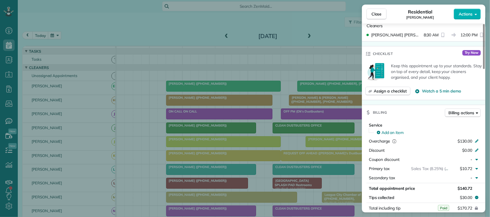
scroll to position [215, 0]
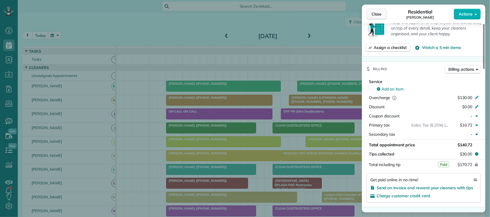
click at [377, 18] on button "Close" at bounding box center [376, 14] width 20 height 11
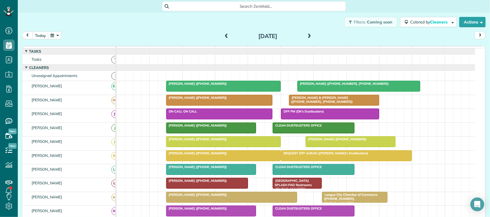
click at [198, 37] on div "today Monday Sep 22, 2025" at bounding box center [253, 37] width 463 height 11
click at [45, 33] on button "today" at bounding box center [40, 36] width 16 height 8
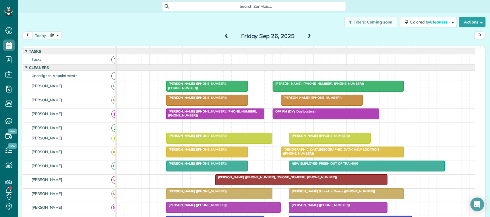
click at [59, 35] on button "button" at bounding box center [54, 36] width 13 height 8
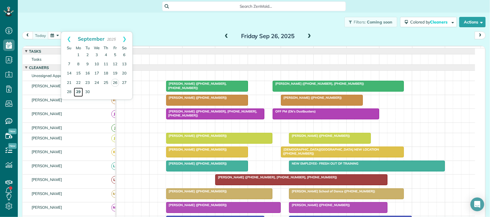
click at [78, 92] on link "29" at bounding box center [78, 92] width 9 height 9
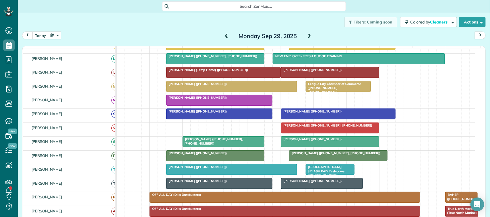
scroll to position [143, 0]
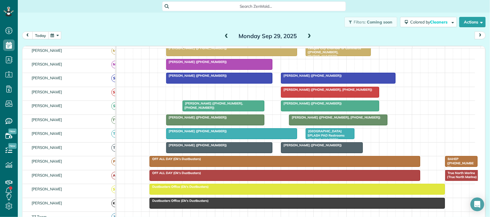
click at [39, 36] on button "today" at bounding box center [40, 36] width 16 height 8
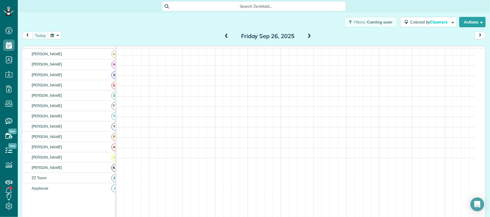
scroll to position [140, 0]
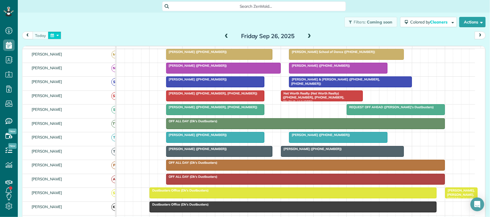
click at [55, 34] on button "button" at bounding box center [54, 36] width 13 height 8
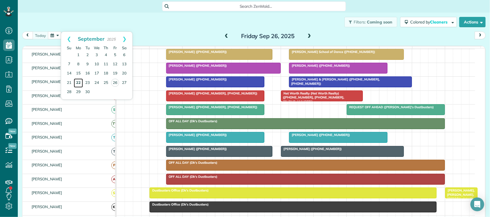
click at [80, 83] on link "22" at bounding box center [78, 83] width 9 height 9
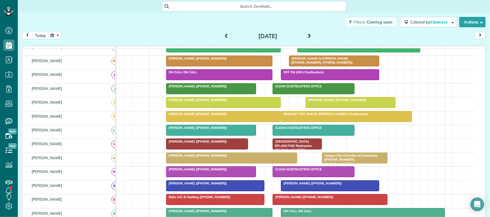
scroll to position [72, 0]
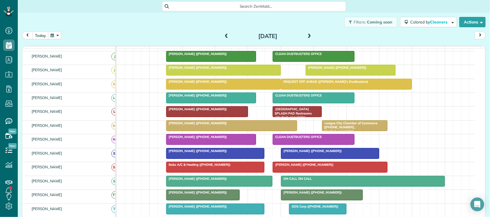
click at [55, 33] on button "button" at bounding box center [54, 36] width 13 height 8
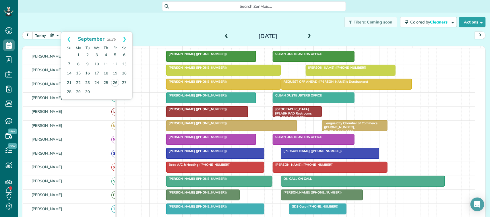
click at [166, 36] on div "today Monday Sep 22, 2025" at bounding box center [253, 37] width 463 height 11
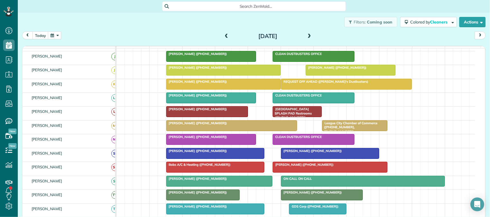
click at [54, 35] on button "button" at bounding box center [54, 36] width 13 height 8
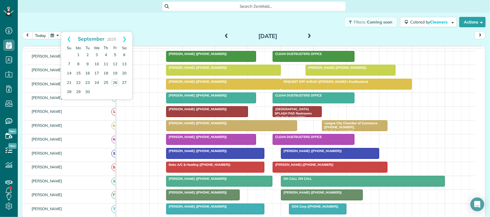
click at [34, 35] on button "today" at bounding box center [40, 36] width 16 height 8
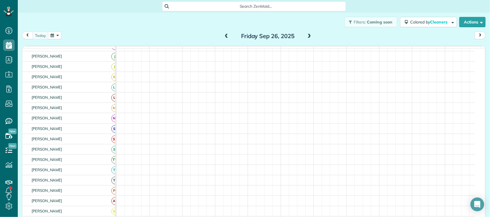
click at [54, 35] on button "button" at bounding box center [54, 36] width 13 height 8
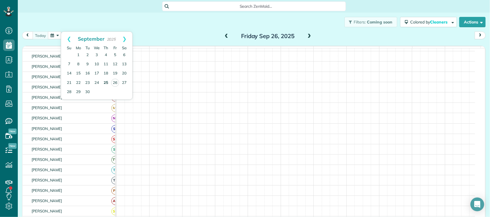
scroll to position [72, 0]
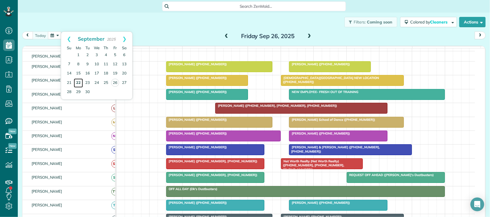
click at [82, 81] on link "22" at bounding box center [78, 83] width 9 height 9
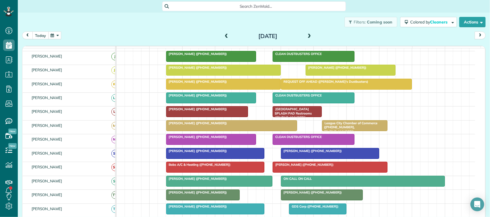
click at [42, 36] on button "today" at bounding box center [40, 36] width 16 height 8
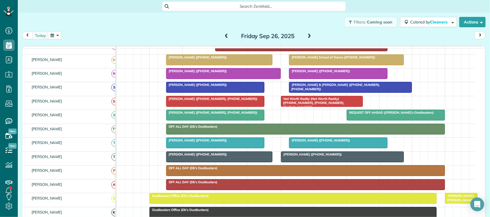
scroll to position [143, 0]
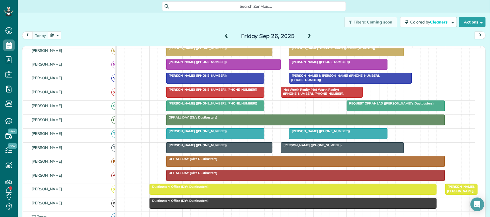
click at [210, 139] on div at bounding box center [215, 134] width 98 height 10
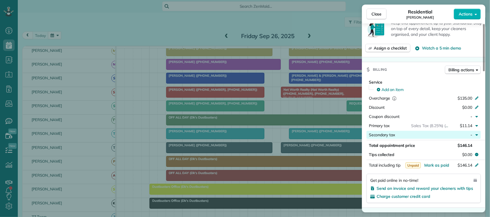
scroll to position [215, 0]
click at [442, 164] on button "Mark as paid" at bounding box center [436, 165] width 25 height 6
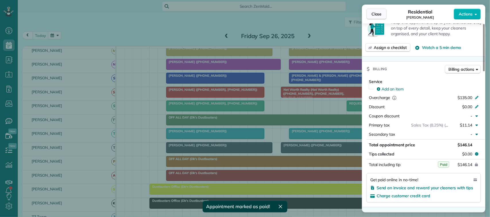
click at [378, 16] on span "Close" at bounding box center [376, 14] width 10 height 6
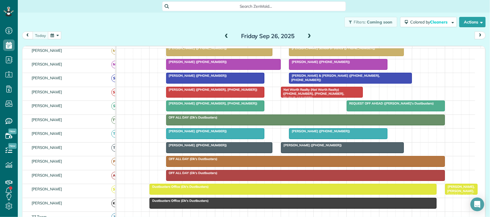
click at [223, 35] on span at bounding box center [226, 36] width 6 height 5
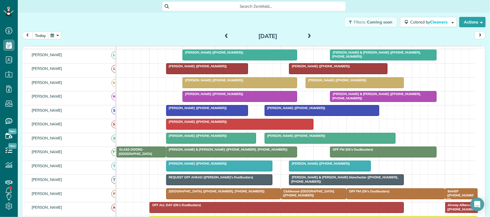
scroll to position [143, 0]
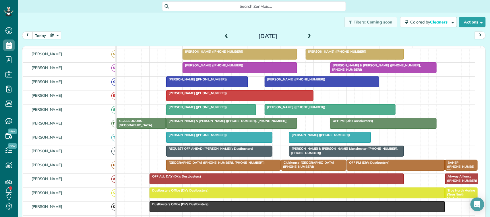
click at [223, 36] on span at bounding box center [226, 36] width 6 height 5
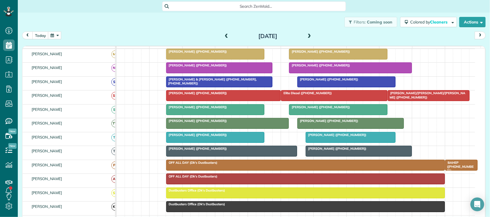
click at [252, 137] on div "Vicky Morris (+18328671779)" at bounding box center [215, 135] width 95 height 4
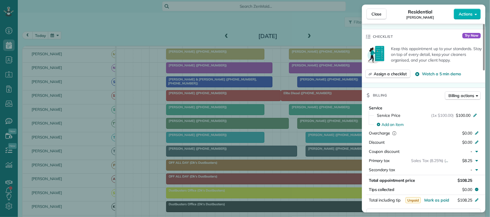
scroll to position [215, 0]
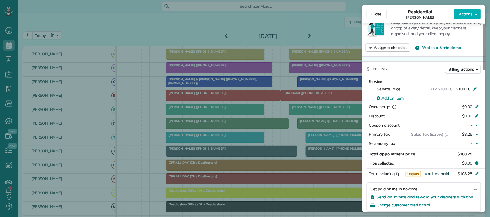
click at [439, 176] on span "Mark as paid" at bounding box center [436, 174] width 25 height 5
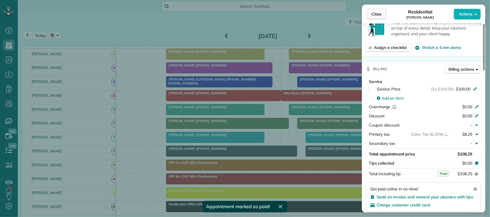
click at [379, 16] on span "Close" at bounding box center [376, 14] width 10 height 6
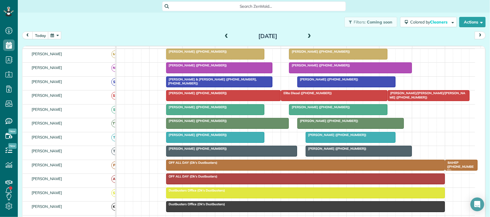
click at [224, 38] on span at bounding box center [226, 36] width 6 height 5
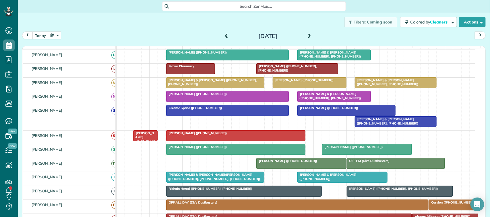
scroll to position [143, 0]
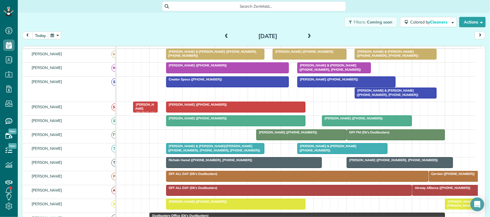
click at [327, 154] on div at bounding box center [343, 149] width 90 height 10
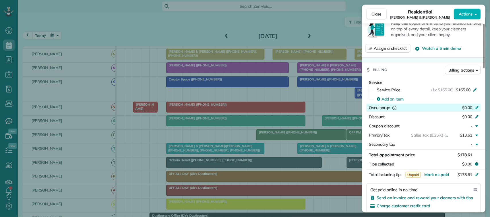
scroll to position [215, 0]
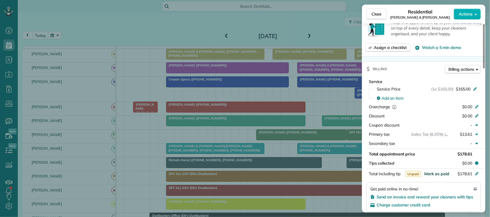
click at [436, 175] on span "Mark as paid" at bounding box center [436, 174] width 25 height 5
click at [379, 12] on span "Close" at bounding box center [376, 14] width 10 height 6
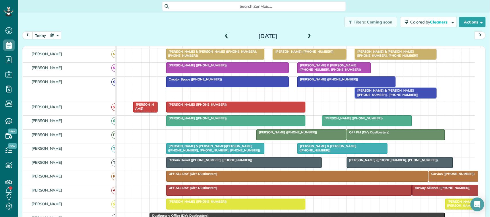
click at [248, 152] on span "Julia & Colin Poritz/Shannon (+12819740684, +17138821061, +17132020257)" at bounding box center [213, 148] width 95 height 8
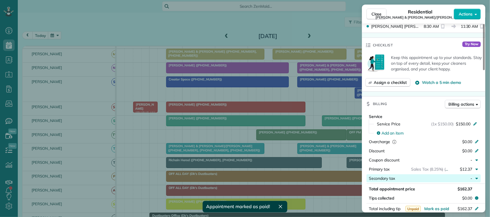
scroll to position [251, 0]
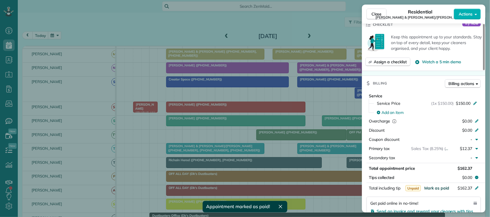
click at [439, 186] on span "Mark as paid" at bounding box center [436, 188] width 25 height 5
click at [378, 14] on span "Close" at bounding box center [376, 14] width 10 height 6
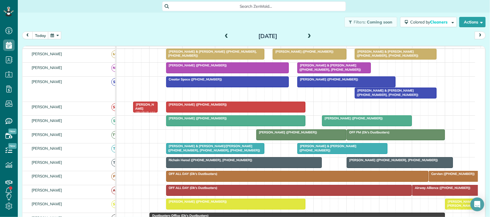
click at [224, 36] on span at bounding box center [226, 36] width 6 height 5
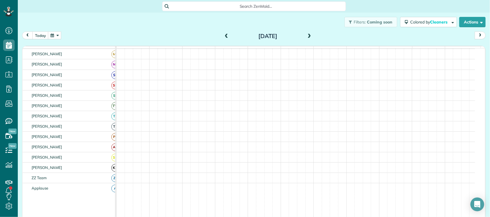
scroll to position [143, 0]
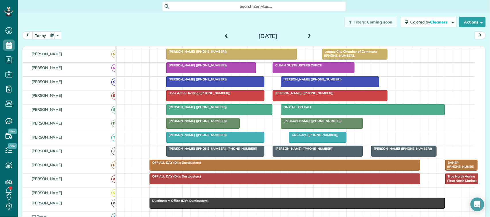
click at [241, 143] on div at bounding box center [215, 138] width 98 height 10
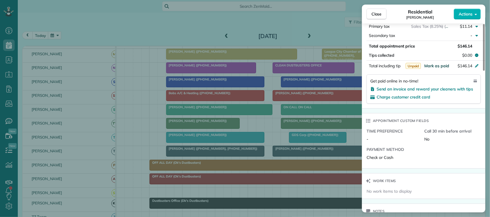
click at [436, 67] on span "Mark as paid" at bounding box center [436, 65] width 25 height 5
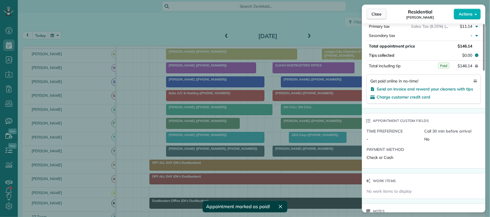
click at [381, 15] on span "Close" at bounding box center [376, 14] width 10 height 6
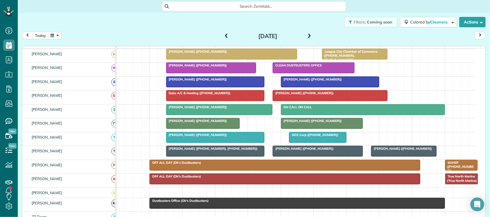
click at [223, 35] on span at bounding box center [226, 36] width 6 height 5
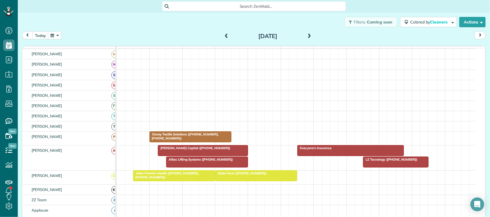
click at [223, 35] on span at bounding box center [226, 36] width 6 height 5
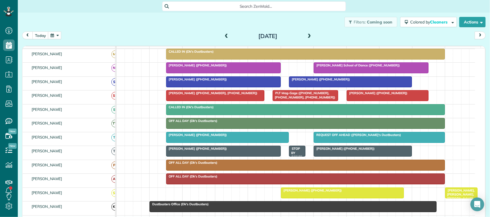
click at [258, 137] on div "[PERSON_NAME] ([PHONE_NUMBER])" at bounding box center [227, 135] width 119 height 4
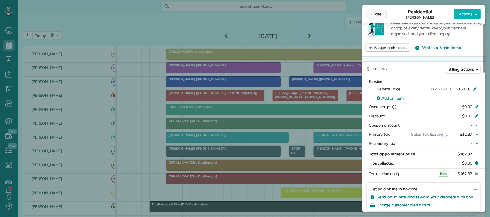
click at [384, 18] on button "Close" at bounding box center [376, 14] width 20 height 11
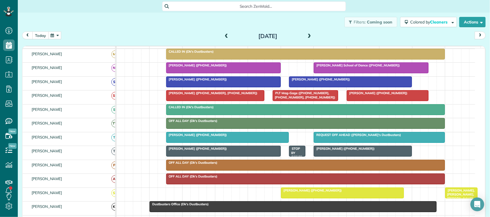
click at [44, 36] on button "today" at bounding box center [40, 36] width 16 height 8
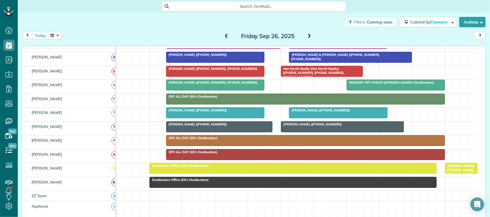
scroll to position [176, 0]
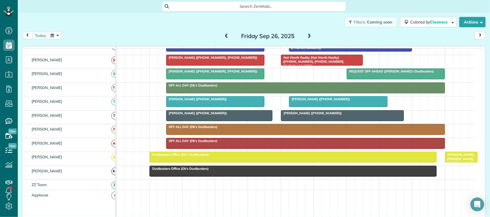
click at [195, 115] on div "[PERSON_NAME] ([PHONE_NUMBER])" at bounding box center [219, 113] width 103 height 4
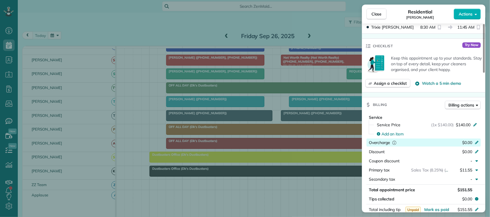
scroll to position [216, 0]
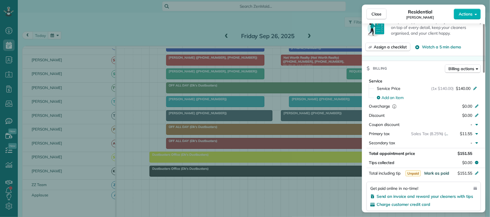
click at [437, 173] on span "Mark as paid" at bounding box center [436, 173] width 25 height 5
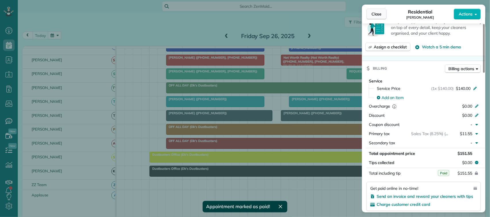
click at [373, 13] on span "Close" at bounding box center [376, 14] width 10 height 6
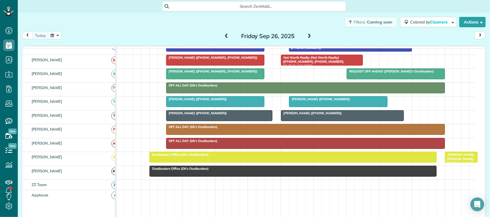
click at [222, 34] on div "Friday Sep 26, 2025" at bounding box center [268, 36] width 92 height 9
click at [223, 35] on span at bounding box center [226, 36] width 6 height 5
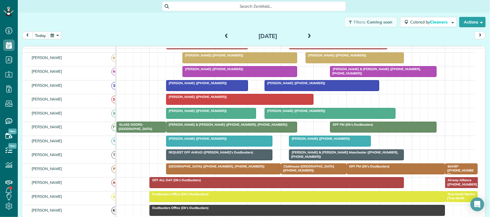
scroll to position [179, 0]
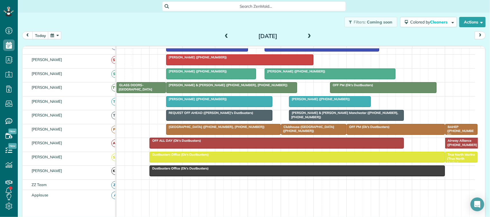
click at [328, 119] on span "[PERSON_NAME] & [PERSON_NAME] Manchester ([PHONE_NUMBER], [PHONE_NUMBER])" at bounding box center [343, 115] width 109 height 8
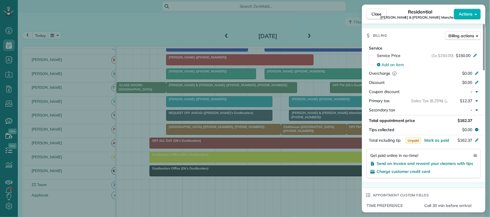
scroll to position [287, 0]
click at [438, 137] on span "Mark as paid" at bounding box center [436, 139] width 25 height 5
click at [379, 13] on span "Close" at bounding box center [376, 14] width 10 height 6
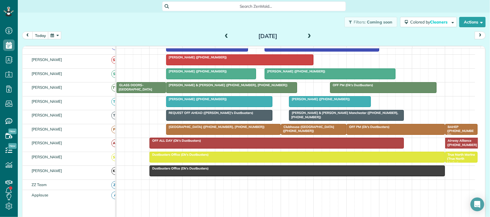
click at [223, 35] on span at bounding box center [226, 36] width 6 height 5
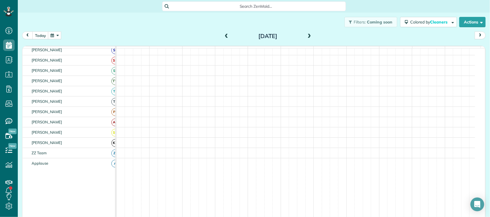
scroll to position [179, 0]
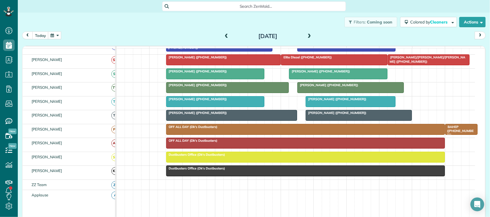
click at [327, 121] on div at bounding box center [359, 115] width 106 height 10
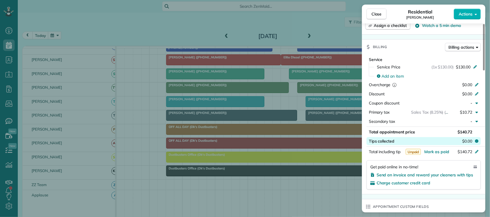
scroll to position [251, 0]
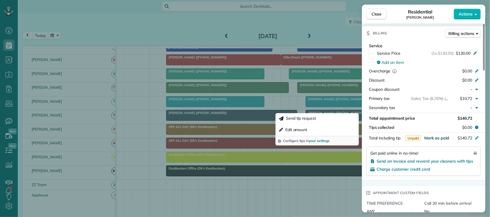
click at [440, 141] on span "Mark as paid" at bounding box center [436, 138] width 25 height 5
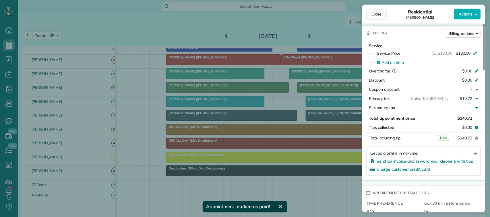
click at [383, 12] on button "Close" at bounding box center [376, 14] width 20 height 11
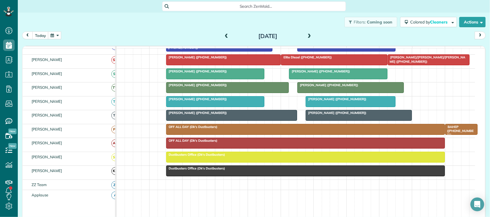
click at [236, 121] on div at bounding box center [231, 115] width 131 height 10
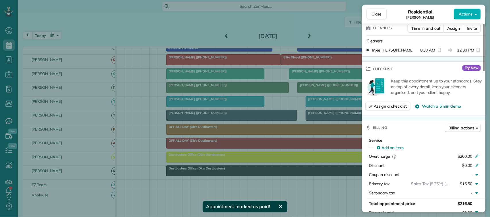
scroll to position [179, 0]
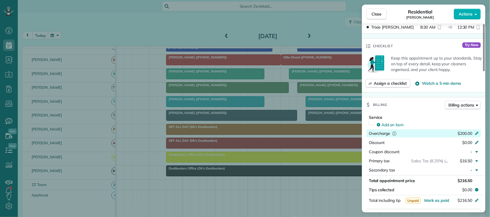
click at [464, 133] on span "$200.00" at bounding box center [464, 133] width 15 height 5
type input "***"
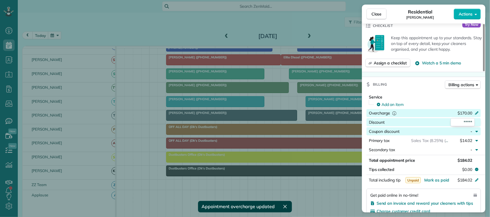
scroll to position [215, 0]
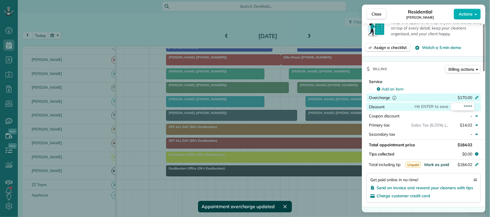
click at [444, 165] on span "Mark as paid" at bounding box center [436, 164] width 25 height 5
click at [378, 14] on span "Close" at bounding box center [376, 14] width 10 height 6
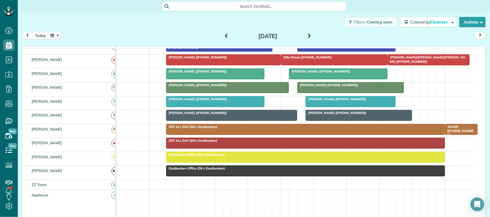
click at [222, 33] on div "Wednesday Sep 24, 2025" at bounding box center [268, 36] width 92 height 9
click at [223, 35] on span at bounding box center [226, 36] width 6 height 5
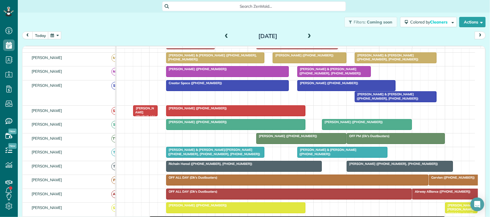
scroll to position [190, 0]
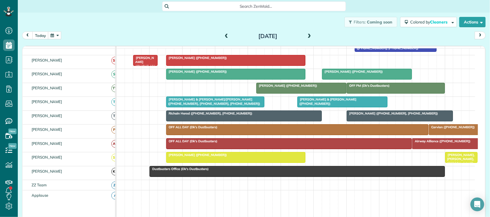
click at [356, 121] on div at bounding box center [400, 116] width 106 height 10
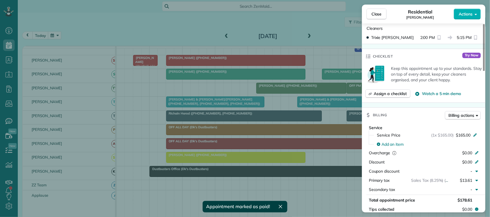
scroll to position [215, 0]
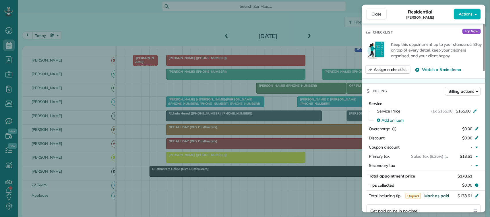
click at [444, 197] on span "Mark as paid" at bounding box center [436, 196] width 25 height 5
click at [384, 12] on button "Close" at bounding box center [376, 14] width 20 height 11
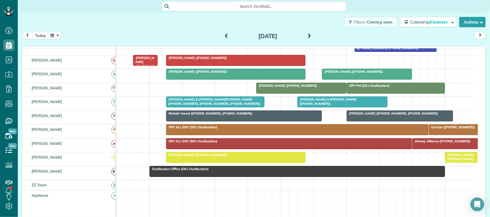
click at [266, 121] on div at bounding box center [243, 116] width 155 height 10
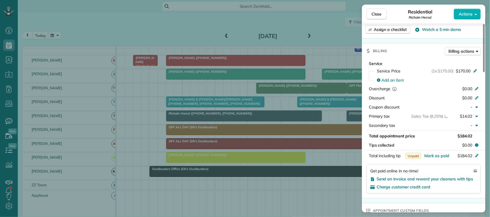
scroll to position [251, 0]
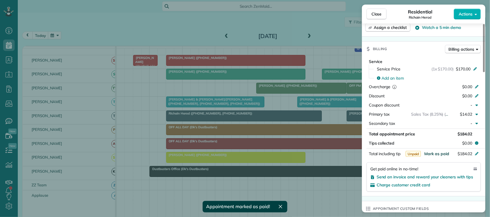
click at [435, 151] on button "Mark as paid" at bounding box center [436, 154] width 25 height 6
click at [378, 13] on span "Close" at bounding box center [376, 14] width 10 height 6
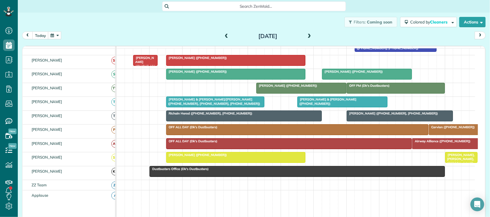
click at [225, 36] on span at bounding box center [226, 36] width 6 height 5
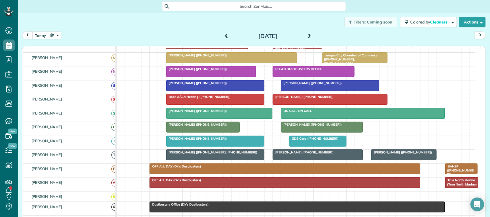
scroll to position [179, 0]
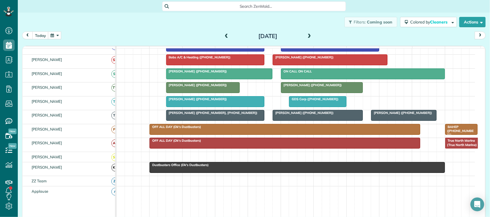
click at [391, 121] on div at bounding box center [403, 115] width 65 height 10
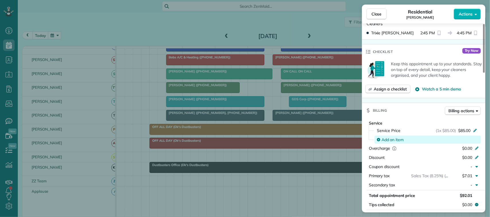
scroll to position [251, 0]
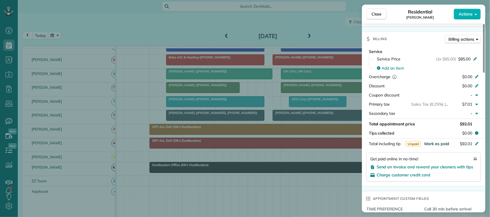
click at [434, 141] on span "Mark as paid" at bounding box center [436, 143] width 25 height 5
click at [374, 20] on div "Close Residential Elaine Ackel Actions" at bounding box center [423, 14] width 123 height 19
click at [377, 9] on button "Close" at bounding box center [376, 14] width 20 height 11
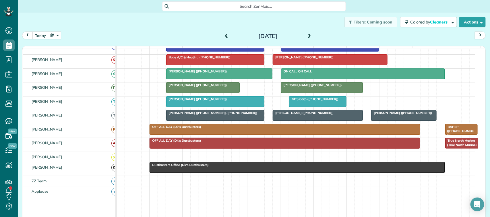
click at [300, 115] on span "David Bigwood (+18323033665)" at bounding box center [302, 113] width 61 height 4
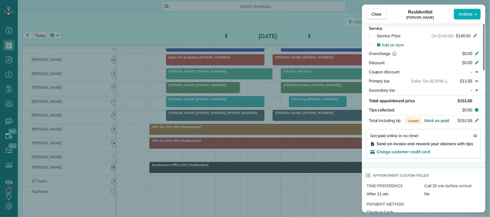
scroll to position [287, 0]
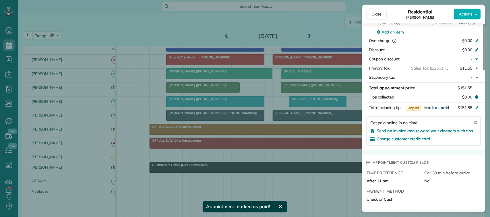
click at [436, 109] on span "Mark as paid" at bounding box center [436, 107] width 25 height 5
click at [377, 18] on button "Close" at bounding box center [376, 14] width 20 height 11
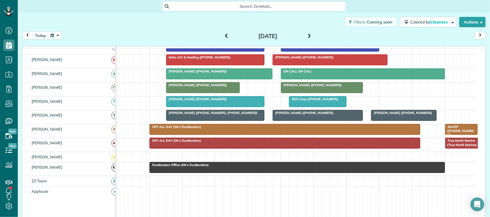
click at [230, 121] on div at bounding box center [215, 115] width 98 height 10
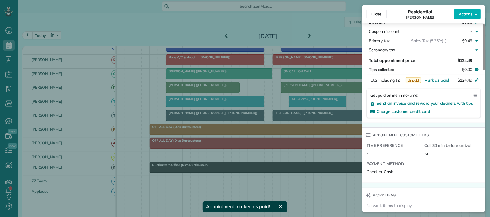
scroll to position [323, 0]
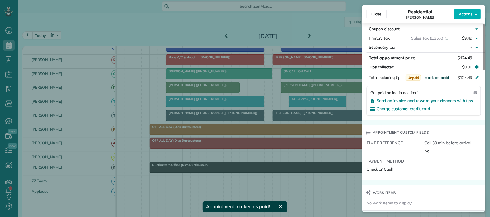
click at [439, 80] on span "Mark as paid" at bounding box center [436, 77] width 25 height 5
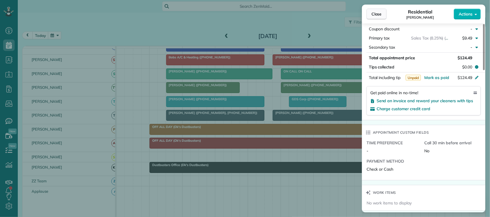
click at [383, 12] on button "Close" at bounding box center [376, 14] width 20 height 11
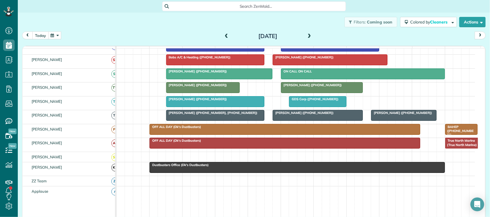
click at [42, 38] on button "today" at bounding box center [40, 36] width 16 height 8
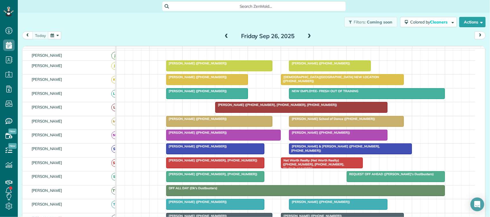
scroll to position [68, 0]
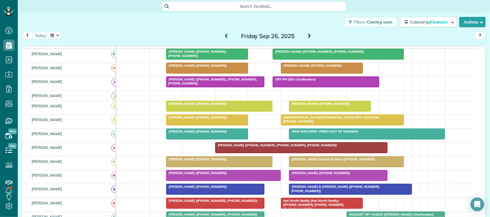
click at [208, 73] on div at bounding box center [206, 68] width 81 height 10
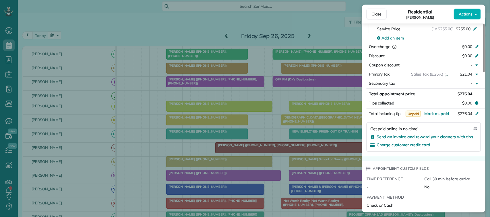
scroll to position [287, 0]
click at [448, 111] on span "Mark as paid" at bounding box center [436, 112] width 25 height 5
click at [381, 12] on span "Close" at bounding box center [376, 14] width 10 height 6
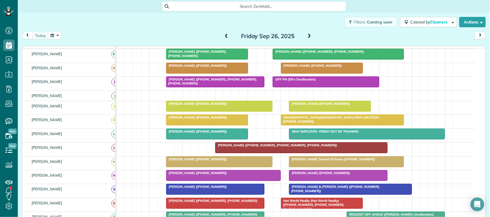
click at [224, 33] on span at bounding box center [226, 36] width 6 height 9
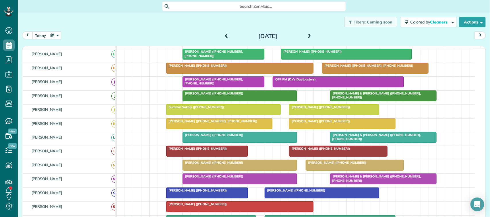
click at [302, 123] on span "[PERSON_NAME] ([PHONE_NUMBER])" at bounding box center [319, 121] width 61 height 4
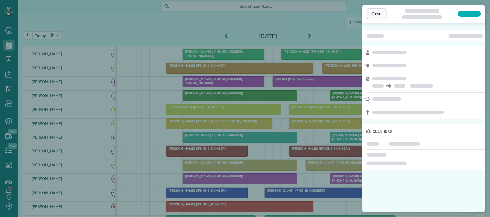
click at [368, 16] on button "Close" at bounding box center [376, 13] width 20 height 11
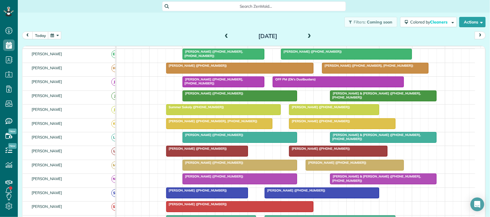
click at [242, 123] on div "Deanna Krapf (+19137316701, +18328552932)" at bounding box center [219, 121] width 103 height 4
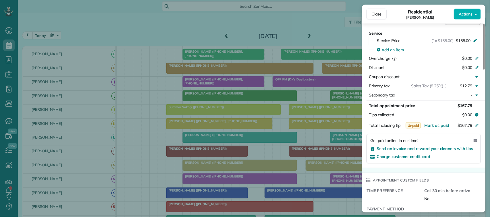
scroll to position [287, 0]
click at [440, 122] on span "Mark as paid" at bounding box center [436, 124] width 25 height 5
click at [377, 16] on span "Close" at bounding box center [376, 14] width 10 height 6
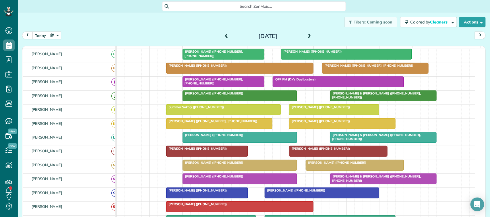
click at [209, 73] on div at bounding box center [239, 68] width 147 height 10
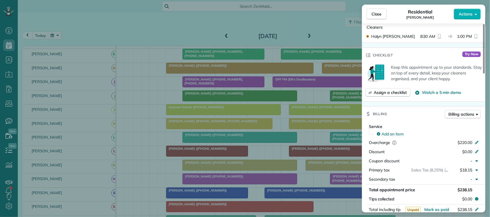
scroll to position [215, 0]
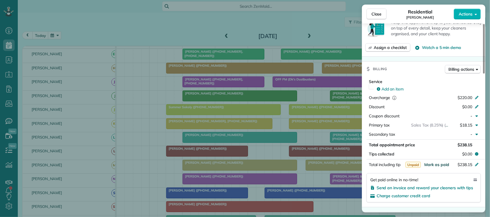
click at [441, 164] on span "Mark as paid" at bounding box center [436, 164] width 25 height 5
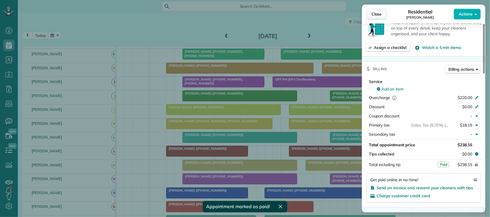
click at [380, 13] on span "Close" at bounding box center [376, 14] width 10 height 6
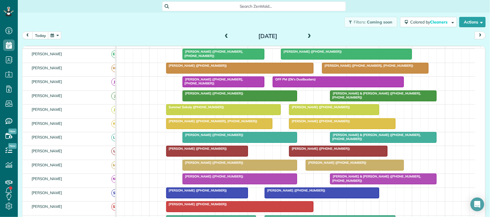
click at [225, 34] on span at bounding box center [226, 36] width 6 height 5
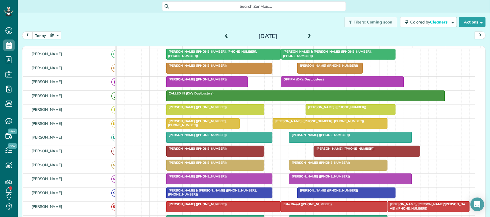
click at [306, 129] on div at bounding box center [330, 124] width 114 height 10
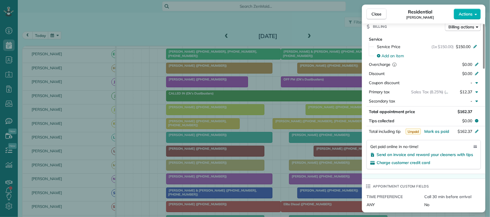
scroll to position [287, 0]
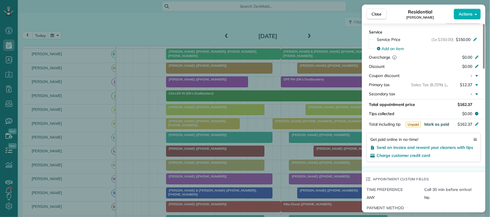
click at [436, 125] on span "Mark as paid" at bounding box center [436, 124] width 25 height 5
click at [375, 15] on span "Close" at bounding box center [376, 14] width 10 height 6
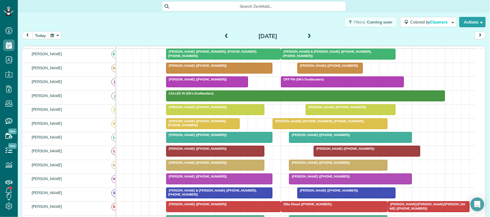
click at [206, 73] on div at bounding box center [219, 68] width 106 height 10
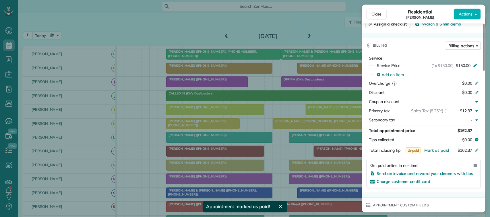
scroll to position [251, 0]
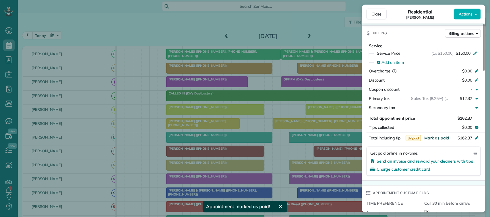
click at [438, 140] on span "Mark as paid" at bounding box center [436, 138] width 25 height 5
click at [384, 10] on button "Close" at bounding box center [376, 14] width 20 height 11
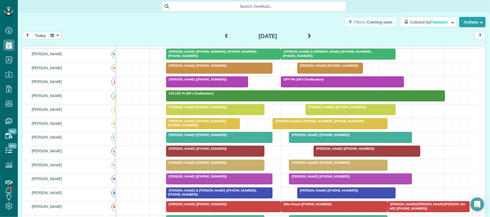
click at [339, 68] on span "Dana Forbes (+12132481805)" at bounding box center [327, 66] width 61 height 4
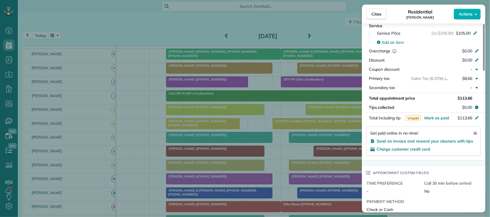
scroll to position [289, 0]
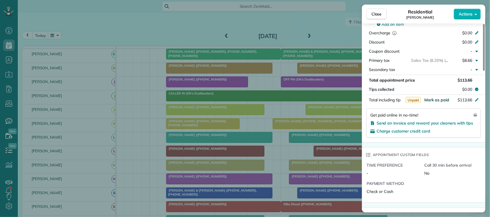
click at [438, 102] on span "Mark as paid" at bounding box center [436, 100] width 25 height 5
click at [376, 11] on span "Close" at bounding box center [376, 14] width 10 height 6
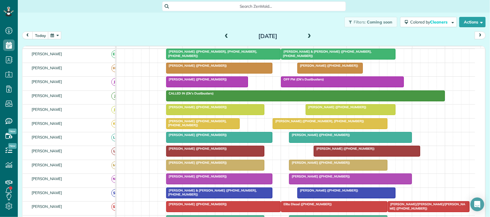
click at [212, 126] on span "Kathy Turner (+17138550977, +12818134487)" at bounding box center [196, 123] width 61 height 8
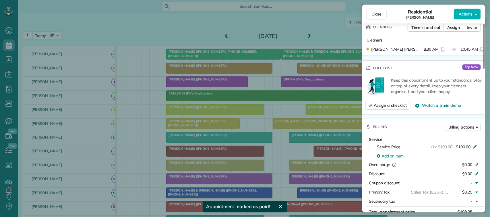
scroll to position [251, 0]
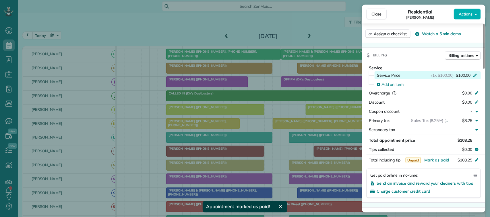
click at [463, 78] on span "$100.00" at bounding box center [463, 76] width 15 height 6
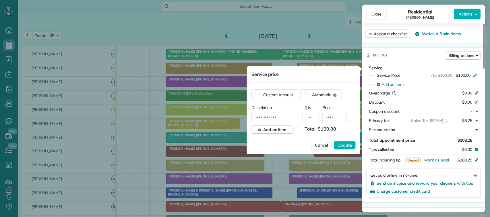
click at [339, 116] on input "****" at bounding box center [334, 118] width 24 height 10
type input "****"
click at [334, 141] on button "Update" at bounding box center [345, 145] width 22 height 9
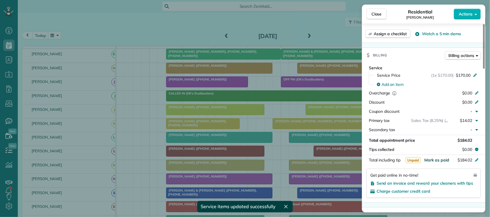
click at [447, 162] on span "Mark as paid" at bounding box center [436, 160] width 25 height 5
click at [383, 14] on button "Close" at bounding box center [376, 14] width 20 height 11
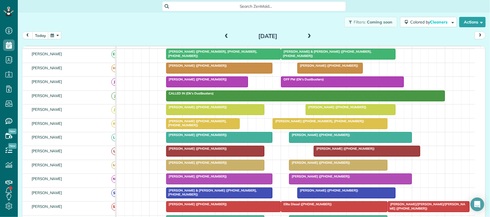
click at [223, 36] on span at bounding box center [226, 36] width 6 height 5
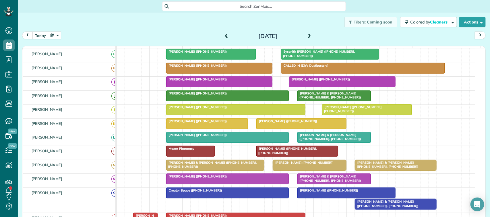
click at [240, 73] on div at bounding box center [219, 68] width 106 height 10
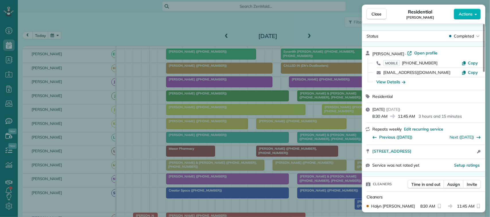
scroll to position [215, 0]
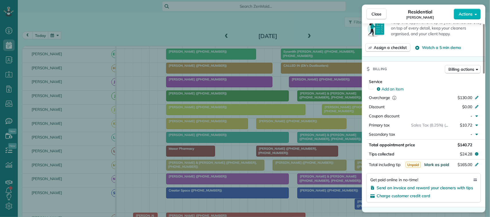
click at [436, 166] on span "Mark as paid" at bounding box center [436, 164] width 25 height 5
click at [377, 12] on span "Close" at bounding box center [376, 14] width 10 height 6
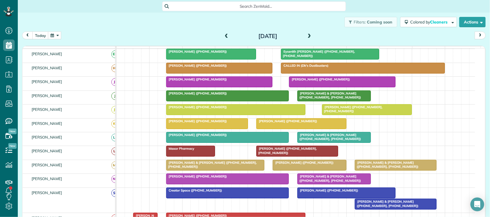
click at [296, 129] on div at bounding box center [302, 124] width 90 height 10
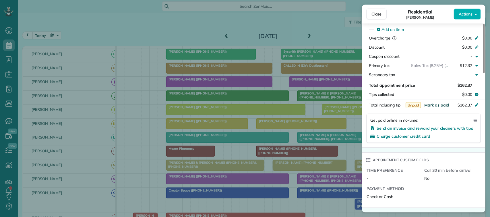
scroll to position [287, 0]
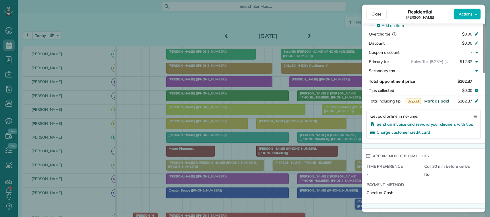
click at [435, 104] on span "Mark as paid" at bounding box center [436, 101] width 25 height 5
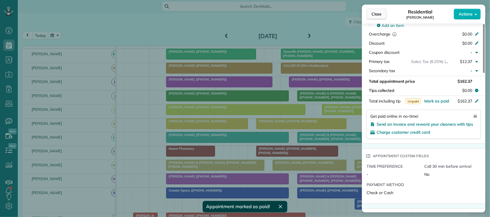
click at [379, 15] on span "Close" at bounding box center [376, 14] width 10 height 6
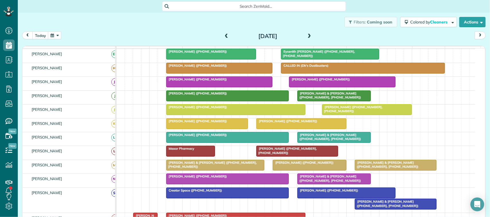
click at [243, 123] on div "Susan Lilly (+18324965196)" at bounding box center [207, 121] width 78 height 4
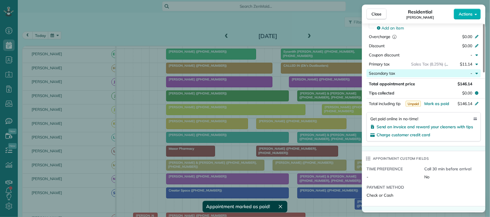
scroll to position [287, 0]
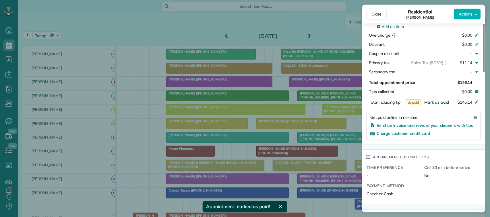
click at [434, 105] on span "Mark as paid" at bounding box center [436, 102] width 25 height 5
click at [375, 15] on span "Close" at bounding box center [376, 14] width 10 height 6
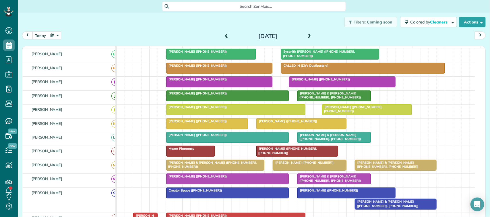
click at [223, 35] on span at bounding box center [226, 36] width 6 height 5
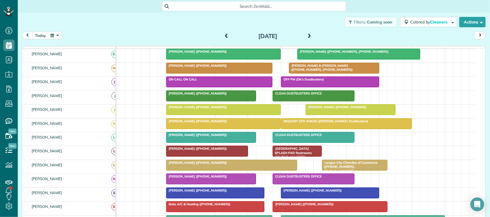
click at [223, 129] on div at bounding box center [223, 124] width 114 height 10
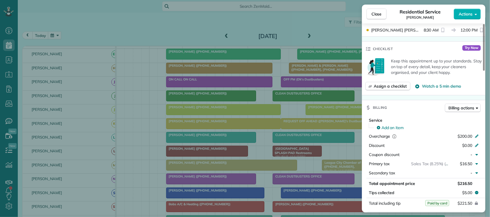
scroll to position [215, 0]
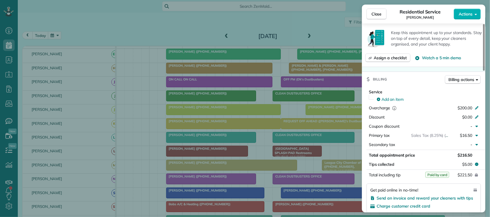
drag, startPoint x: 371, startPoint y: 18, endPoint x: 327, endPoint y: 31, distance: 46.4
click at [371, 17] on button "Close" at bounding box center [376, 14] width 20 height 11
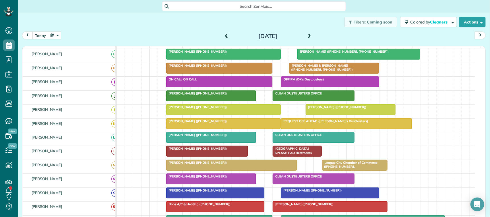
click at [306, 73] on div at bounding box center [334, 68] width 90 height 10
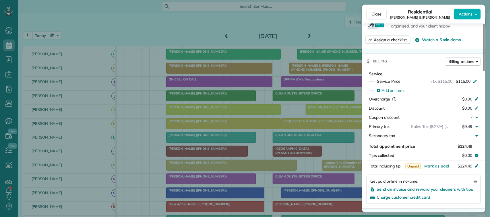
scroll to position [217, 0]
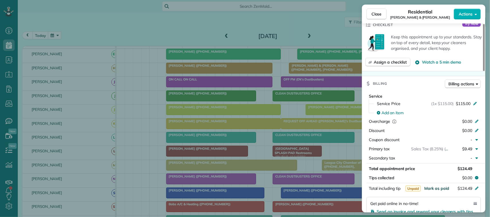
click at [444, 191] on span "Mark as paid" at bounding box center [436, 188] width 25 height 5
click at [378, 19] on button "Close" at bounding box center [376, 14] width 20 height 11
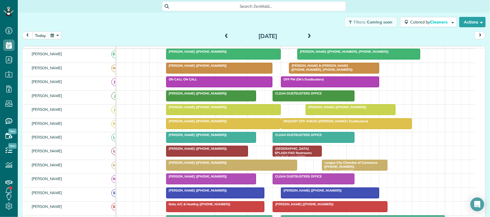
click at [306, 36] on span at bounding box center [309, 36] width 6 height 5
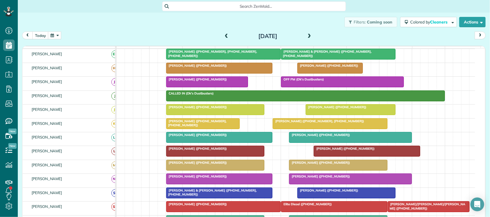
click at [192, 127] on span "Kathy Turner (+17138550977, +12818134487)" at bounding box center [196, 123] width 61 height 8
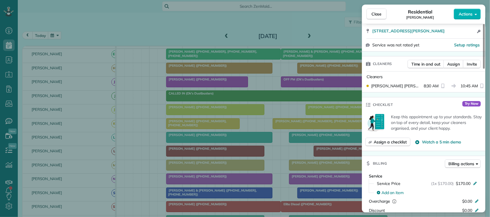
scroll to position [144, 0]
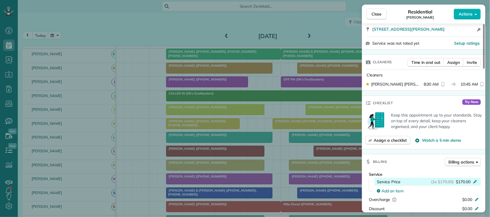
click at [467, 184] on span "$170.00" at bounding box center [463, 182] width 15 height 6
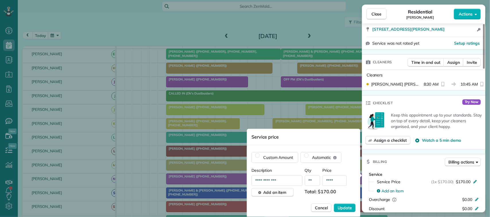
click at [339, 180] on input "****" at bounding box center [334, 181] width 24 height 10
type input "****"
click at [347, 207] on span "Update" at bounding box center [344, 208] width 14 height 6
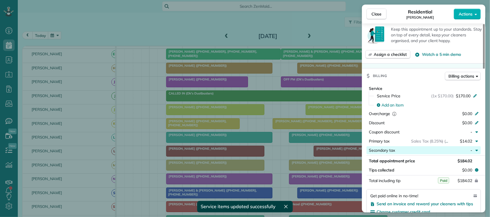
scroll to position [216, 0]
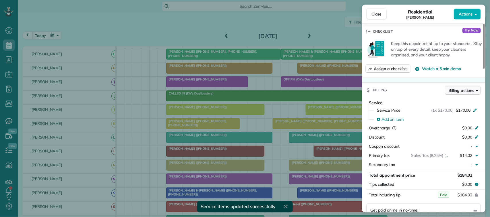
click at [469, 93] on span "Billing actions" at bounding box center [461, 91] width 26 height 6
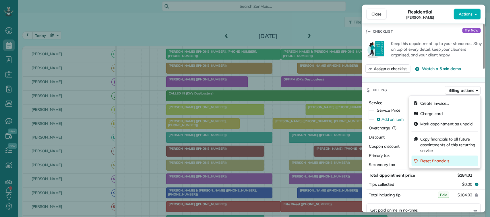
click at [446, 159] on span "Reset financials" at bounding box center [448, 161] width 56 height 6
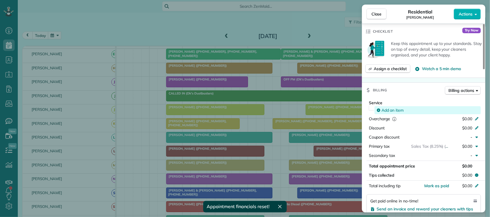
click at [418, 109] on div "Add an item" at bounding box center [428, 111] width 102 height 6
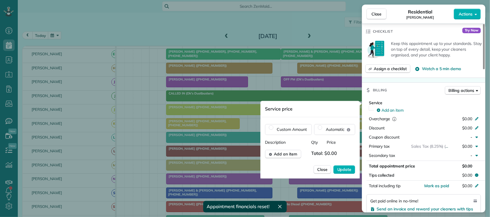
click at [337, 151] on span "Total: $0.00" at bounding box center [325, 154] width 28 height 9
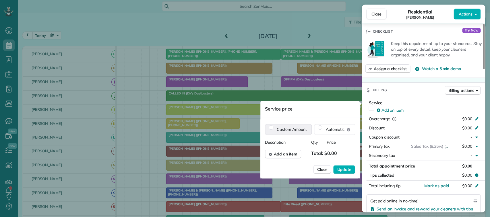
click at [296, 131] on label "Custom Amount" at bounding box center [288, 130] width 46 height 10
click at [345, 172] on span "Update" at bounding box center [344, 170] width 14 height 6
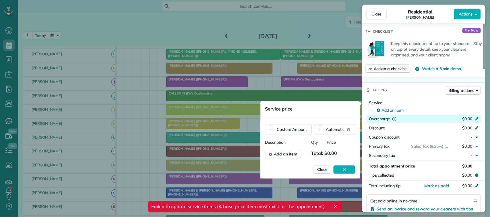
click at [425, 118] on div "$0.00" at bounding box center [446, 119] width 56 height 7
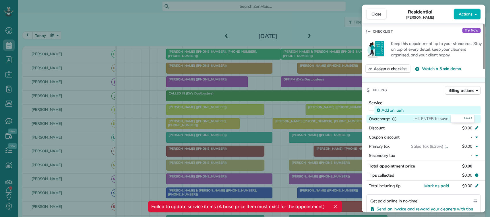
click at [431, 112] on div "Add an item" at bounding box center [428, 111] width 102 height 6
click at [435, 107] on div "Add an item" at bounding box center [427, 110] width 106 height 8
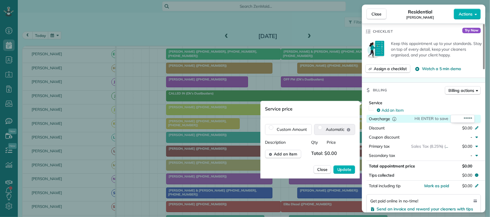
click at [339, 133] on label "Automatic" at bounding box center [334, 130] width 41 height 10
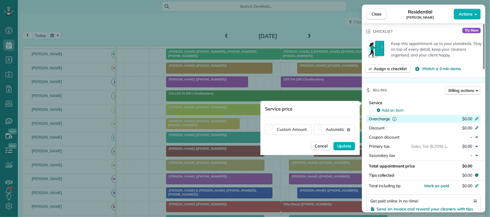
click at [312, 134] on fieldset "Custom Amount Automatic" at bounding box center [310, 130] width 90 height 11
click at [299, 135] on label "Custom Amount" at bounding box center [288, 130] width 46 height 10
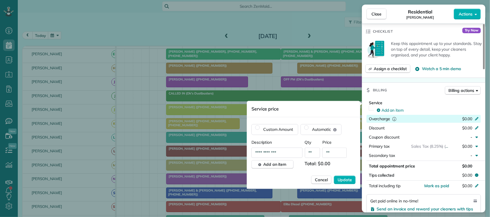
click at [336, 151] on input "**" at bounding box center [334, 153] width 24 height 10
type input "****"
click at [350, 178] on span "Update" at bounding box center [344, 181] width 14 height 6
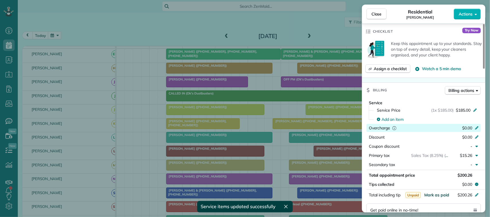
click at [441, 197] on span "Mark as paid" at bounding box center [436, 195] width 25 height 5
click at [379, 15] on span "Close" at bounding box center [376, 14] width 10 height 6
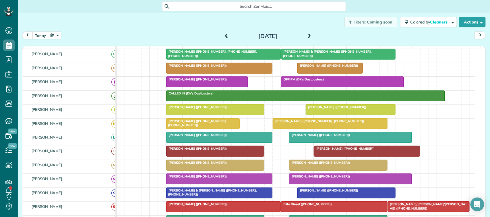
click at [55, 38] on button "button" at bounding box center [54, 36] width 13 height 8
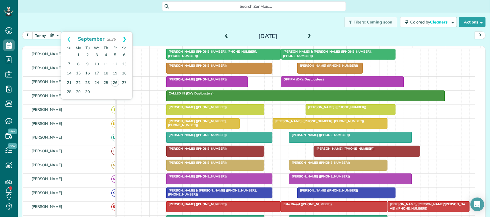
click at [128, 40] on link "Next" at bounding box center [124, 39] width 16 height 14
click at [98, 92] on link "26" at bounding box center [96, 92] width 9 height 9
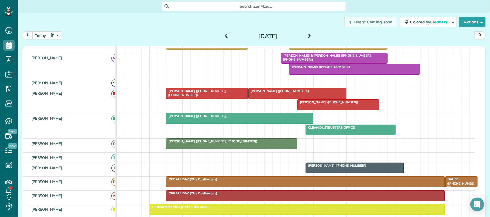
scroll to position [226, 0]
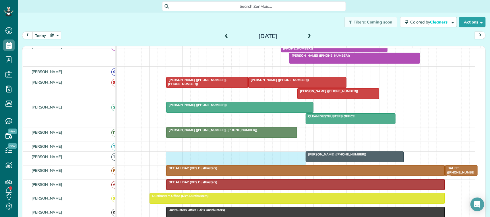
drag, startPoint x: 170, startPoint y: 164, endPoint x: 298, endPoint y: 164, distance: 128.8
click at [298, 164] on div "Libby Watkins (+18323854237)" at bounding box center [295, 158] width 358 height 13
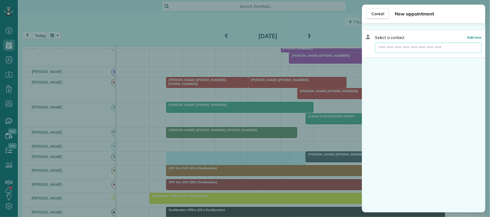
click at [443, 49] on input "text" at bounding box center [428, 48] width 106 height 10
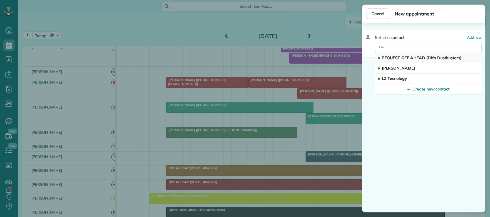
type input "***"
click at [422, 56] on span "REQ UEST OFF AHEAD (Dk's Dustbusters)" at bounding box center [422, 57] width 80 height 5
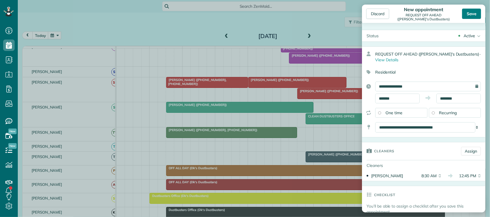
click at [473, 12] on div "Save" at bounding box center [471, 14] width 19 height 10
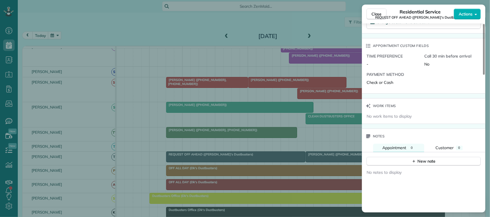
scroll to position [430, 0]
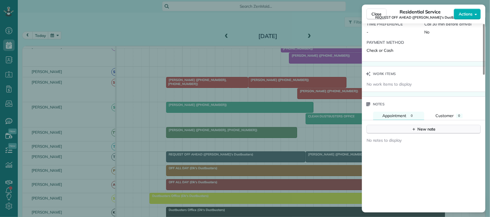
click at [415, 131] on icon "button" at bounding box center [414, 129] width 3 height 3
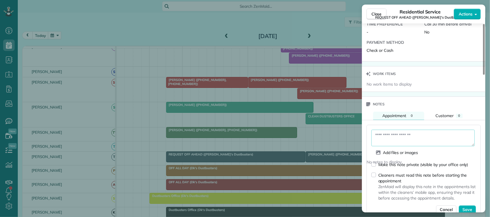
click at [415, 132] on textarea at bounding box center [422, 138] width 103 height 17
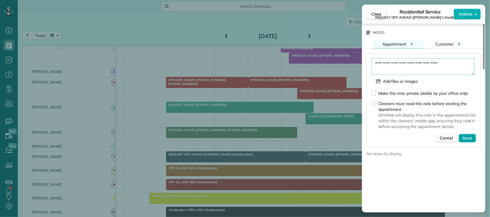
type textarea "**********"
click at [464, 141] on span "Save" at bounding box center [467, 139] width 10 height 6
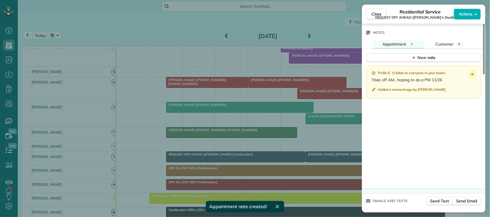
click at [387, 12] on div "Residential Service REQUEST OFF AHEAD (Dk's Dustbusters)" at bounding box center [419, 13] width 67 height 11
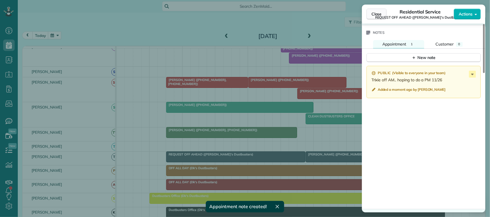
click at [384, 13] on button "Close" at bounding box center [376, 14] width 20 height 11
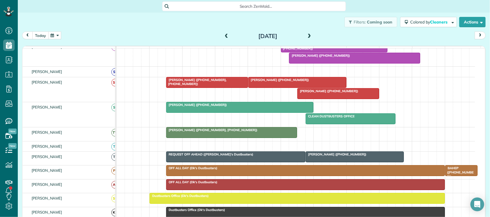
click at [42, 32] on button "today" at bounding box center [40, 36] width 16 height 8
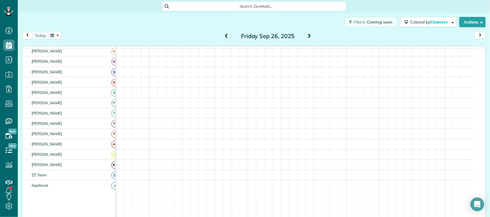
scroll to position [146, 0]
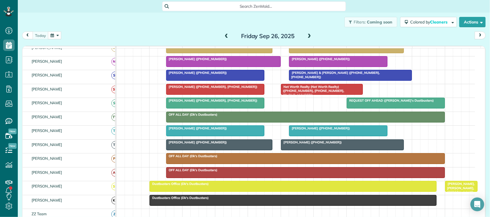
click at [58, 35] on button "button" at bounding box center [54, 36] width 13 height 8
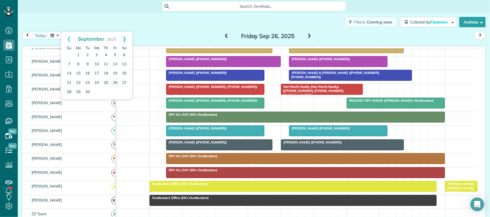
click at [125, 36] on link "Next" at bounding box center [124, 39] width 16 height 14
click at [106, 74] on link "16" at bounding box center [105, 73] width 9 height 9
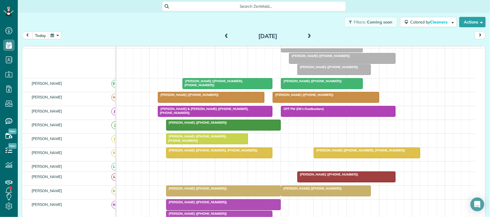
scroll to position [16, 0]
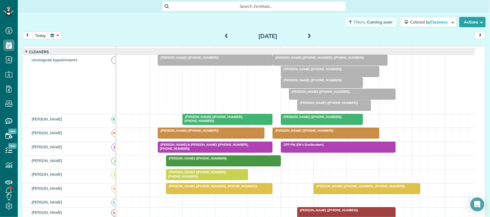
click at [278, 60] on span "Rachel Brown (+12817249033, +12484206526)" at bounding box center [318, 58] width 92 height 4
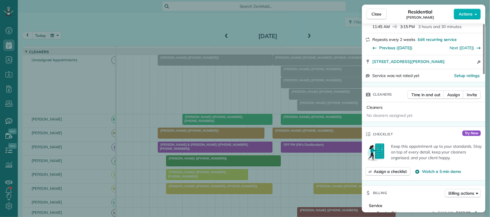
scroll to position [143, 0]
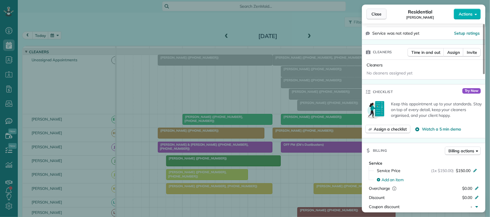
click at [379, 18] on button "Close" at bounding box center [376, 14] width 20 height 11
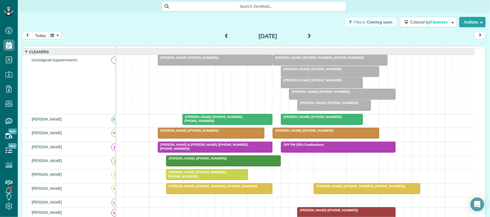
click at [43, 36] on button "today" at bounding box center [40, 36] width 16 height 8
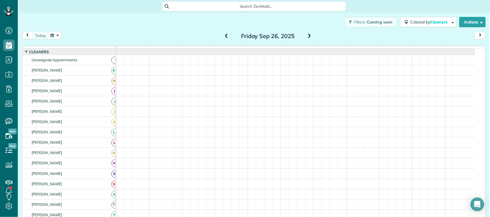
click at [55, 35] on button "button" at bounding box center [54, 36] width 13 height 8
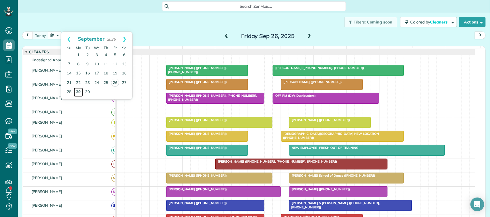
click at [79, 95] on link "29" at bounding box center [78, 92] width 9 height 9
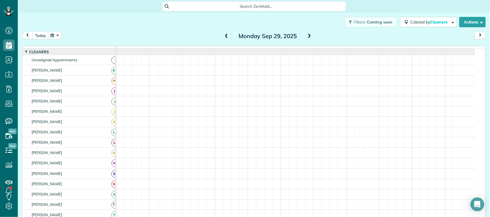
click at [88, 86] on div "[PERSON_NAME]" at bounding box center [72, 81] width 98 height 10
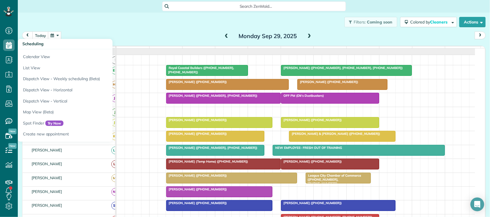
click at [55, 35] on button "button" at bounding box center [54, 36] width 13 height 8
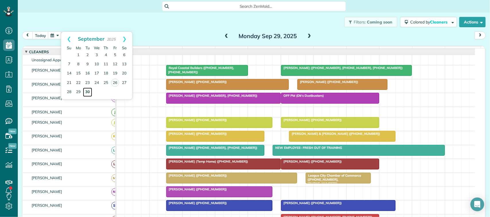
click at [91, 91] on link "30" at bounding box center [87, 92] width 9 height 9
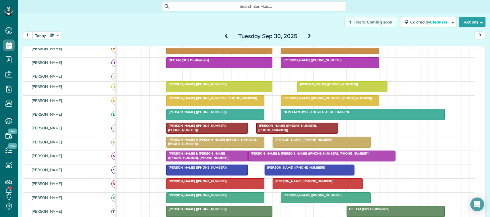
scroll to position [91, 0]
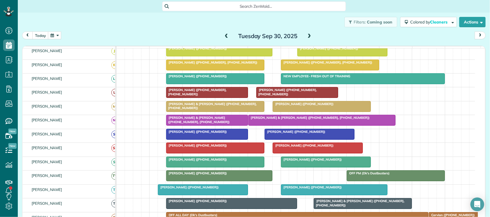
click at [323, 209] on div at bounding box center [363, 204] width 98 height 10
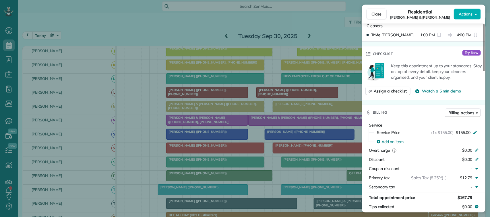
scroll to position [215, 0]
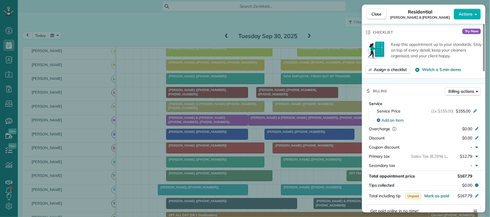
click at [51, 36] on div "Close Residential Jennifer & Steve Reeves Actions Status Active Jennifer & Stev…" at bounding box center [245, 108] width 490 height 217
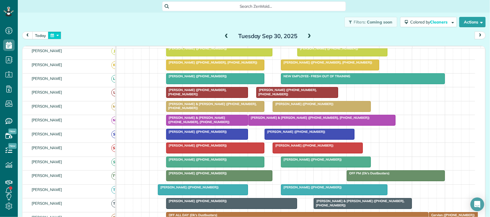
click at [59, 35] on button "button" at bounding box center [54, 36] width 13 height 8
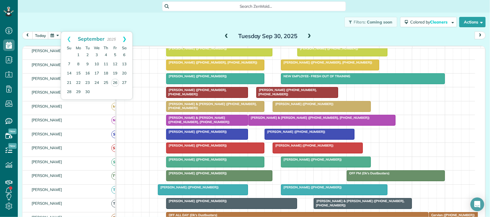
click at [123, 40] on link "Next" at bounding box center [124, 39] width 16 height 14
click at [142, 33] on div "today Tuesday Sep 30, 2025" at bounding box center [253, 37] width 463 height 11
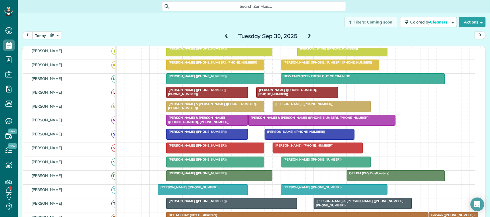
click at [55, 31] on div "Filters: Coming soon Colored by Cleaners Color by Cleaner Color by Team Color b…" at bounding box center [254, 22] width 472 height 19
click at [63, 34] on div "today Tuesday Sep 30, 2025" at bounding box center [253, 37] width 463 height 11
click at [60, 34] on button "button" at bounding box center [54, 36] width 13 height 8
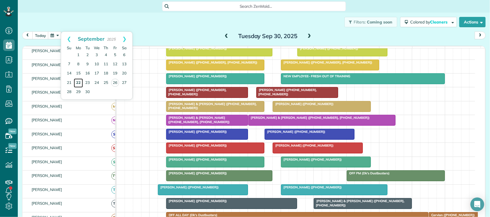
click at [79, 85] on link "22" at bounding box center [78, 83] width 9 height 9
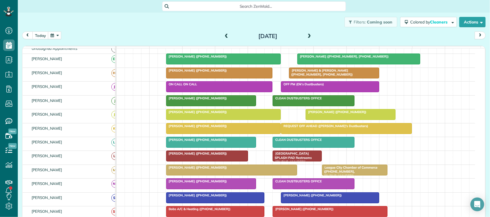
scroll to position [16, 0]
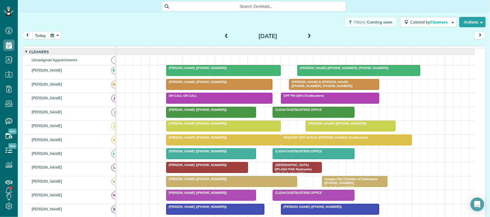
click at [61, 35] on div "today Monday Sep 22, 2025" at bounding box center [253, 37] width 463 height 11
click at [56, 35] on button "button" at bounding box center [54, 36] width 13 height 8
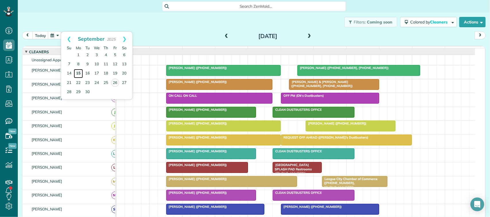
click at [81, 73] on link "15" at bounding box center [78, 73] width 9 height 9
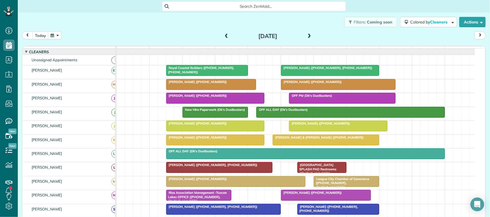
click at [189, 104] on div at bounding box center [215, 98] width 98 height 10
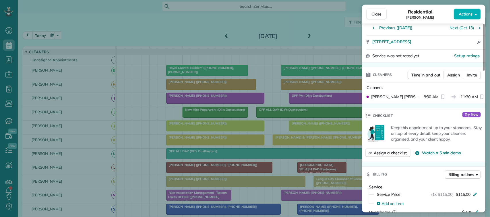
scroll to position [145, 0]
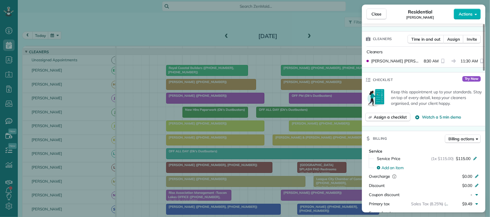
click at [49, 38] on div "Close Residential Corbett Thompson Actions Status Completed Corbett Thompson · …" at bounding box center [245, 108] width 490 height 217
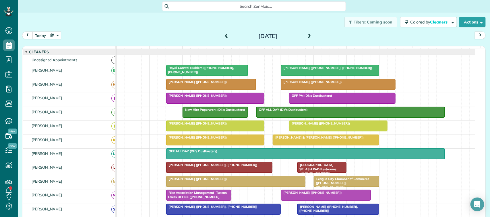
click at [53, 35] on body "Dashboard Scheduling Calendar View List View Dispatch View - Weekly scheduling …" at bounding box center [245, 108] width 490 height 217
click at [59, 35] on button "button" at bounding box center [54, 36] width 13 height 8
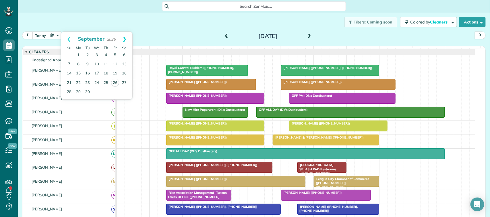
click at [126, 39] on link "Next" at bounding box center [124, 39] width 16 height 14
click at [108, 76] on link "16" at bounding box center [105, 73] width 9 height 9
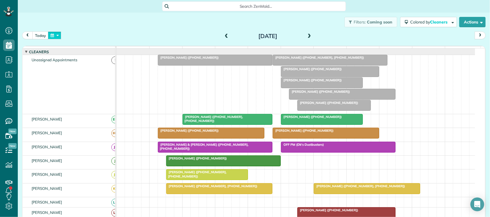
click at [58, 35] on button "button" at bounding box center [54, 36] width 13 height 8
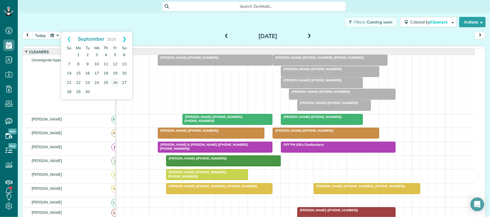
click at [124, 41] on link "Next" at bounding box center [124, 39] width 16 height 14
click at [114, 55] on link "3" at bounding box center [114, 55] width 9 height 9
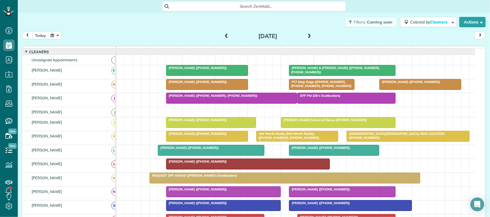
click at [61, 36] on button "button" at bounding box center [54, 36] width 13 height 8
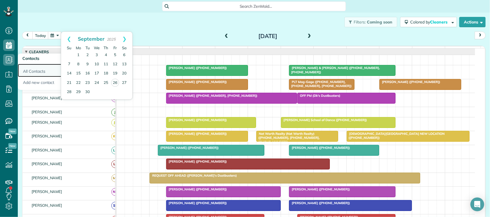
click at [25, 68] on link "All Contacts" at bounding box center [51, 70] width 66 height 13
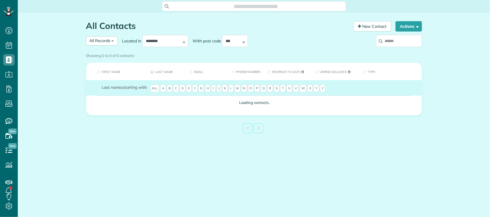
scroll to position [2, 2]
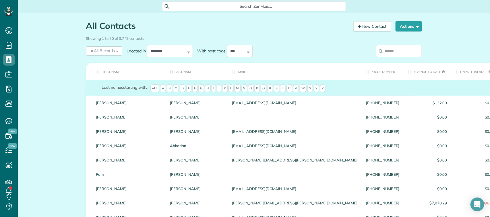
click at [393, 49] on input "search" at bounding box center [399, 51] width 46 height 12
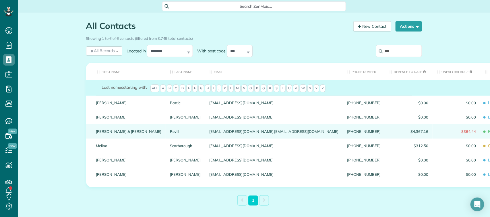
type input "***"
click at [166, 129] on div "Revill" at bounding box center [185, 132] width 39 height 14
click at [170, 132] on link "Revill" at bounding box center [185, 132] width 31 height 4
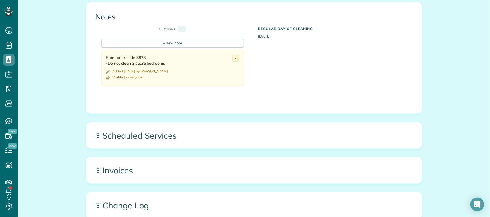
scroll to position [251, 0]
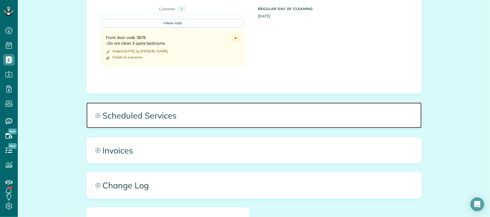
click at [282, 108] on span "Scheduled Services" at bounding box center [253, 116] width 335 height 26
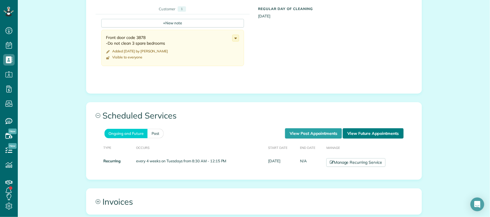
click at [384, 129] on link "View Future Appointments" at bounding box center [373, 134] width 61 height 10
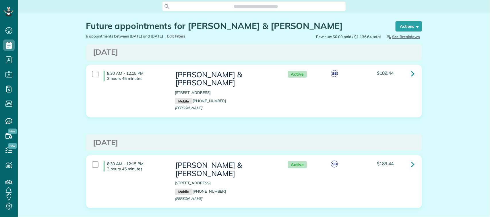
scroll to position [2, 2]
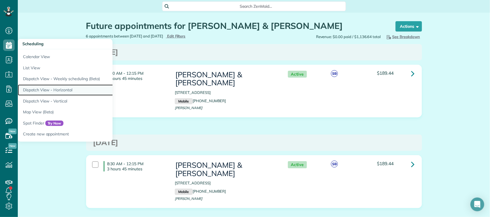
click at [49, 89] on link "Dispatch View - Horizontal" at bounding box center [89, 90] width 143 height 11
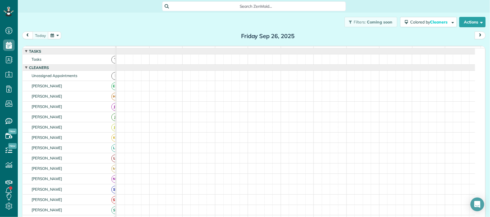
scroll to position [2, 2]
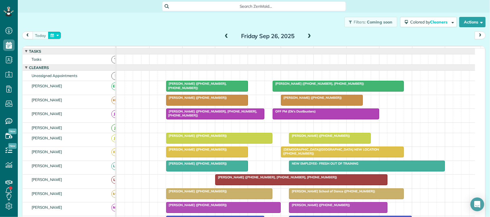
click at [56, 37] on button "button" at bounding box center [54, 36] width 13 height 8
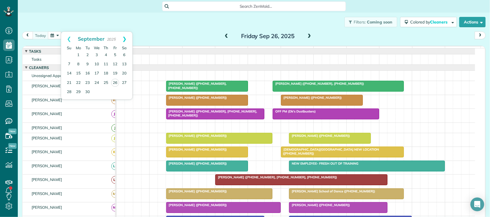
click at [127, 38] on link "Next" at bounding box center [124, 39] width 16 height 14
click at [107, 61] on link "9" at bounding box center [105, 64] width 9 height 9
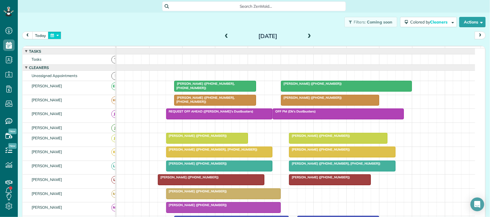
click at [59, 36] on button "button" at bounding box center [54, 36] width 13 height 8
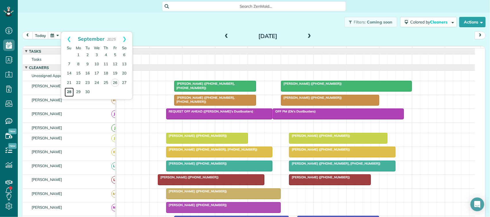
click at [72, 92] on link "28" at bounding box center [69, 92] width 9 height 9
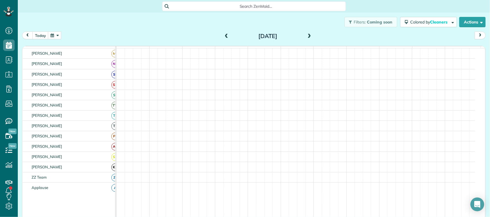
scroll to position [106, 0]
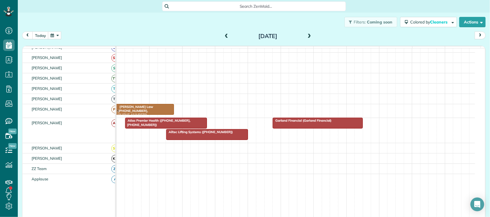
click at [58, 38] on button "button" at bounding box center [54, 36] width 13 height 8
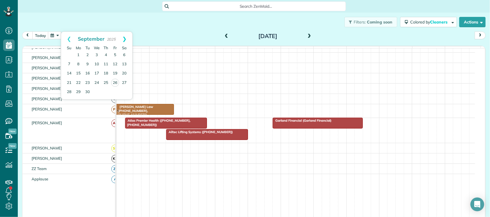
click at [124, 42] on link "Next" at bounding box center [124, 39] width 16 height 14
click at [79, 75] on link "13" at bounding box center [78, 73] width 9 height 9
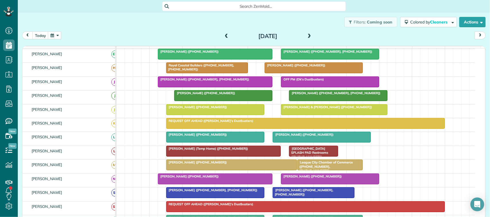
click at [55, 35] on button "button" at bounding box center [54, 36] width 13 height 8
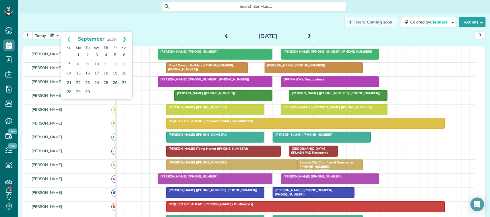
click at [127, 39] on link "Next" at bounding box center [124, 39] width 16 height 14
click at [116, 56] on link "3" at bounding box center [114, 55] width 9 height 9
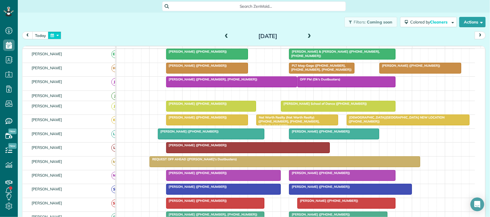
click at [58, 34] on button "button" at bounding box center [54, 36] width 13 height 8
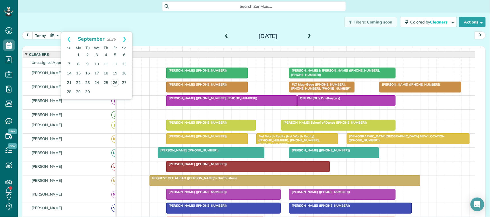
scroll to position [0, 0]
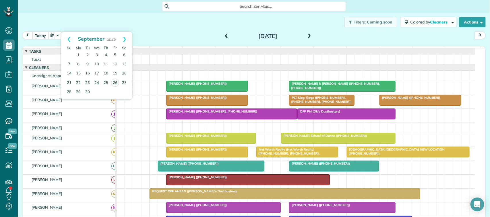
click at [42, 35] on button "today" at bounding box center [40, 36] width 16 height 8
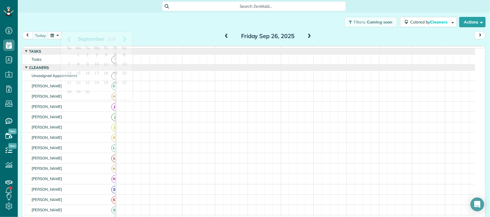
click at [80, 22] on div "Filters: Coming soon Colored by Cleaners Color by Cleaner Color by Team Color b…" at bounding box center [254, 22] width 472 height 19
